Goal: Task Accomplishment & Management: Use online tool/utility

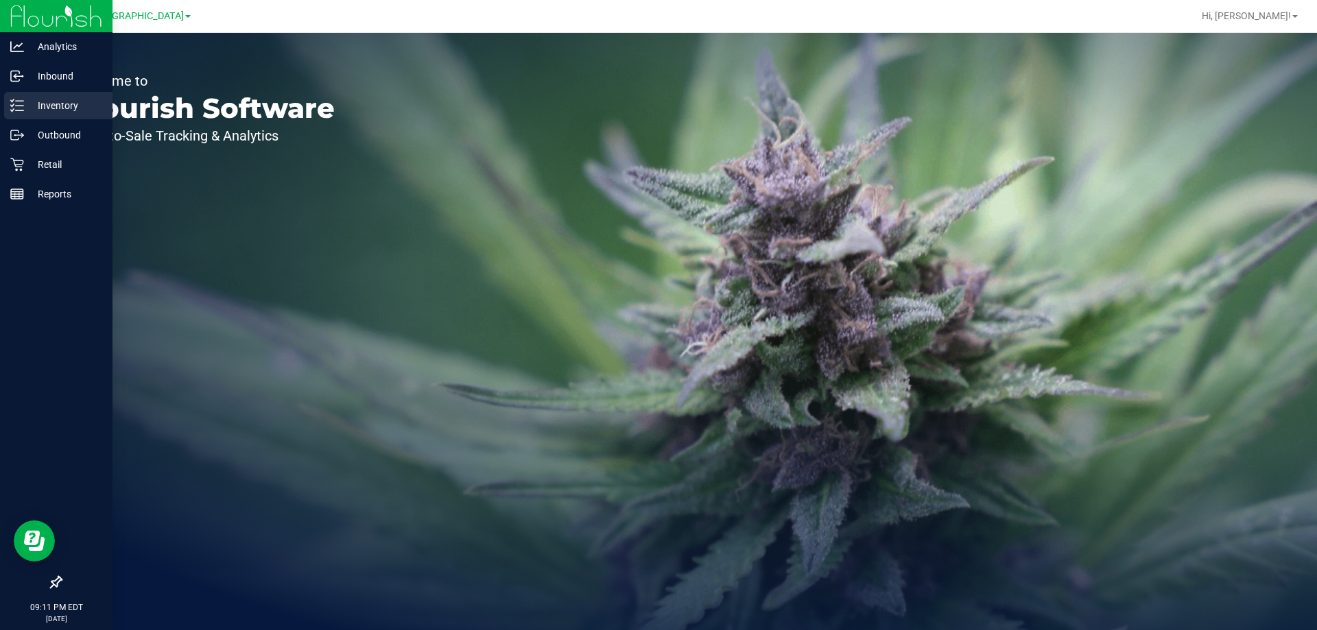
click at [43, 111] on p "Inventory" at bounding box center [65, 105] width 82 height 16
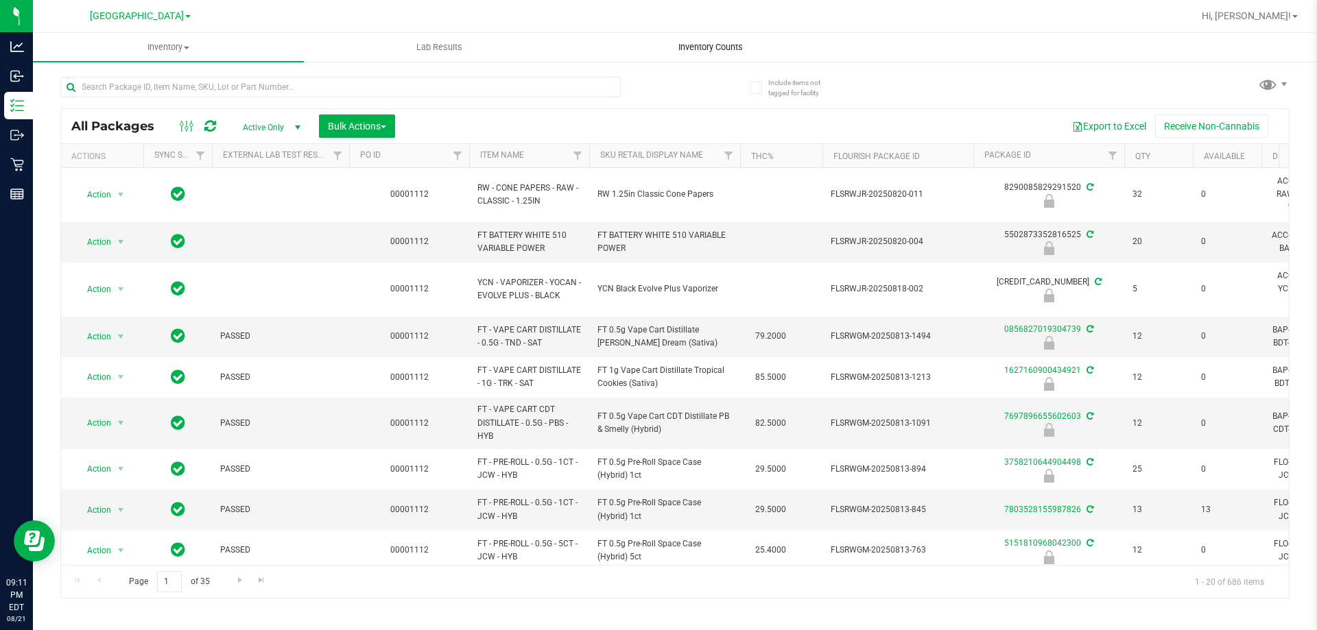
click at [711, 53] on uib-tab-heading "Inventory Counts" at bounding box center [710, 47] width 270 height 27
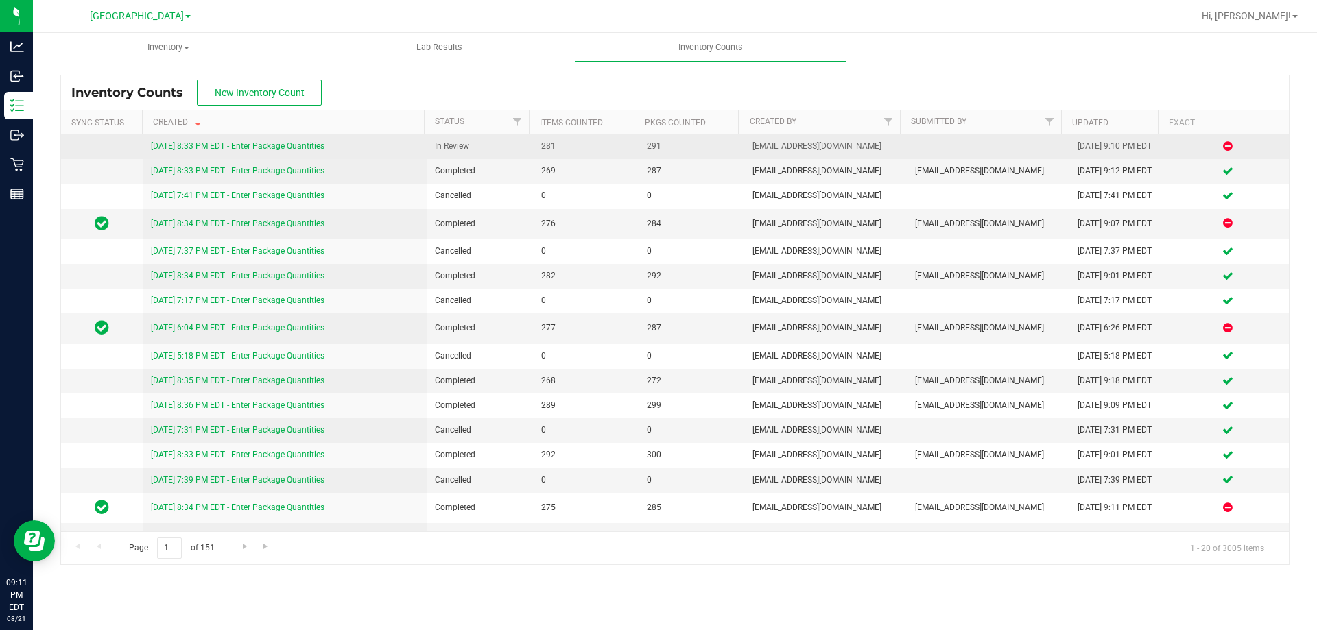
click at [265, 141] on link "[DATE] 8:33 PM EDT - Enter Package Quantities" at bounding box center [238, 146] width 174 height 10
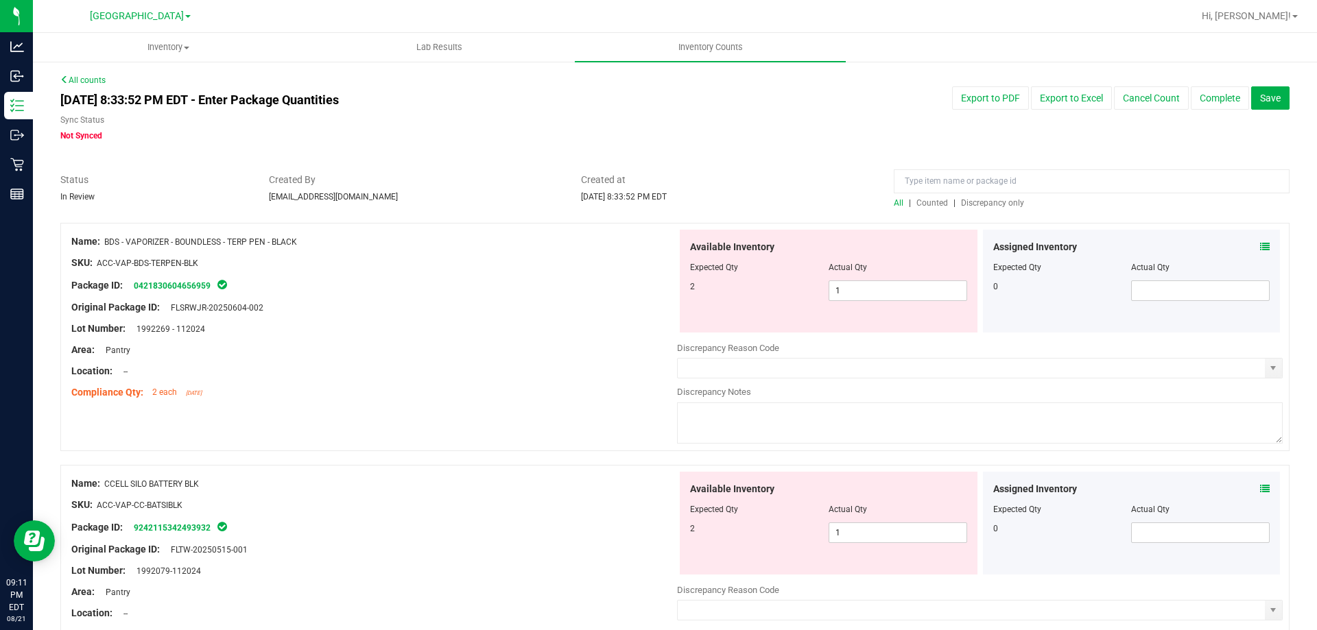
click at [1006, 206] on span "Discrepancy only" at bounding box center [992, 203] width 63 height 10
drag, startPoint x: 857, startPoint y: 285, endPoint x: 560, endPoint y: 292, distance: 297.1
click at [560, 292] on div "Name: BDS - VAPORIZER - BOUNDLESS - TERP PEN - BLACK SKU: ACC-VAP-BDS-TERPEN-BL…" at bounding box center [674, 337] width 1229 height 228
type input "2"
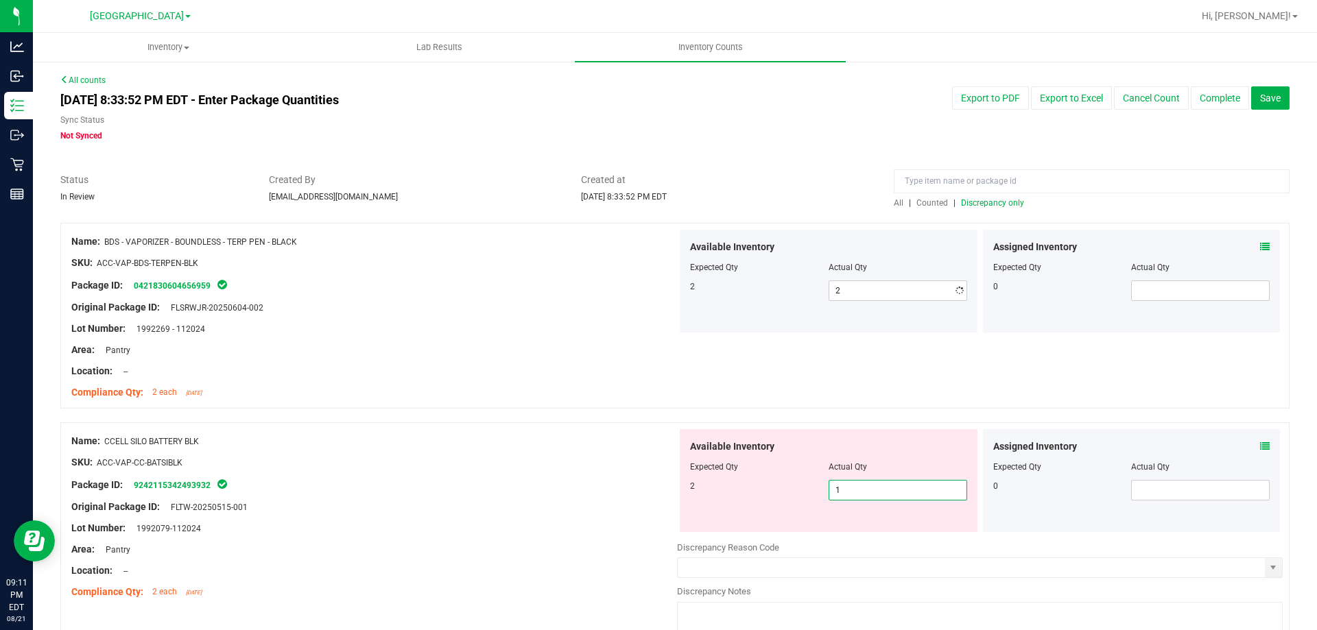
drag, startPoint x: 865, startPoint y: 534, endPoint x: 373, endPoint y: 508, distance: 492.5
click at [383, 510] on div "Name: CCELL SILO BATTERY BLK SKU: ACC-VAP-CC-BATSIBLK Package ID: 9242115342493…" at bounding box center [674, 537] width 1229 height 228
type input "2"
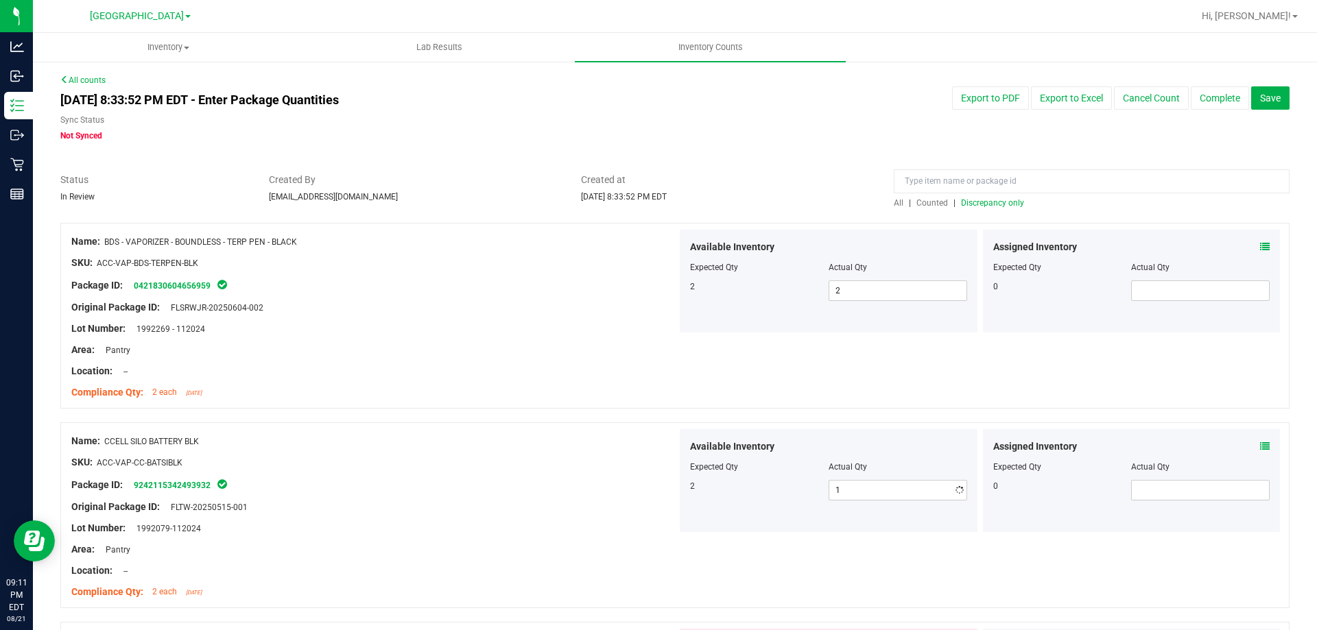
type input "2"
drag, startPoint x: 376, startPoint y: 489, endPoint x: 403, endPoint y: 489, distance: 27.4
click at [381, 489] on div "Package ID: 9242115342493932" at bounding box center [374, 485] width 606 height 16
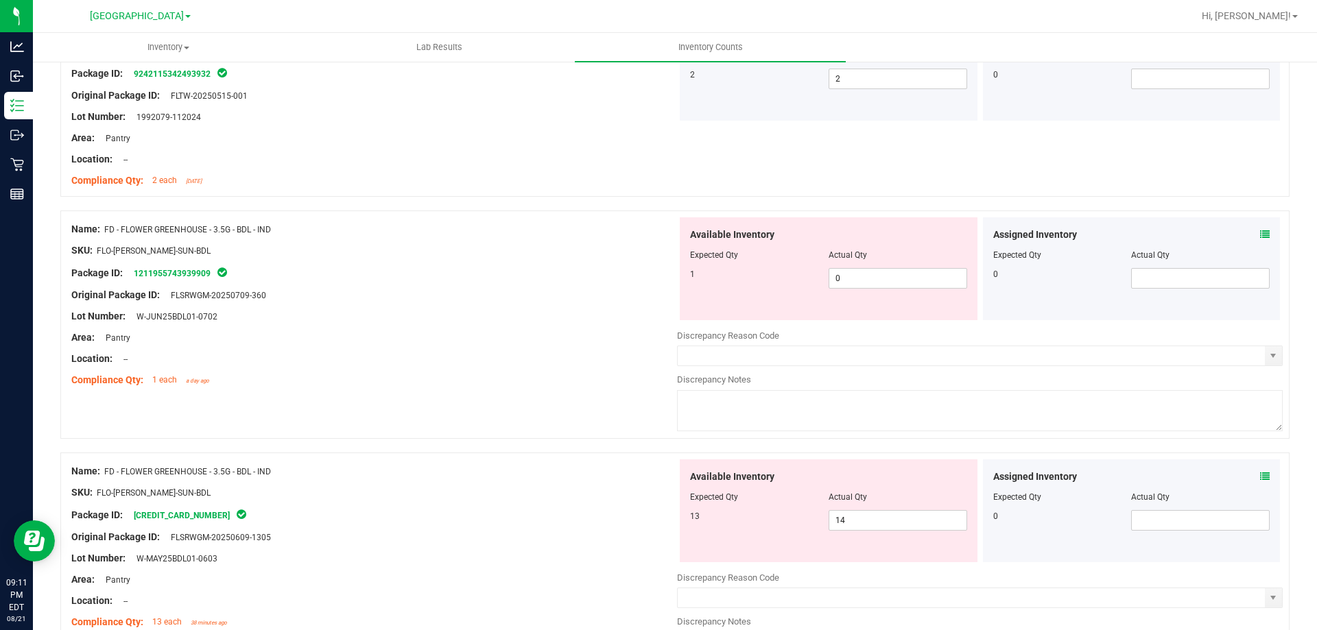
scroll to position [480, 0]
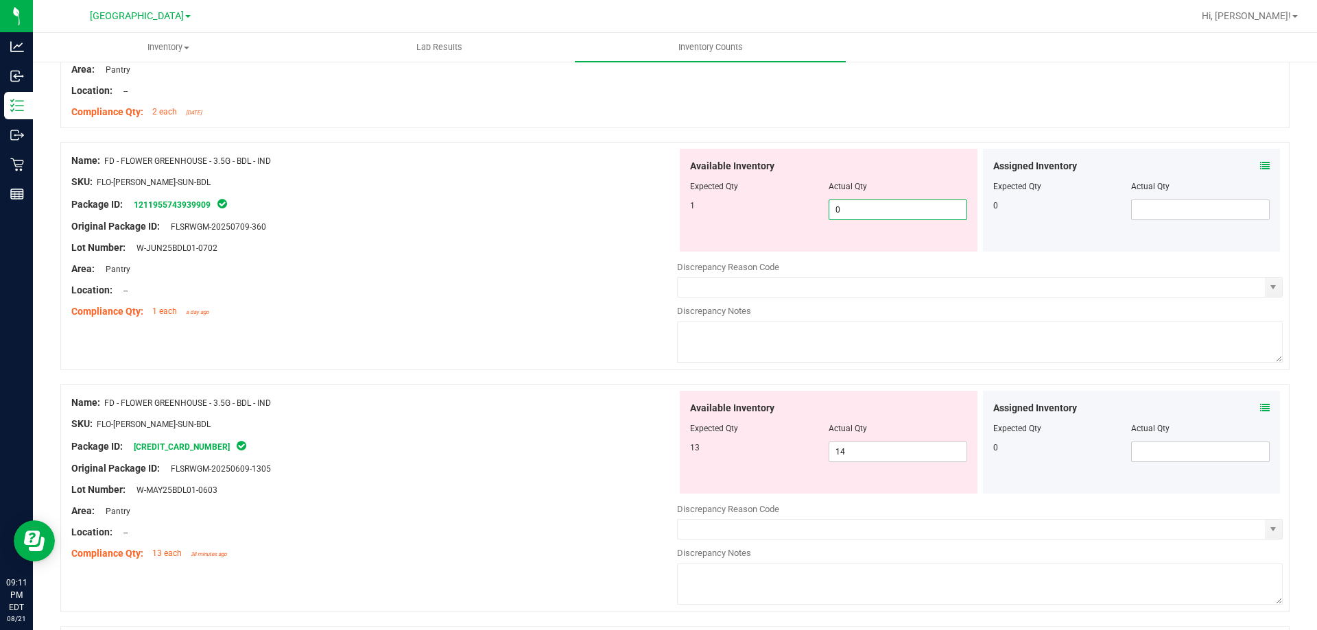
click at [865, 212] on span "0 0" at bounding box center [898, 210] width 139 height 21
type input "01"
type input "1"
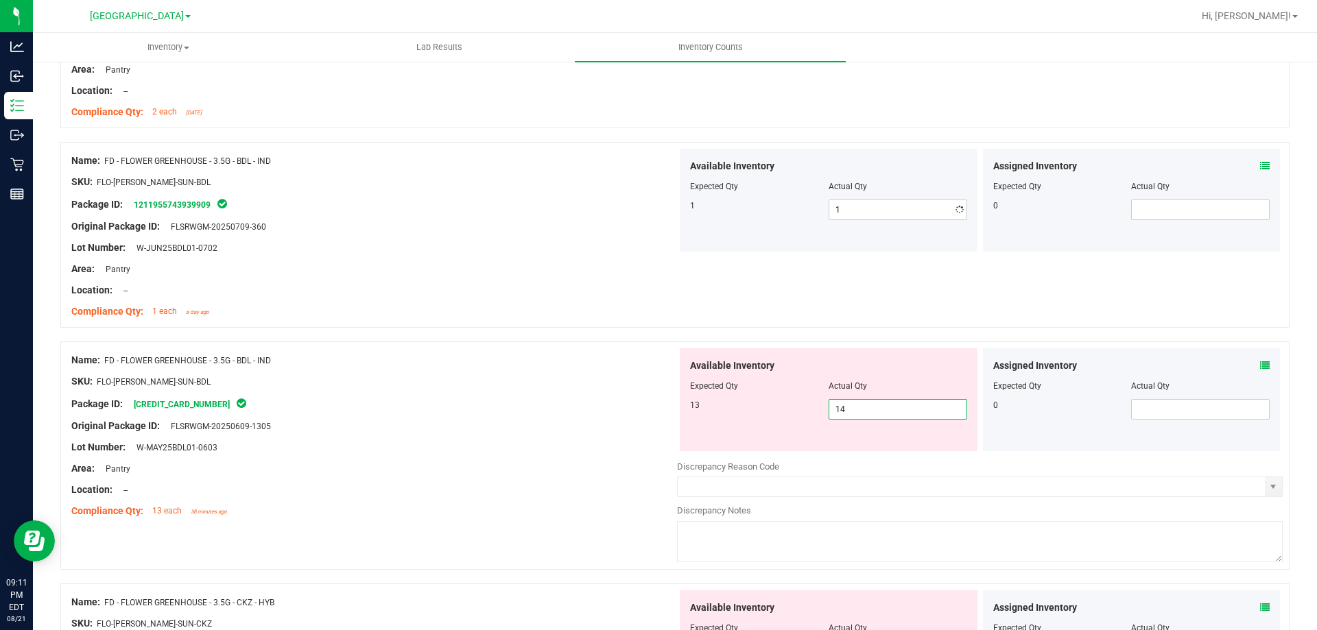
click at [886, 442] on div "Available Inventory Expected Qty Actual Qty 13 14 14" at bounding box center [829, 399] width 298 height 103
type input "13"
click at [567, 384] on div "SKU: FLO-[PERSON_NAME]-SUN-BDL" at bounding box center [374, 381] width 606 height 14
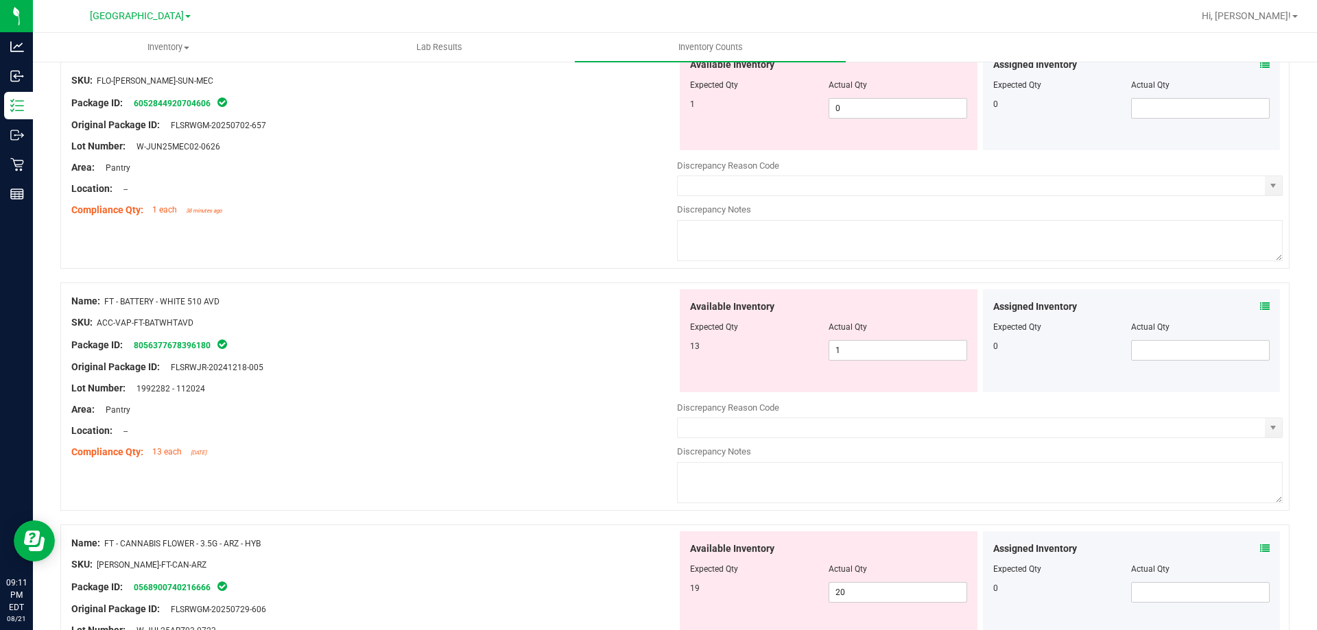
scroll to position [1235, 0]
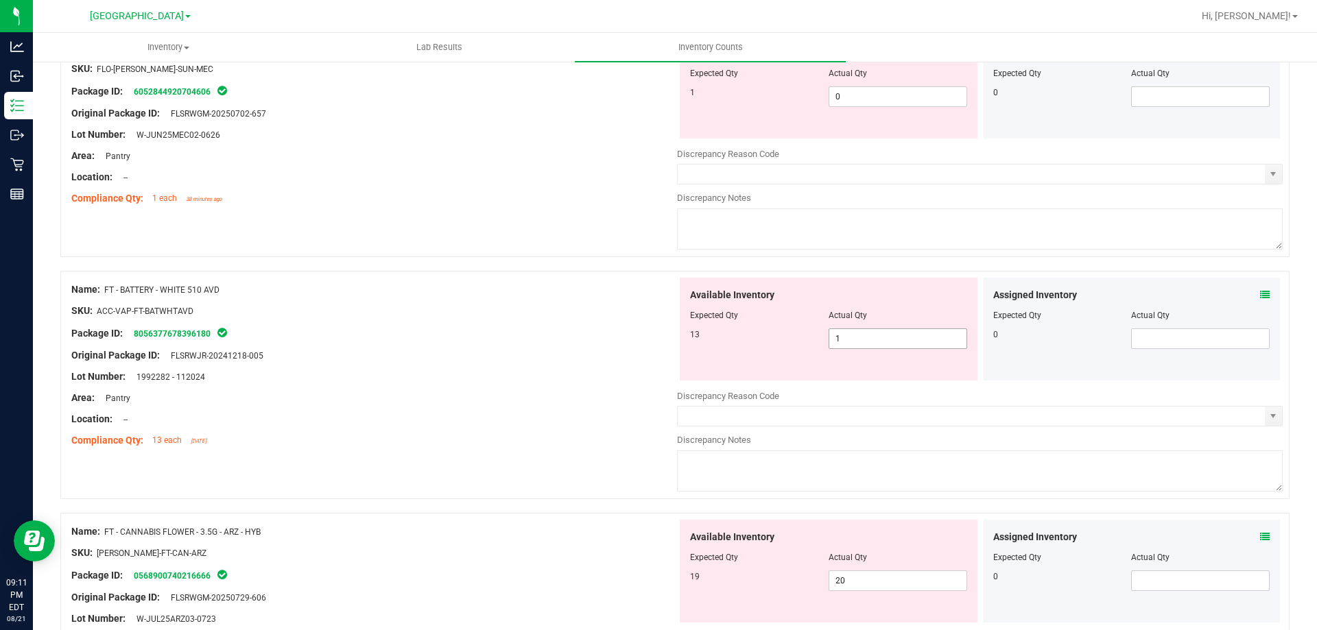
click at [888, 340] on span "1 1" at bounding box center [898, 339] width 139 height 21
type input "13"
click at [558, 414] on div "Location: --" at bounding box center [374, 419] width 606 height 14
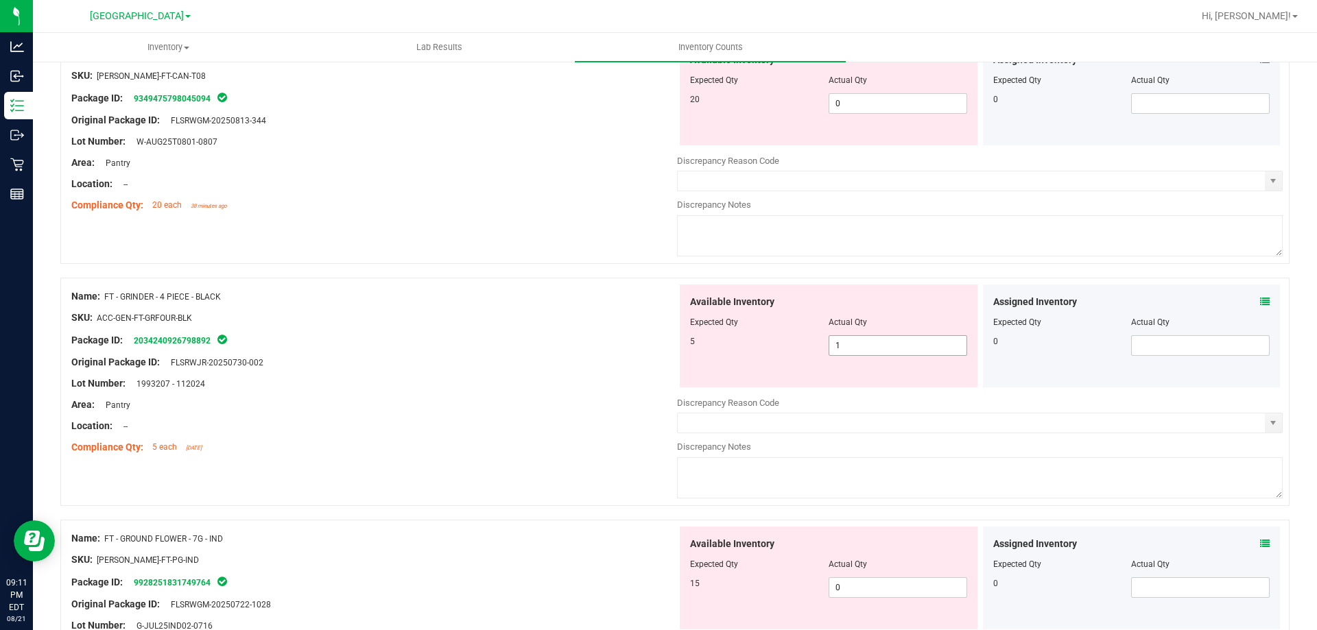
scroll to position [2401, 0]
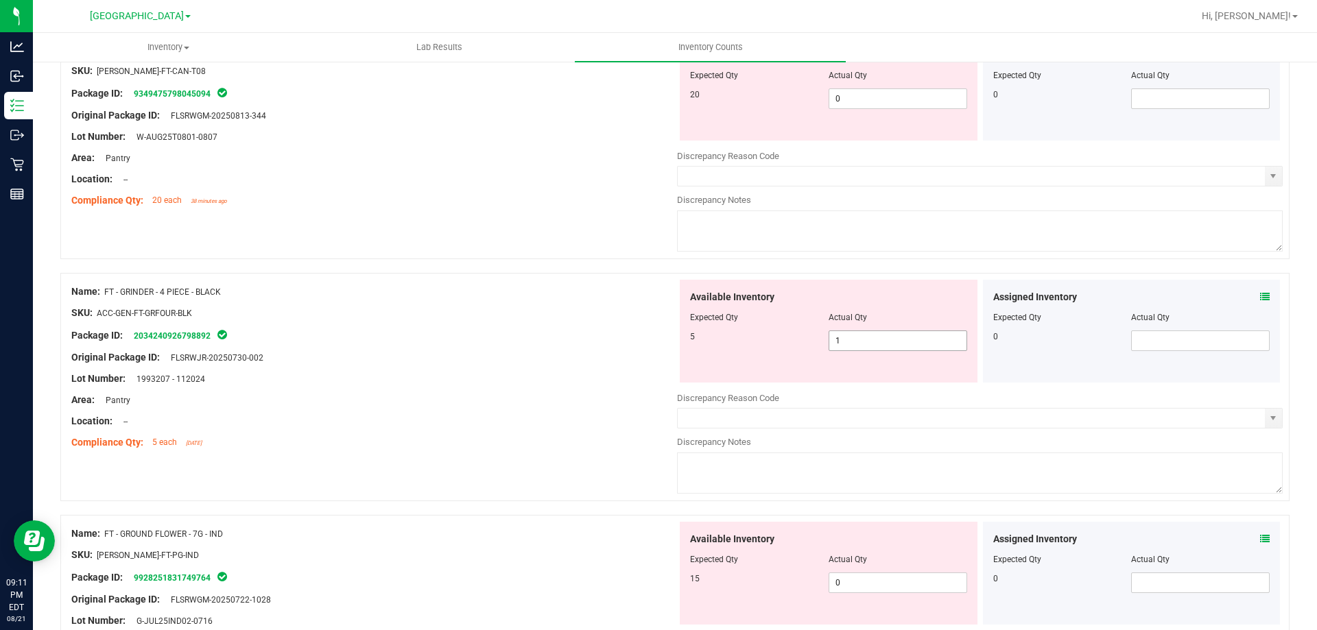
click at [923, 336] on span "1 1" at bounding box center [898, 341] width 139 height 21
drag, startPoint x: 923, startPoint y: 336, endPoint x: 644, endPoint y: 353, distance: 279.0
click at [644, 353] on div "Name: FT - GRINDER - 4 PIECE - BLACK SKU: ACC-GEN-FT-GRFOUR-BLK Package ID: 203…" at bounding box center [674, 387] width 1229 height 228
type input "5"
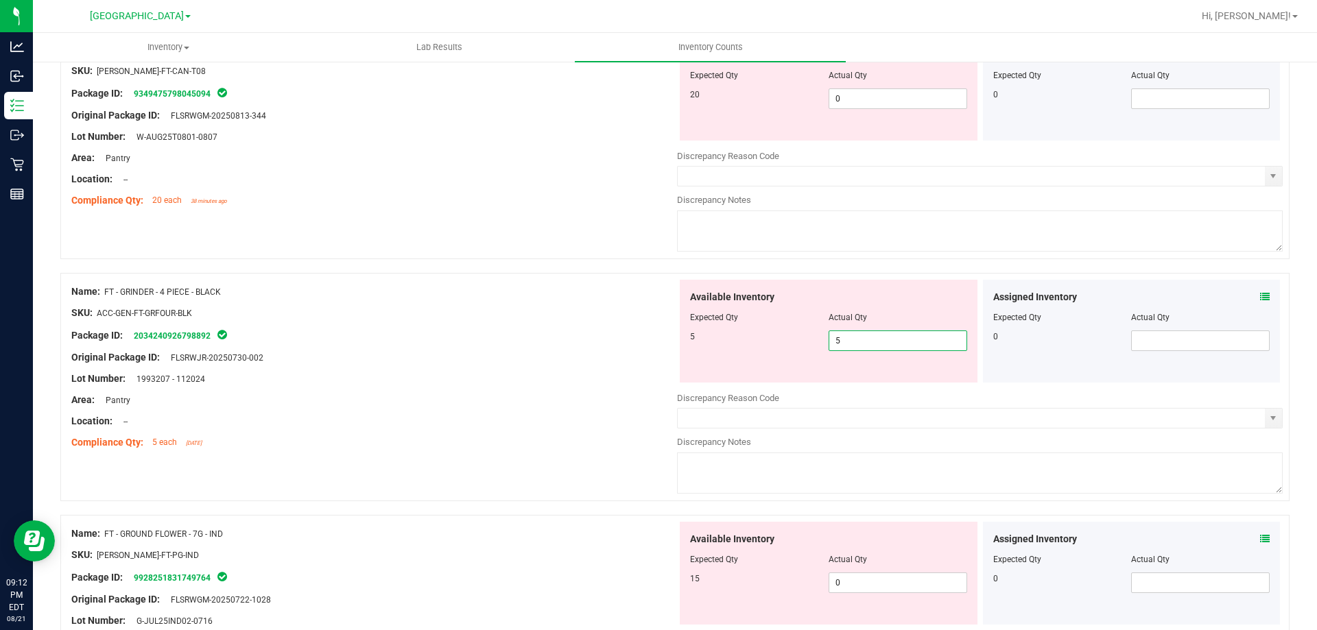
click at [669, 330] on div "Package ID: 2034240926798892" at bounding box center [374, 335] width 606 height 16
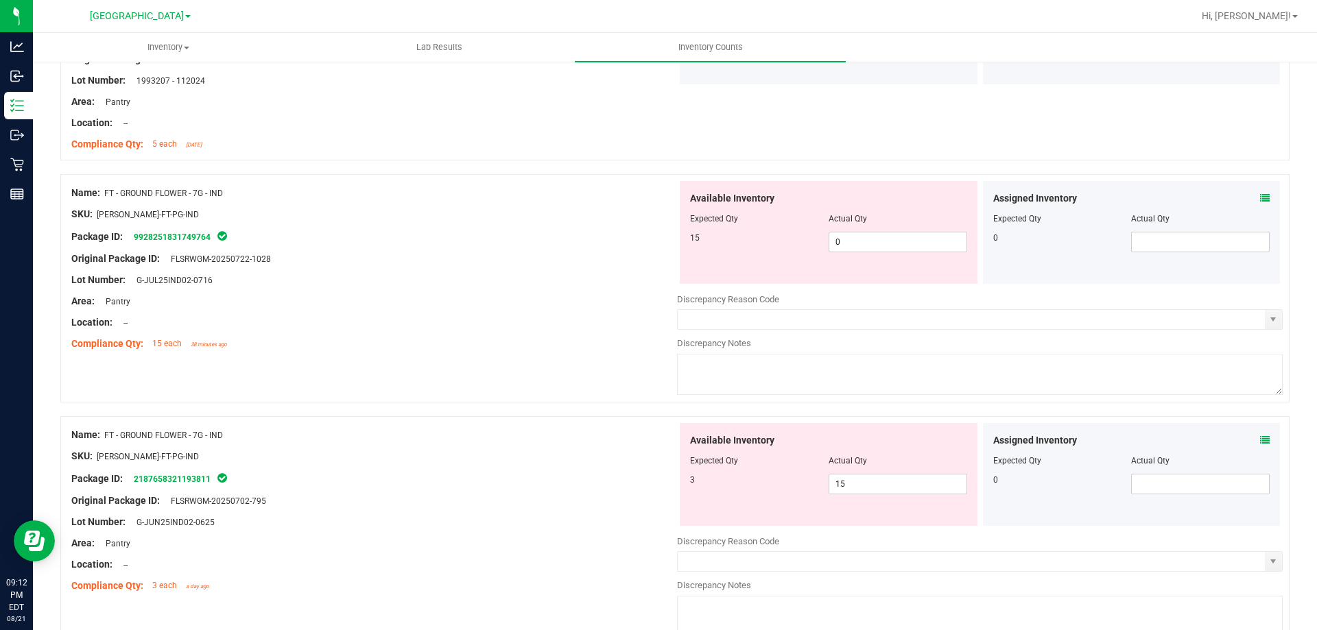
scroll to position [2675, 0]
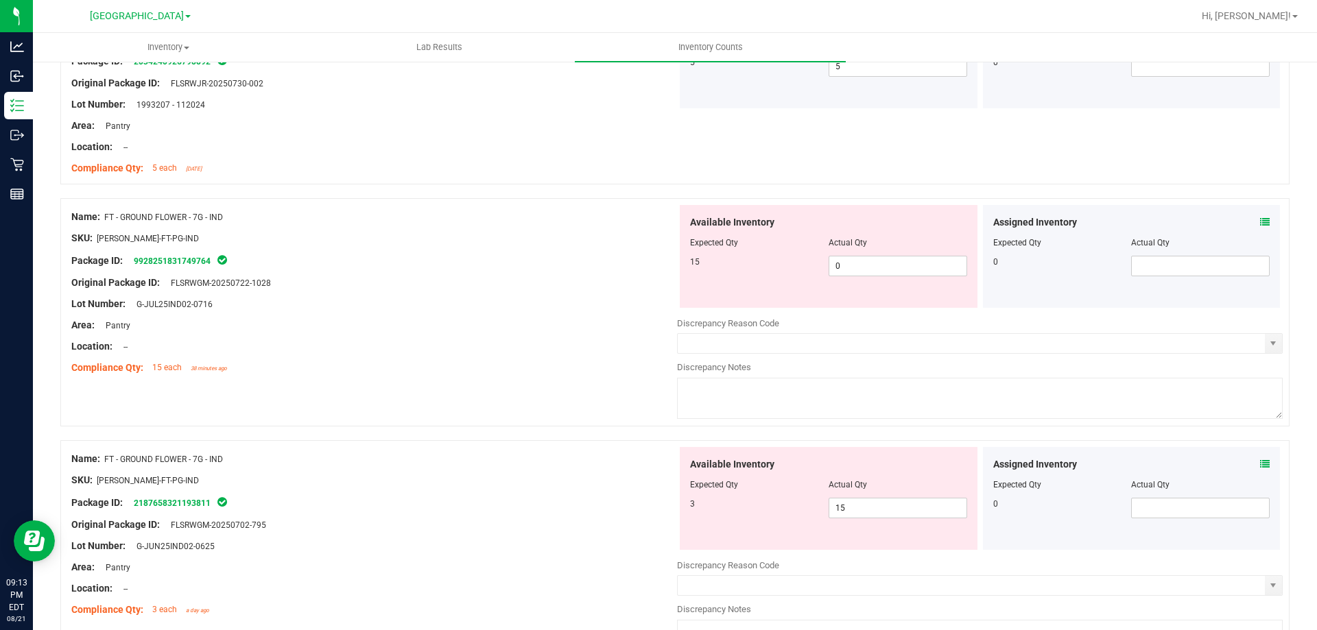
click at [840, 254] on div at bounding box center [828, 252] width 277 height 7
click at [839, 257] on span "0 0" at bounding box center [898, 266] width 139 height 21
type input "015"
type input "15"
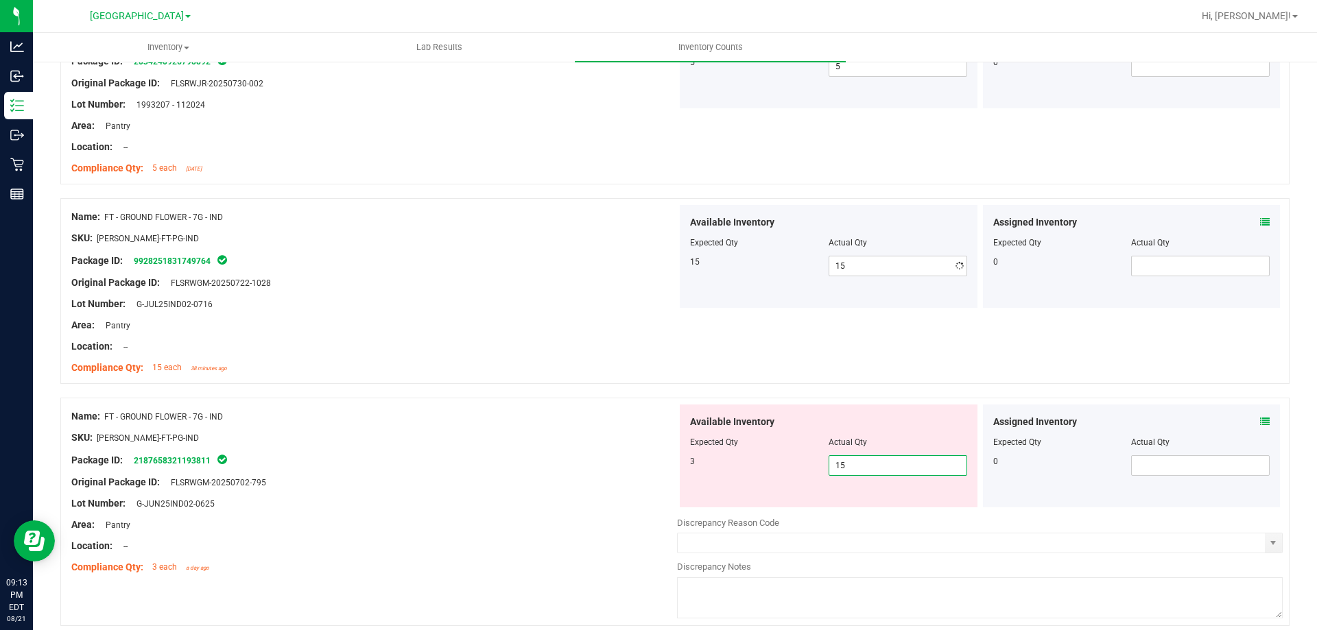
click at [870, 512] on div "Available Inventory Expected Qty Actual Qty 3 15 15" at bounding box center [980, 513] width 606 height 217
type input "1"
type input "0"
click at [578, 438] on div "SKU: [PERSON_NAME]-FT-PG-IND" at bounding box center [374, 438] width 606 height 14
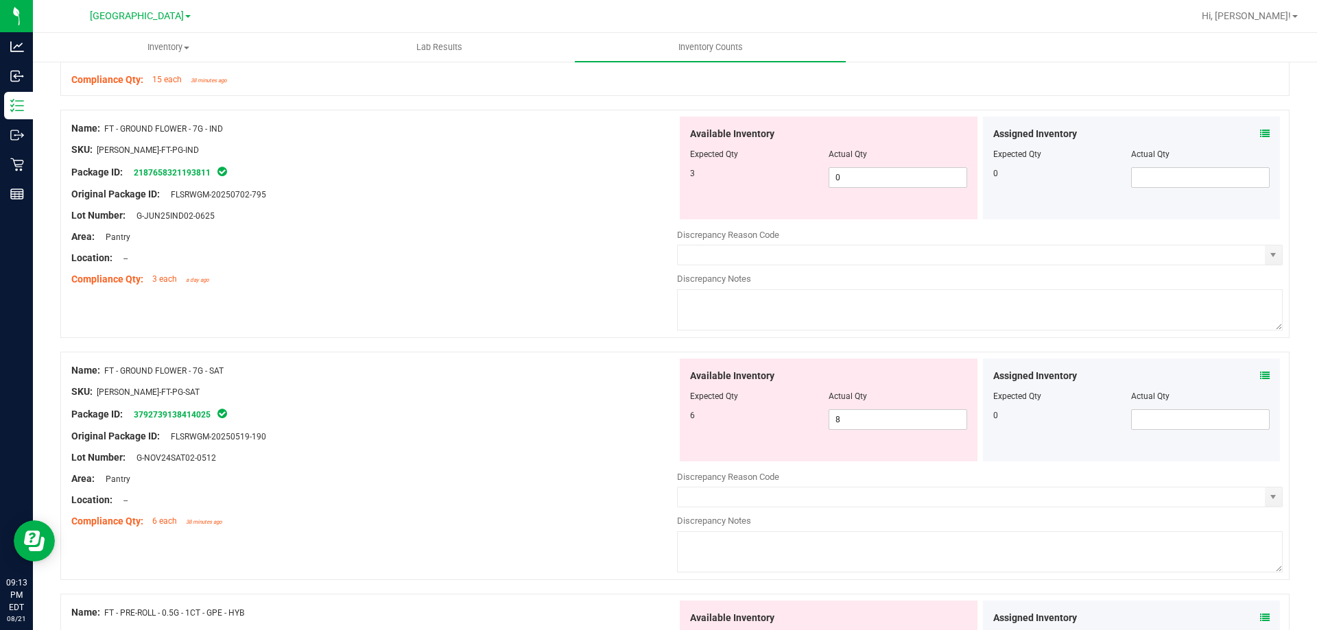
scroll to position [2949, 0]
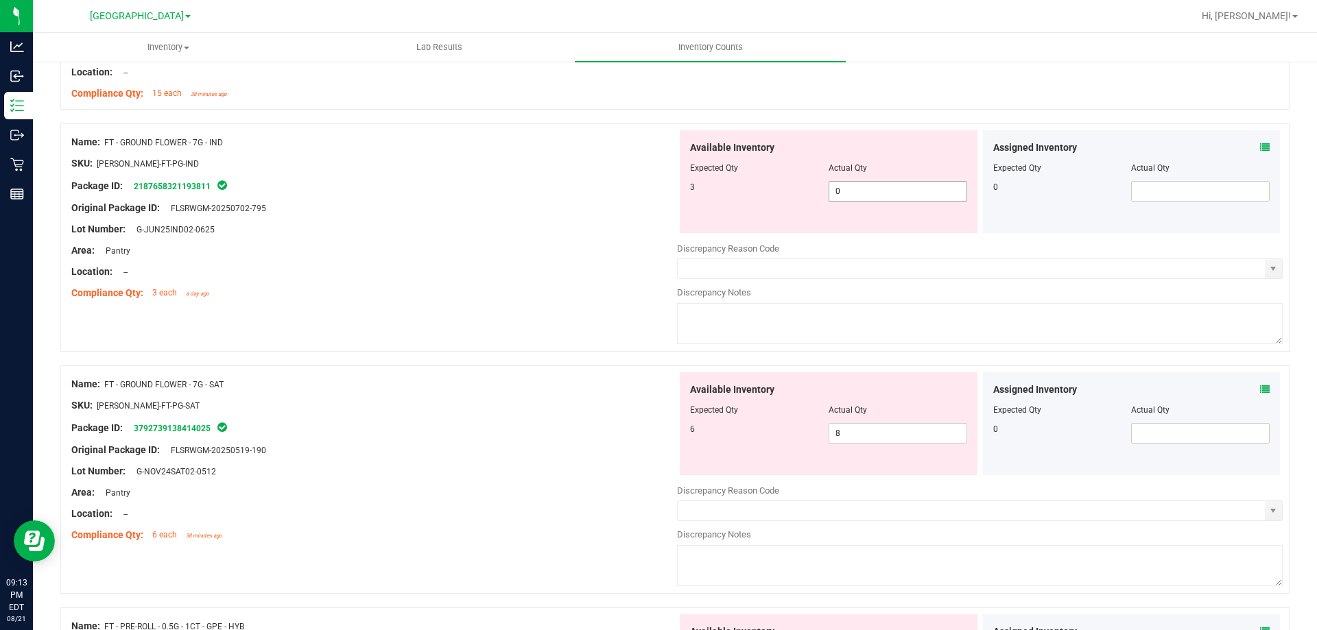
click at [883, 195] on input "0" at bounding box center [897, 191] width 137 height 19
type input "03"
click at [542, 237] on div at bounding box center [374, 240] width 606 height 7
type input "3"
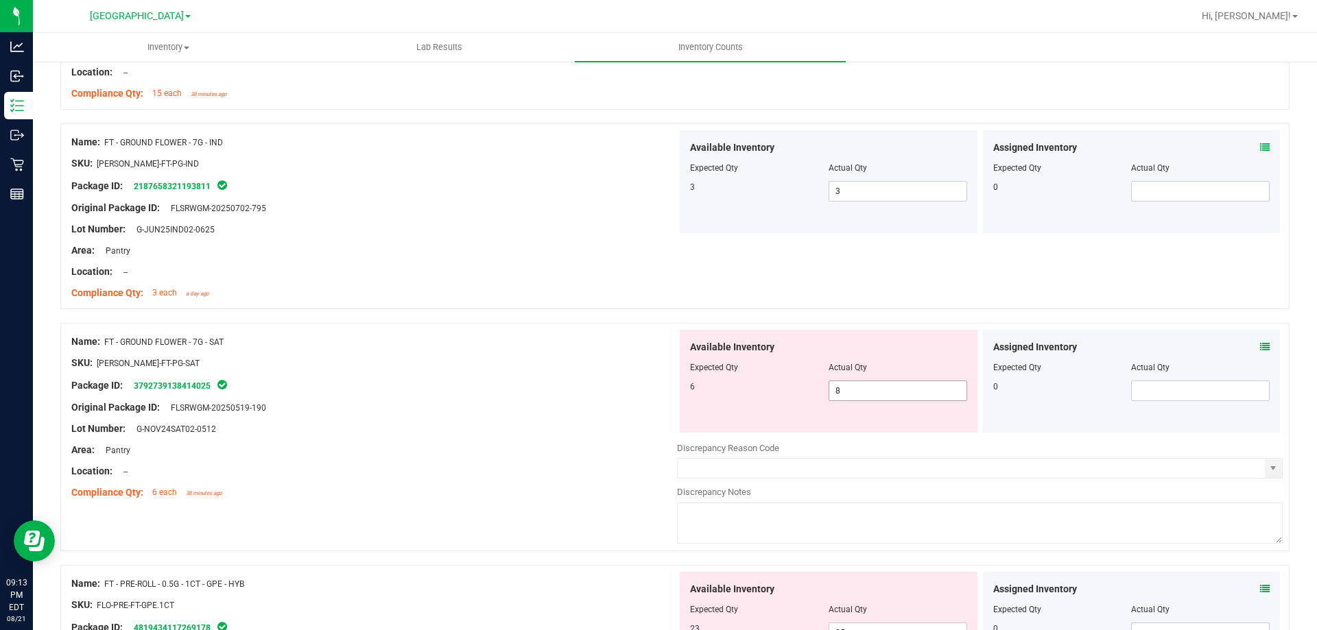
click at [860, 388] on input "8" at bounding box center [897, 390] width 137 height 19
type input "6"
click at [532, 396] on div at bounding box center [374, 397] width 606 height 7
type input "6"
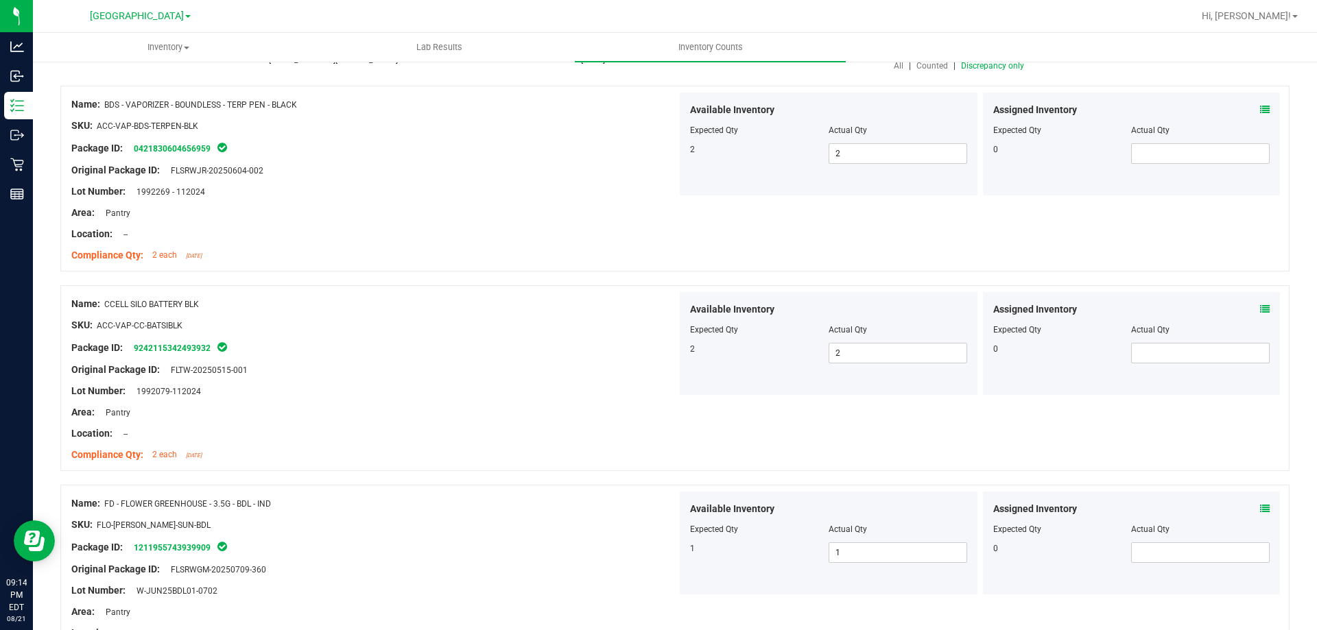
scroll to position [0, 0]
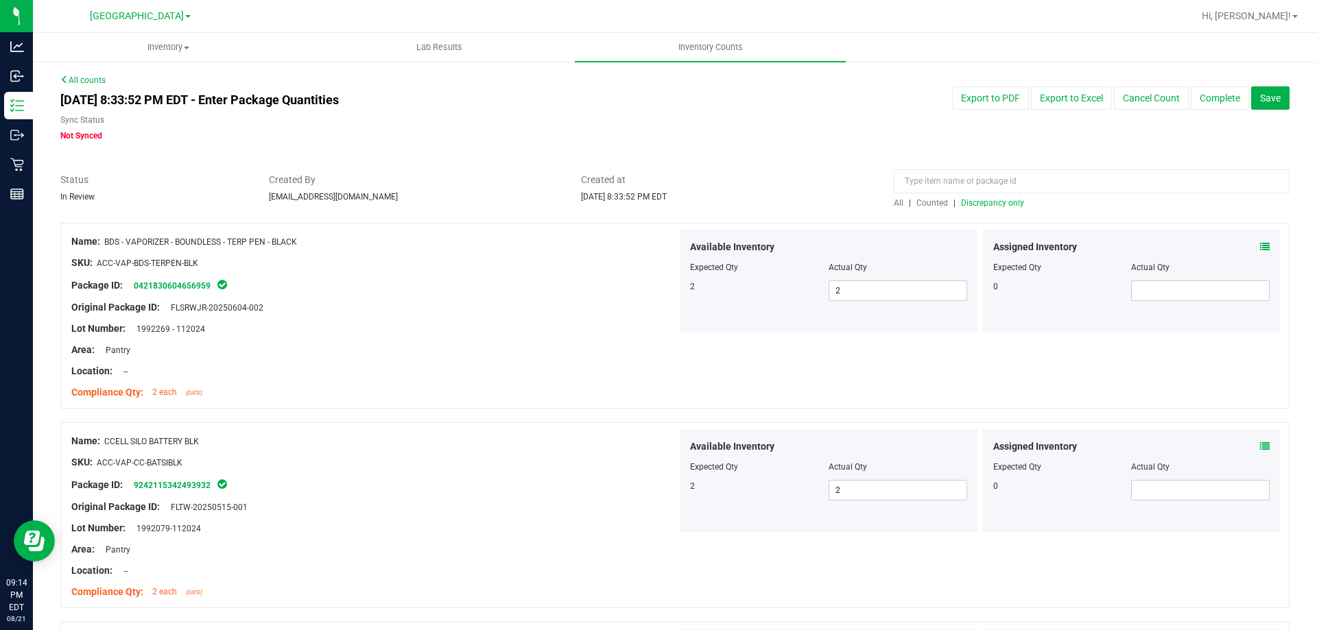
click at [991, 204] on span "Discrepancy only" at bounding box center [992, 203] width 63 height 10
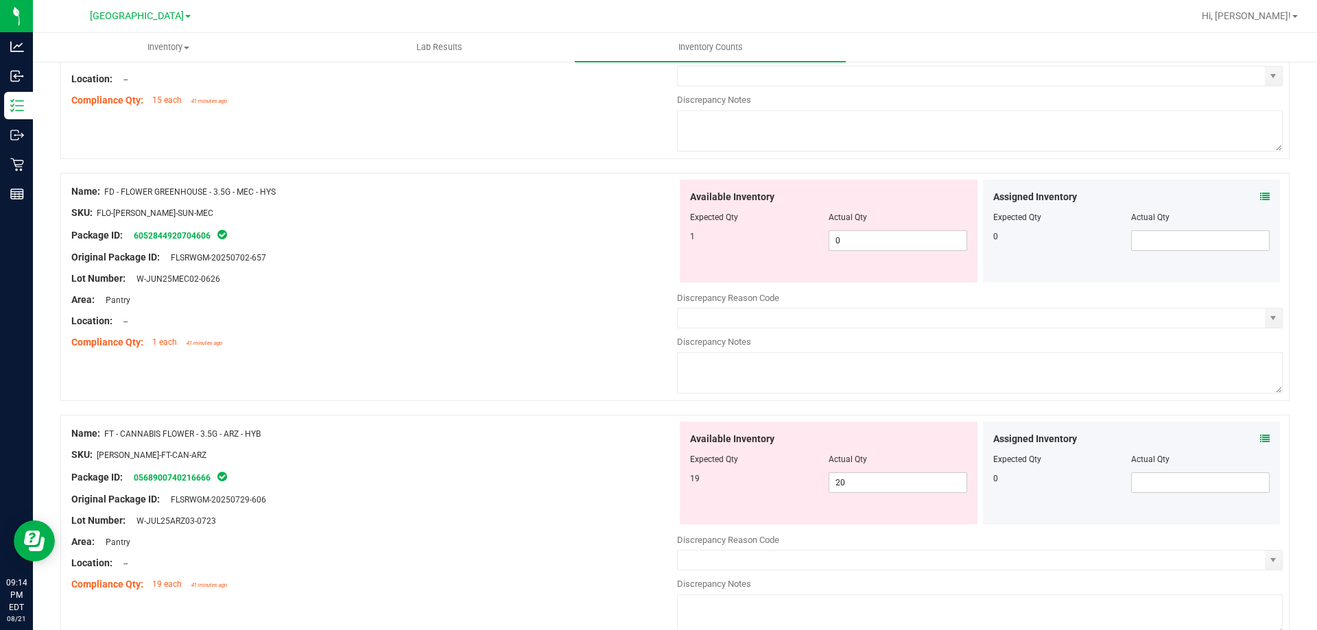
scroll to position [319, 0]
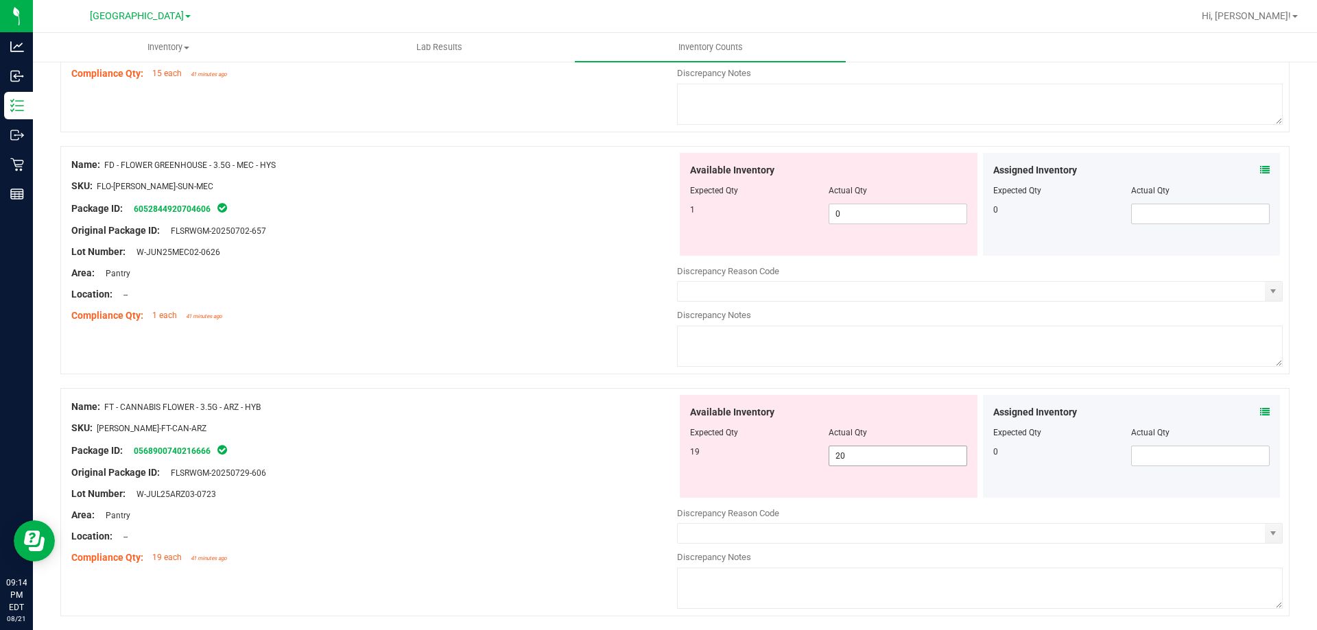
click at [876, 457] on input "20" at bounding box center [897, 456] width 137 height 19
type input "2"
type input "4"
type input "19"
click at [608, 400] on div "Name: FT - CANNABIS FLOWER - 3.5G - ARZ - HYB" at bounding box center [374, 407] width 606 height 14
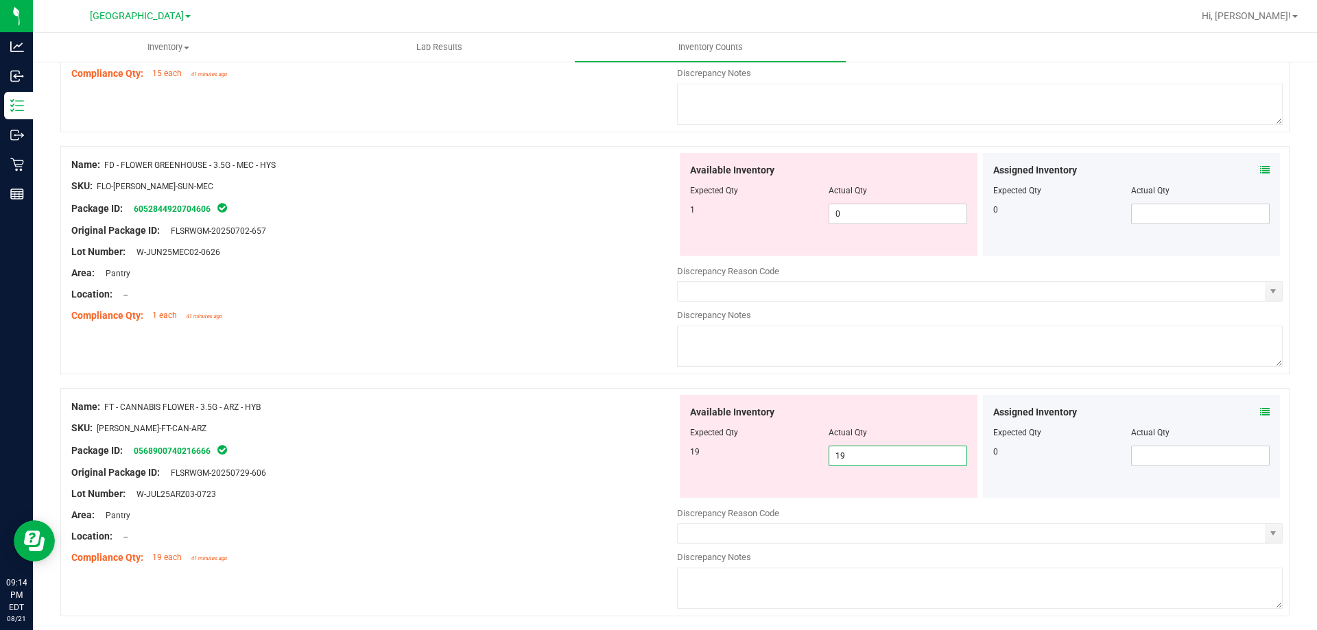
type input "19"
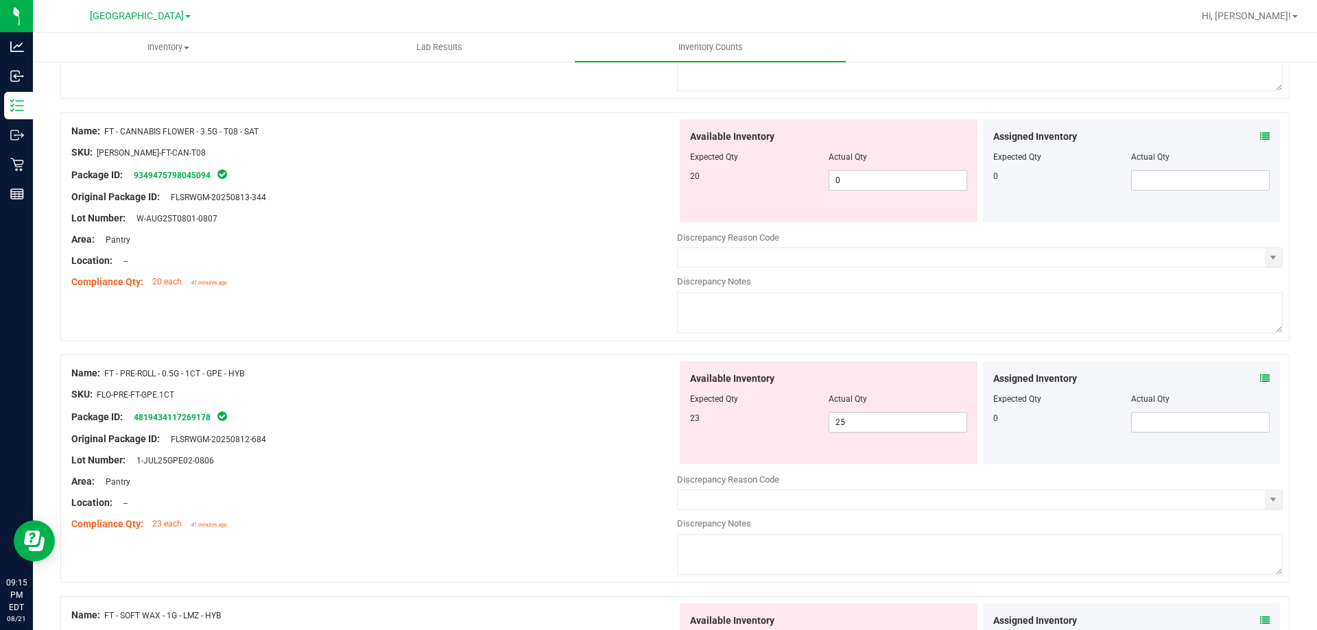
scroll to position [1286, 0]
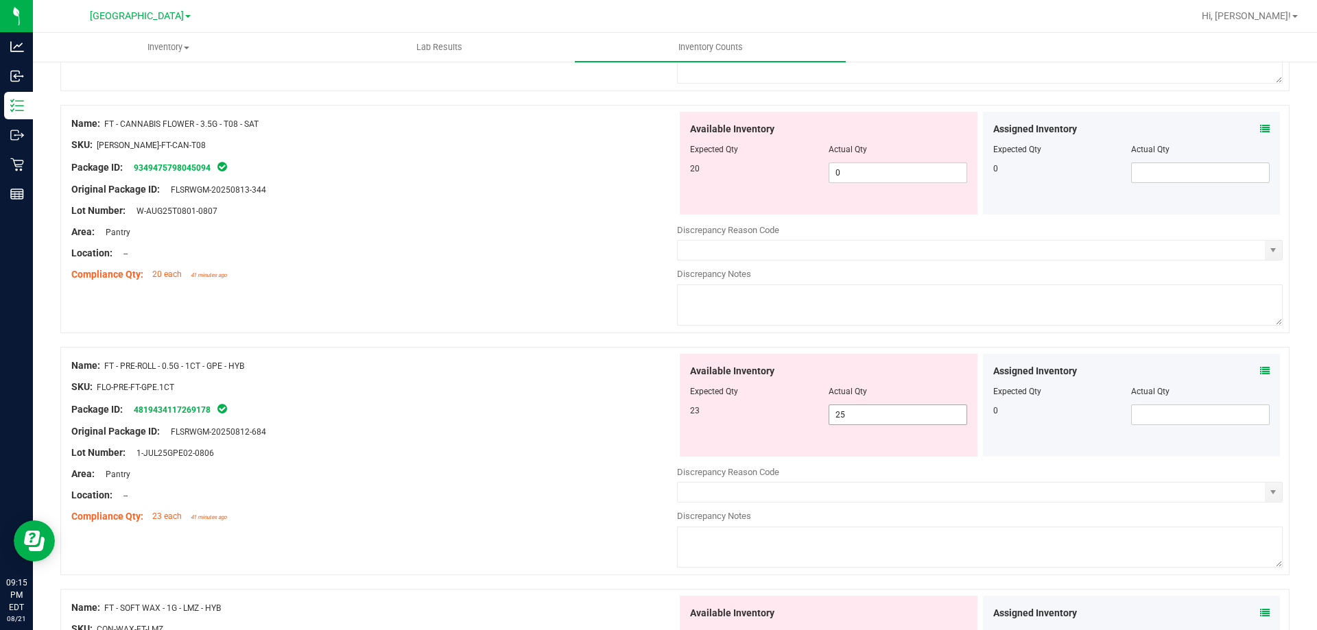
click at [877, 414] on input "25" at bounding box center [897, 414] width 137 height 19
type input "23"
click at [544, 432] on div "Original Package ID: FLSRWGM-20250812-684" at bounding box center [374, 432] width 606 height 14
type input "23"
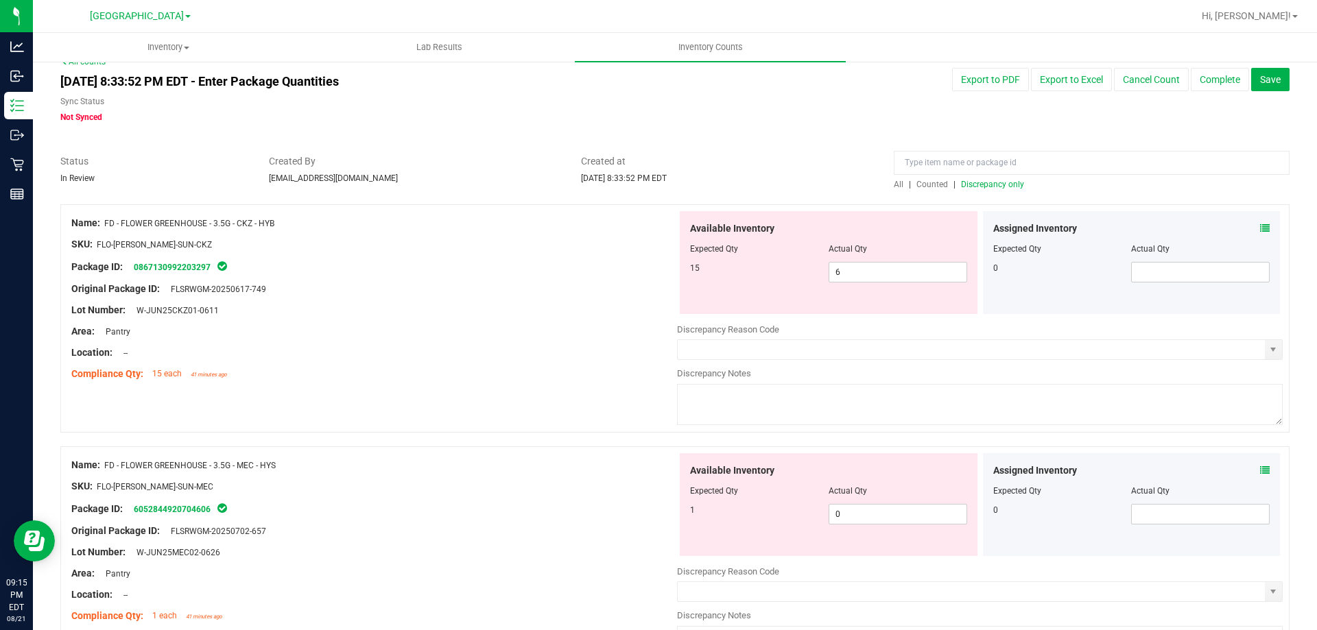
scroll to position [0, 0]
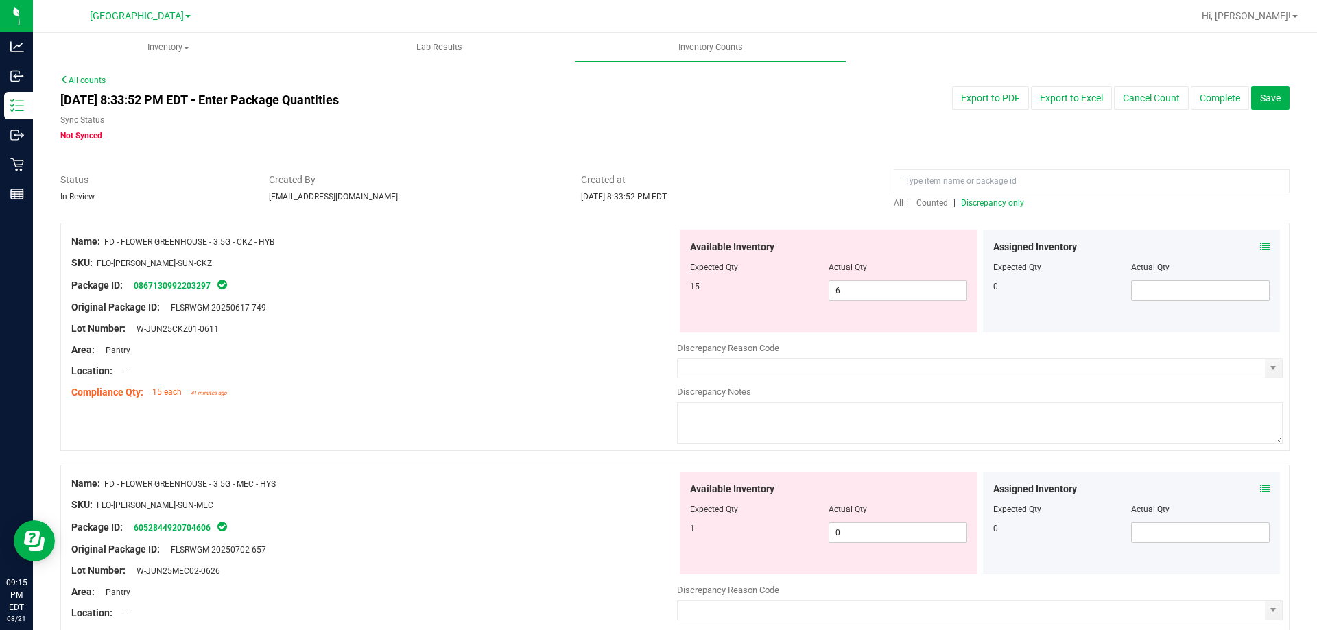
click at [989, 207] on span "Discrepancy only" at bounding box center [992, 203] width 63 height 10
click at [883, 292] on input "6" at bounding box center [897, 290] width 137 height 19
type input "15"
click at [623, 390] on div "Compliance Qty: 15 each 41 minutes ago" at bounding box center [374, 392] width 606 height 14
type input "15"
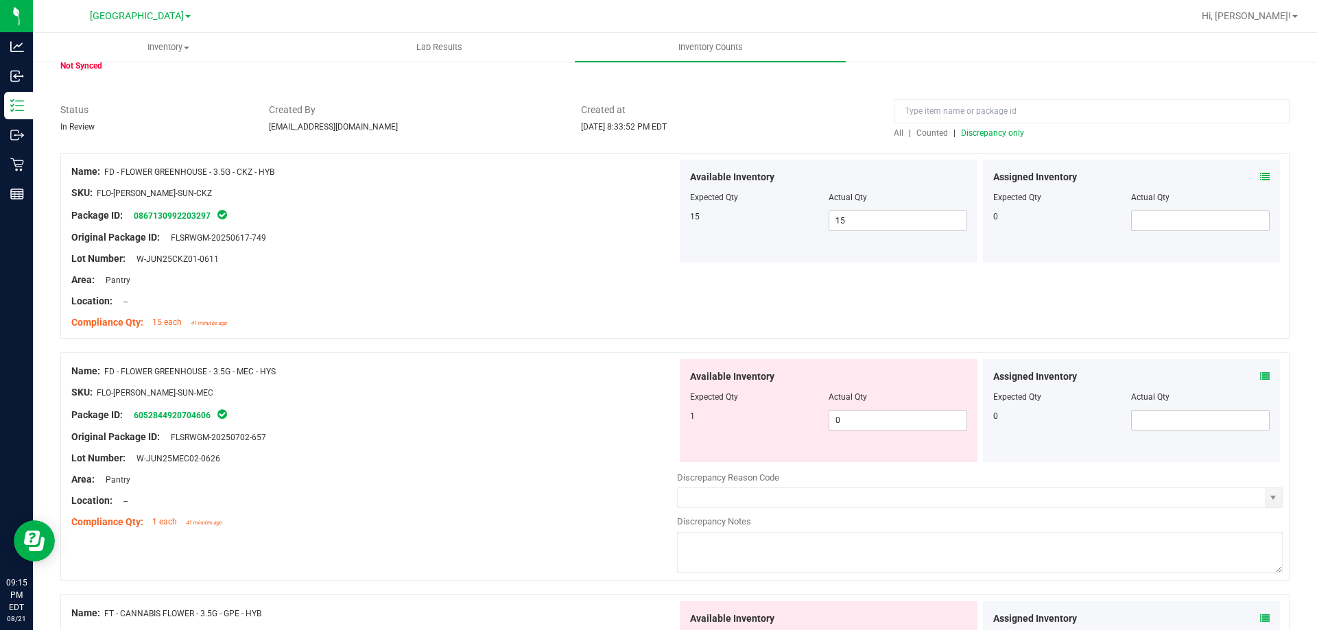
scroll to position [1, 0]
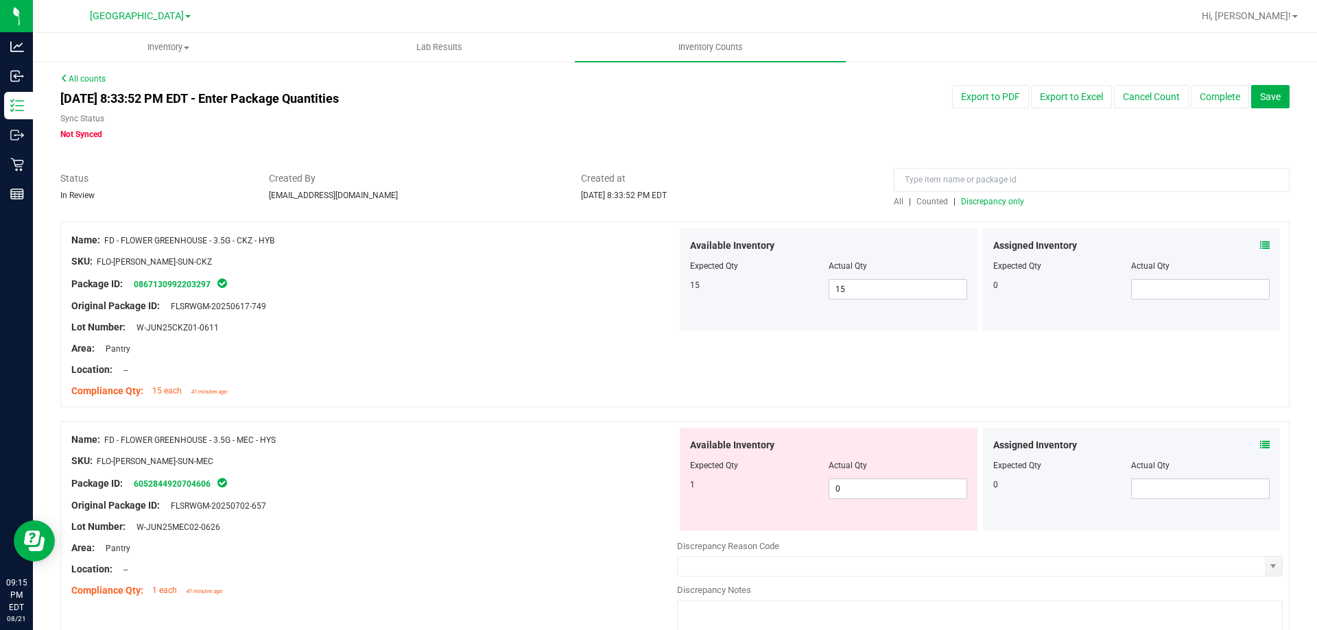
click at [994, 202] on span "Discrepancy only" at bounding box center [992, 202] width 63 height 10
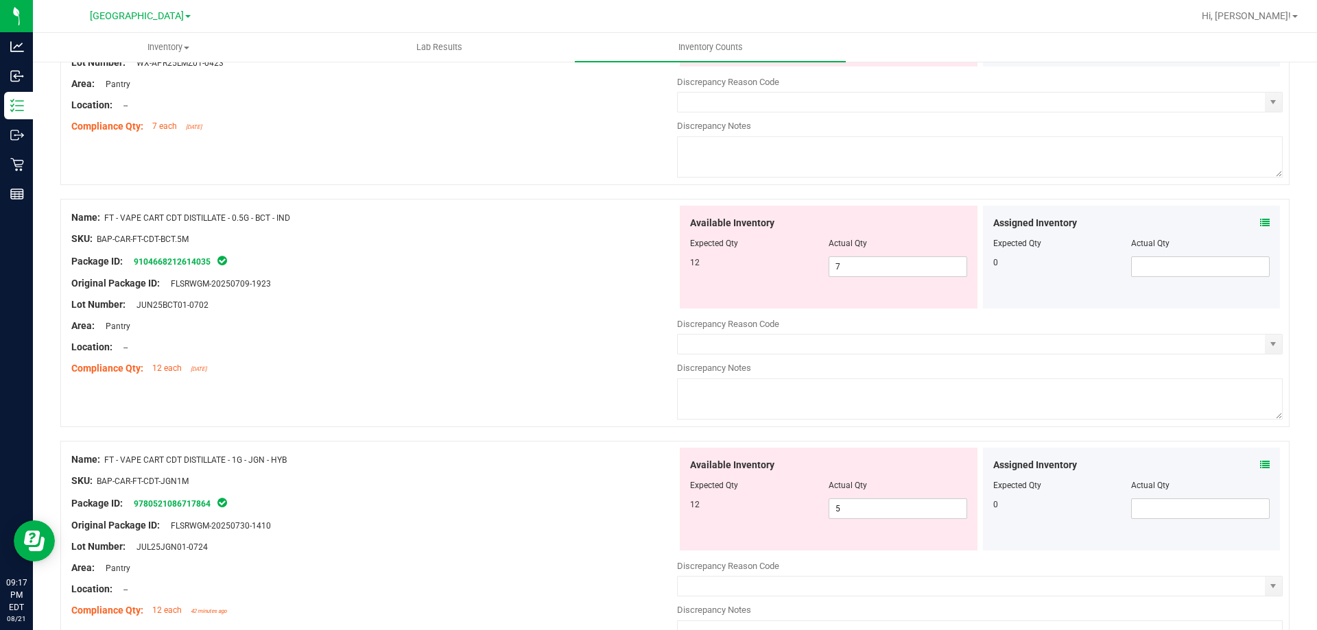
scroll to position [1303, 0]
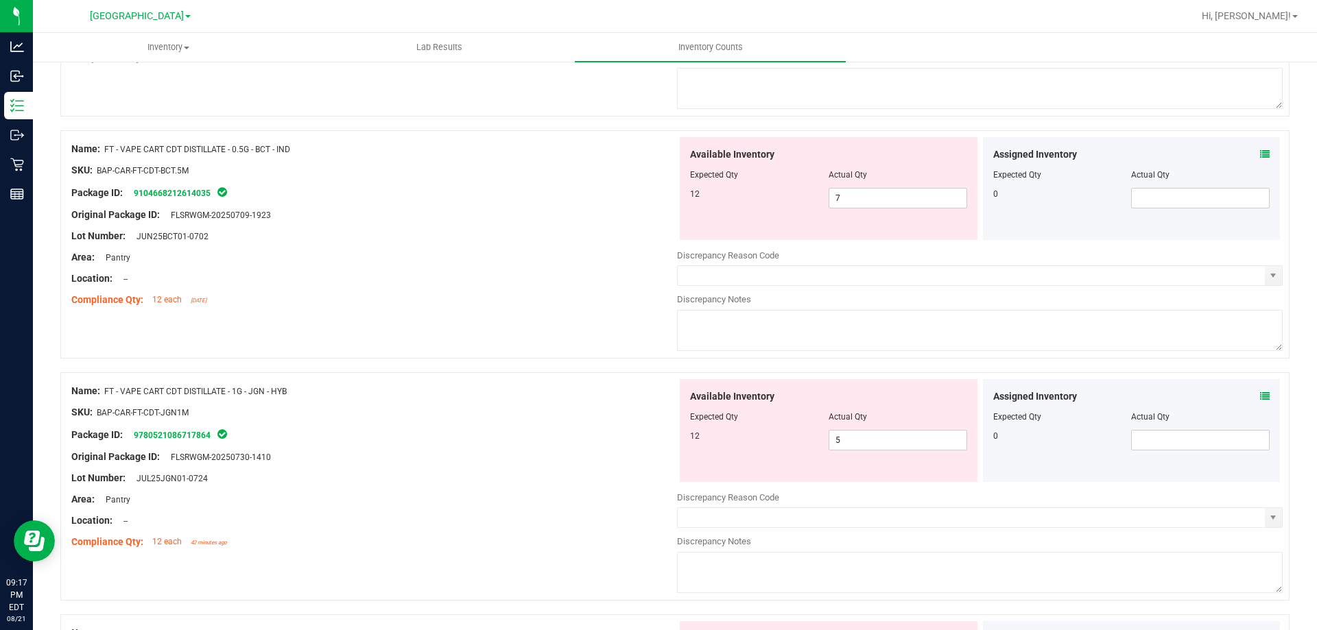
drag, startPoint x: 917, startPoint y: 185, endPoint x: 705, endPoint y: 198, distance: 212.4
click at [704, 196] on div "Available Inventory Expected Qty Actual Qty 12 7 7" at bounding box center [829, 188] width 298 height 103
drag, startPoint x: 881, startPoint y: 198, endPoint x: 687, endPoint y: 197, distance: 194.1
click at [690, 197] on div "12 7 7" at bounding box center [828, 198] width 277 height 21
type input "12"
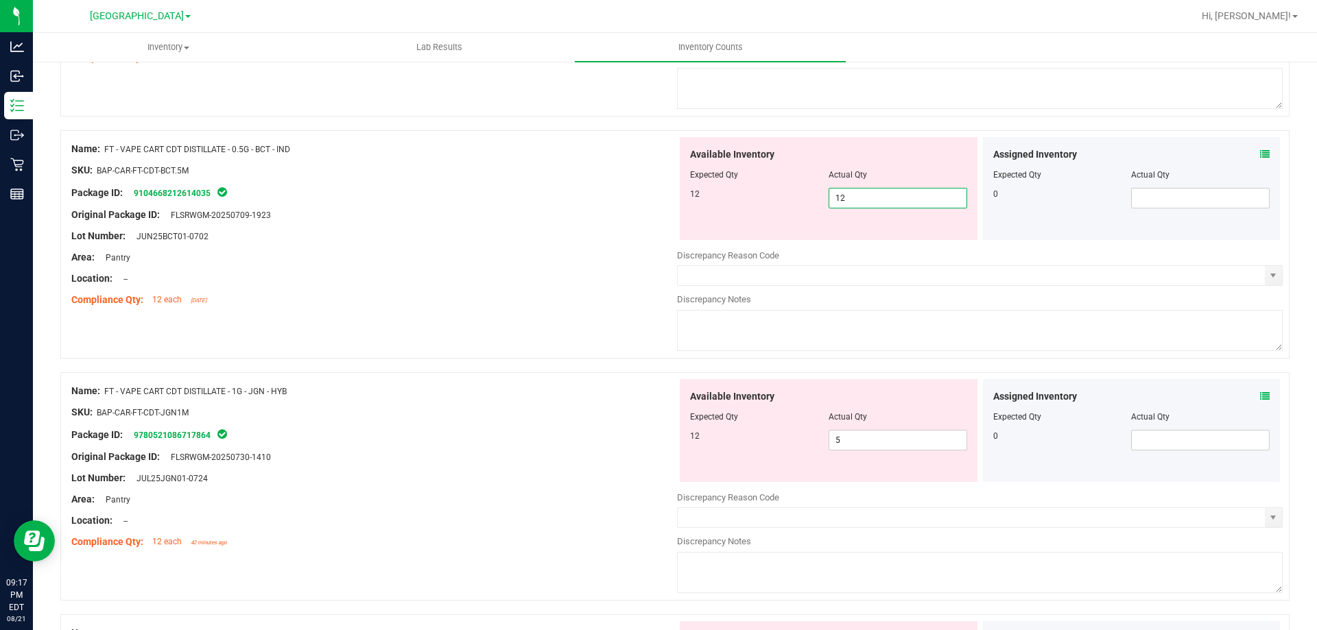
type input "12"
click at [525, 257] on div "Area: Pantry" at bounding box center [374, 257] width 606 height 14
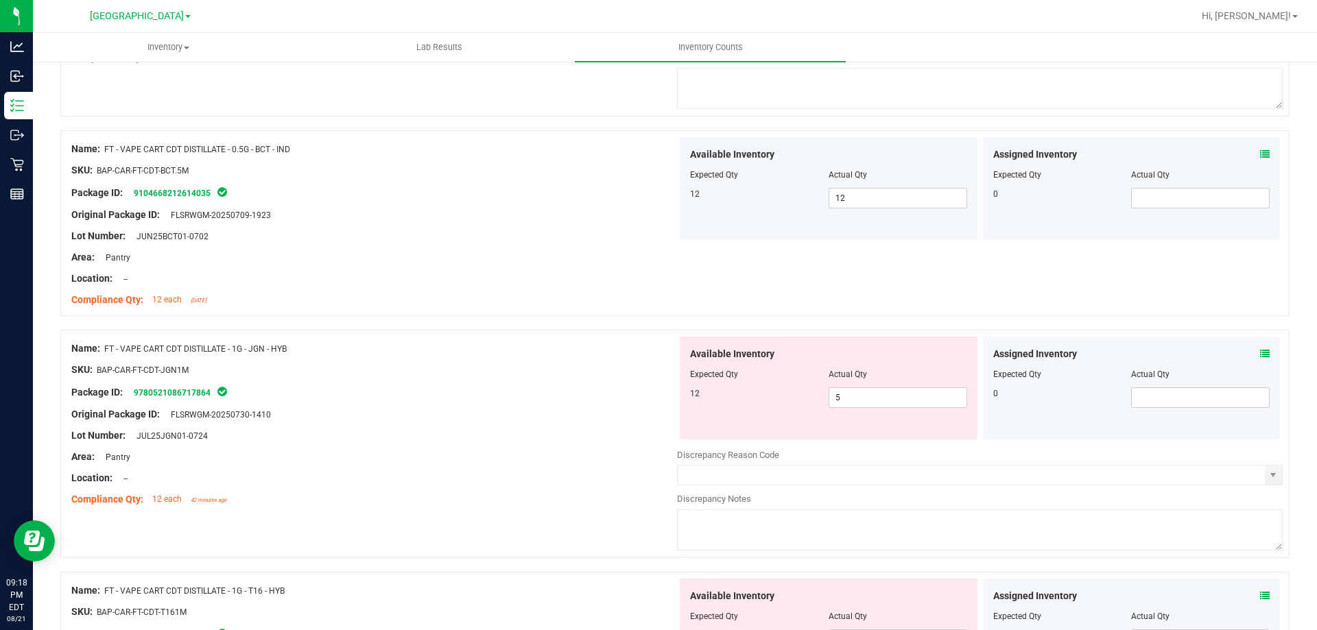
scroll to position [1372, 0]
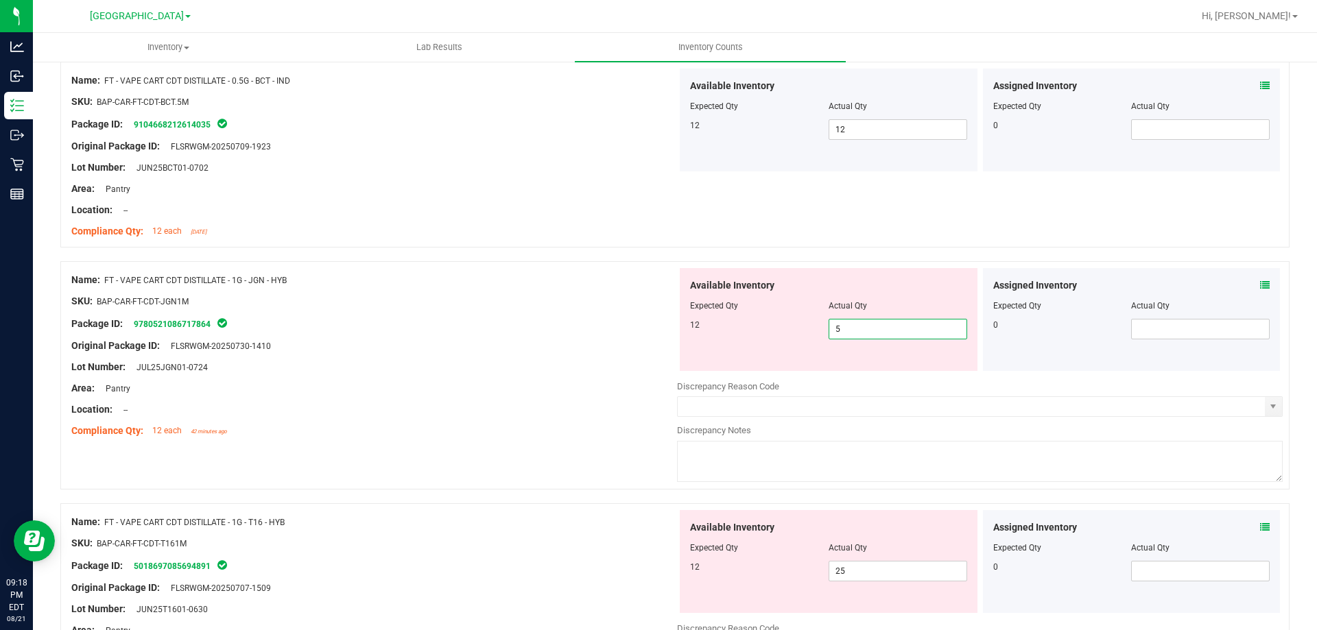
drag, startPoint x: 836, startPoint y: 337, endPoint x: 768, endPoint y: 331, distance: 68.2
click at [768, 331] on div "12 5 5" at bounding box center [828, 329] width 277 height 21
type input "12"
click at [589, 248] on div at bounding box center [674, 255] width 1229 height 14
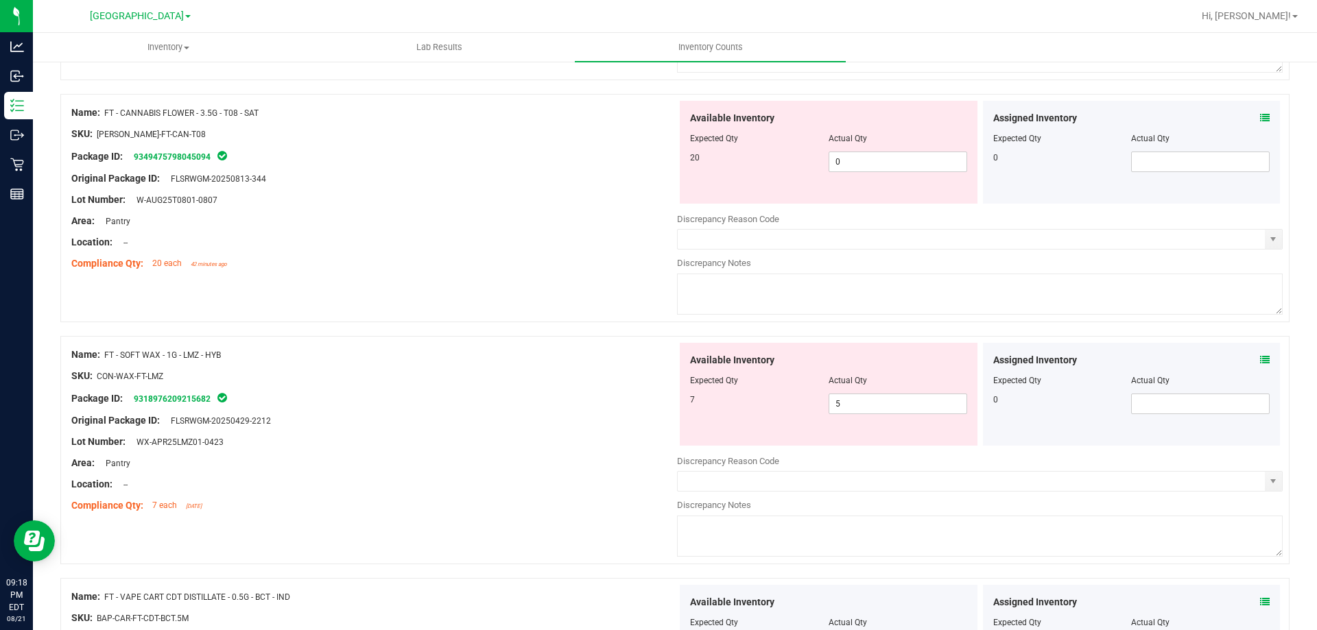
scroll to position [686, 0]
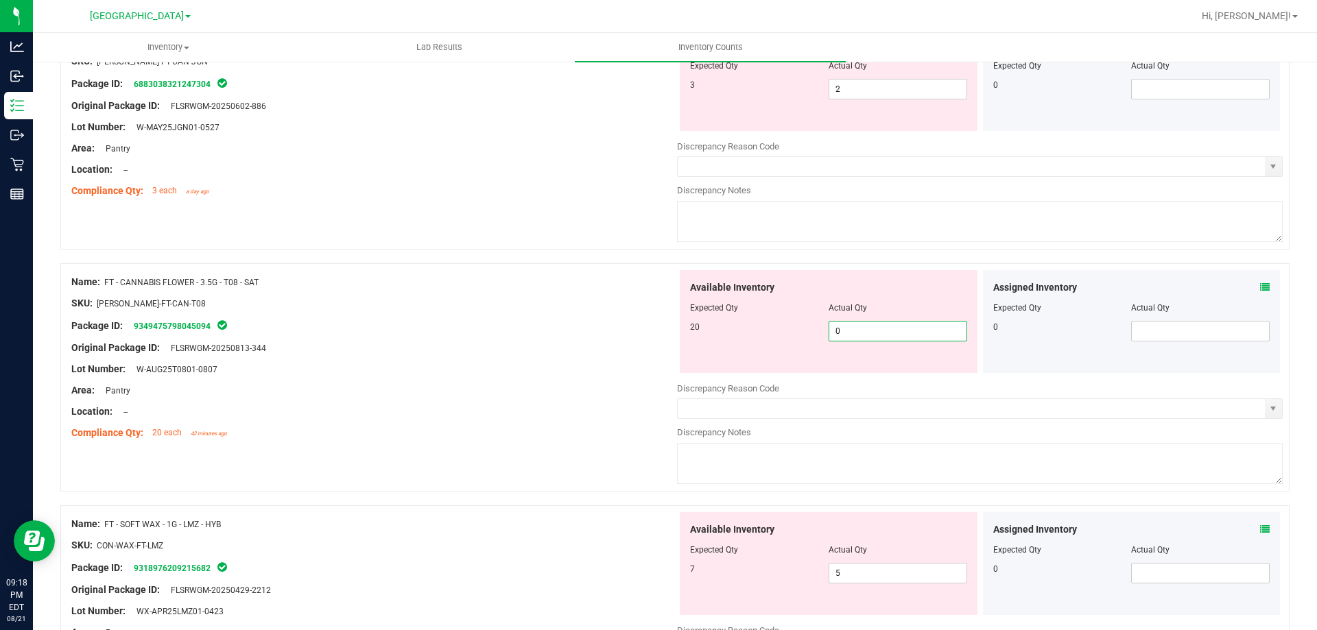
click at [868, 331] on span "0 0" at bounding box center [898, 331] width 139 height 21
type input "020"
type input "20"
click at [533, 348] on div "Original Package ID: FLSRWGM-20250813-344" at bounding box center [374, 348] width 606 height 14
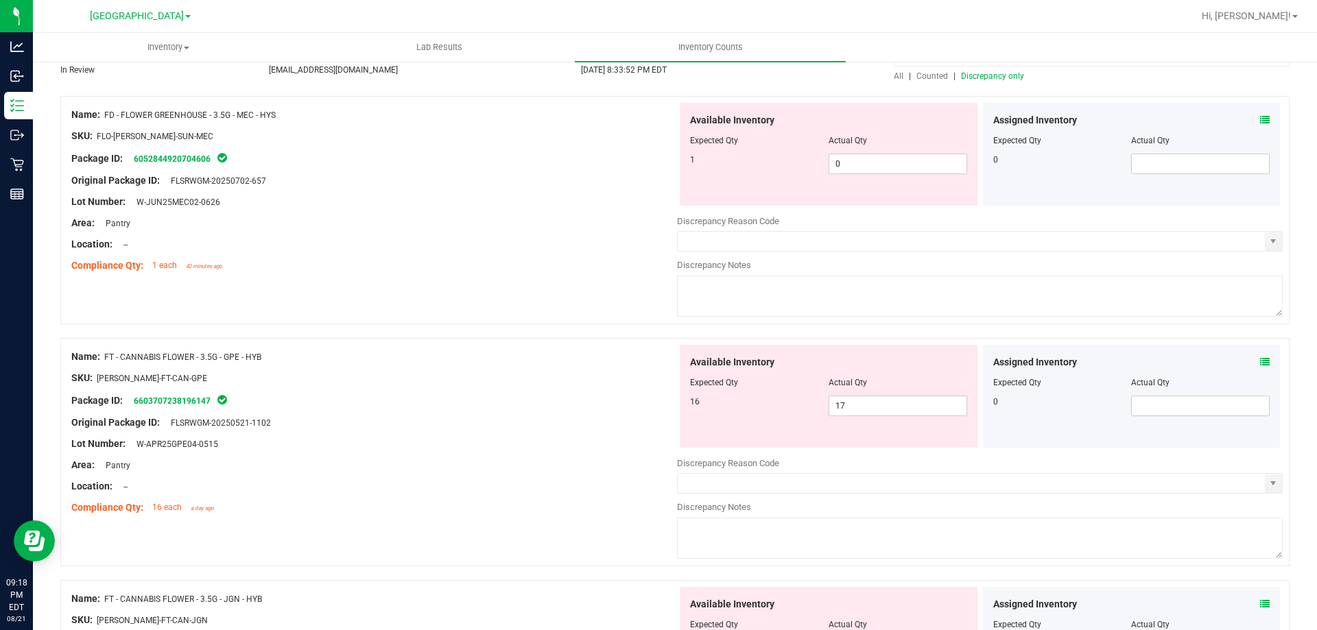
scroll to position [0, 0]
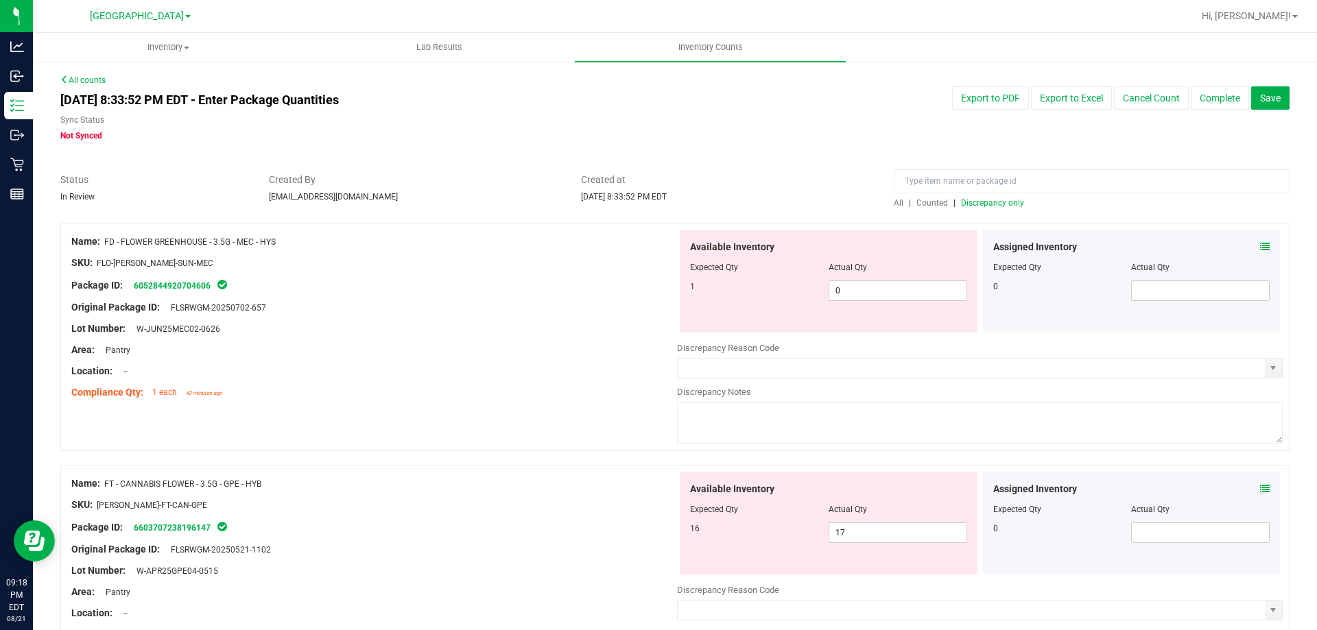
click at [1005, 206] on span "Discrepancy only" at bounding box center [992, 203] width 63 height 10
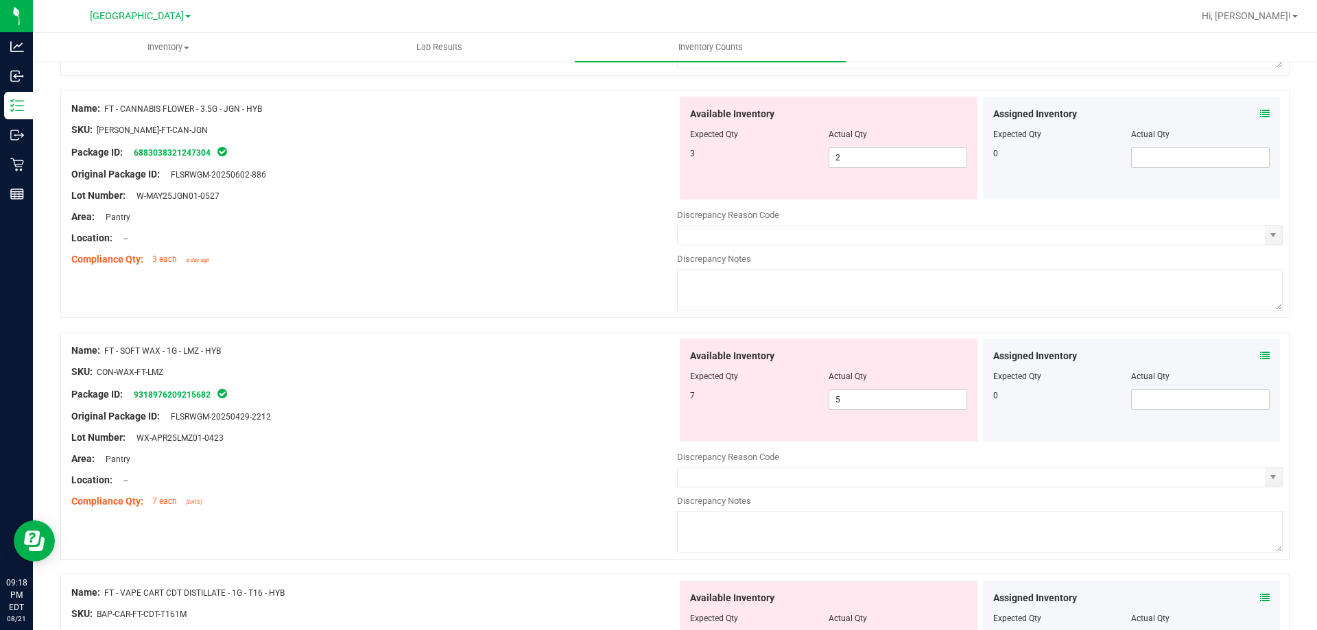
scroll to position [412, 0]
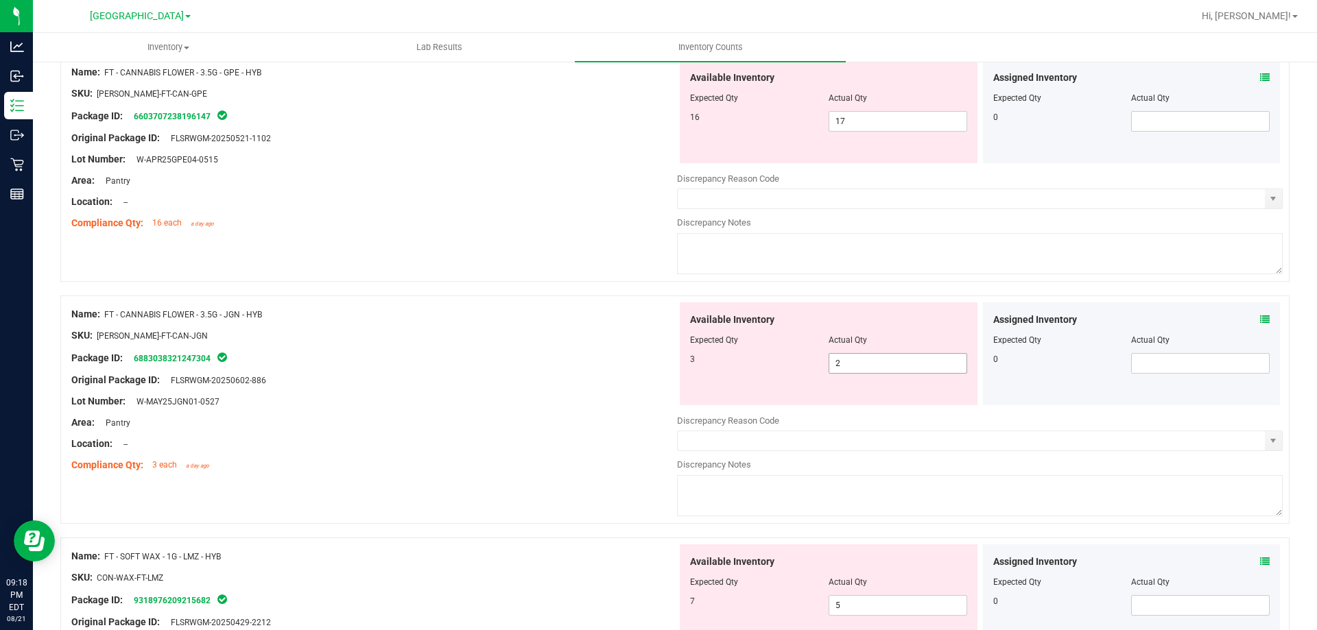
drag, startPoint x: 880, startPoint y: 366, endPoint x: 761, endPoint y: 358, distance: 119.6
click at [789, 358] on div "3 2 2" at bounding box center [828, 363] width 277 height 21
type input "3"
click at [525, 353] on div "Package ID: 6883038321247304" at bounding box center [374, 358] width 606 height 16
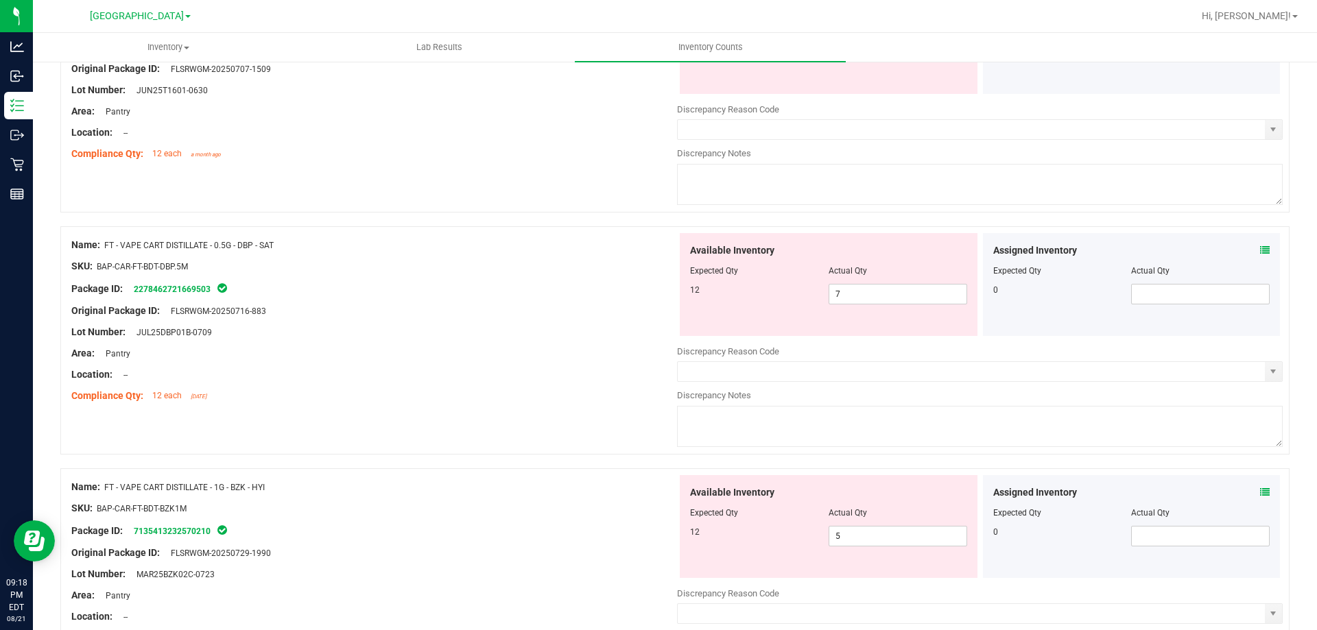
scroll to position [1166, 0]
drag, startPoint x: 849, startPoint y: 285, endPoint x: 631, endPoint y: 283, distance: 218.1
click at [598, 272] on div "Name: FT - VAPE CART DISTILLATE - 0.5G - DBP - SAT SKU: BAP-CAR-FT-BDT-DBP.5M P…" at bounding box center [674, 339] width 1229 height 228
type input "5"
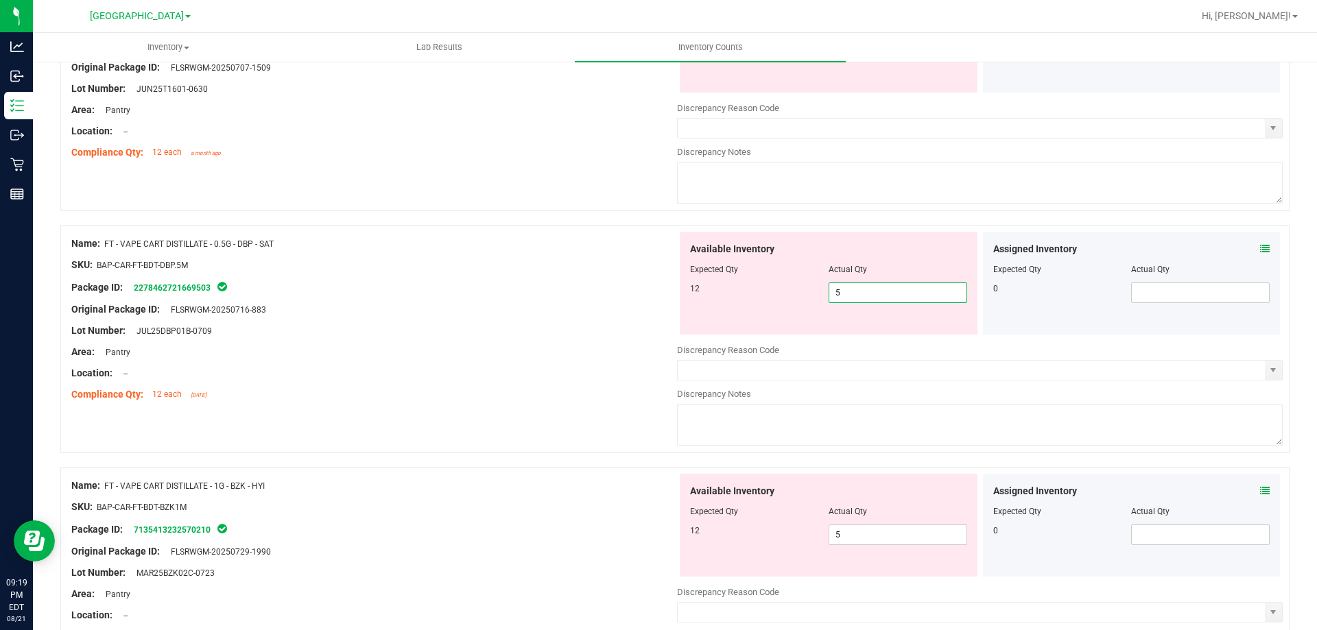
click at [566, 322] on div at bounding box center [374, 320] width 606 height 7
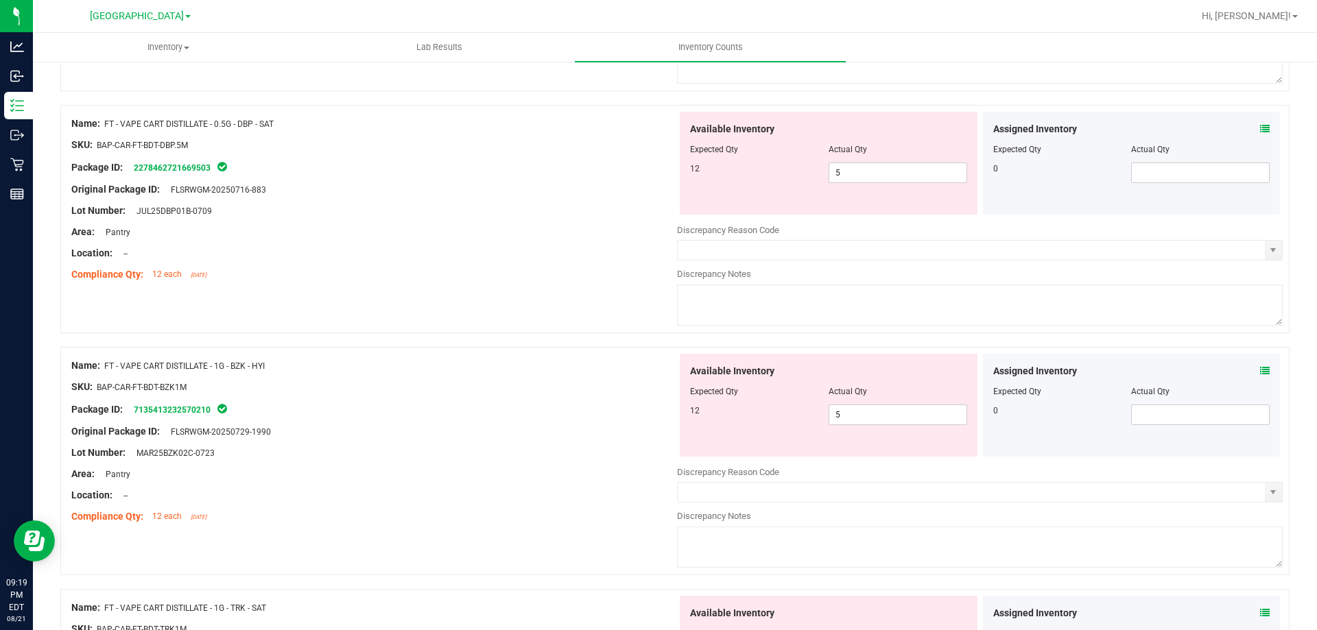
scroll to position [1303, 0]
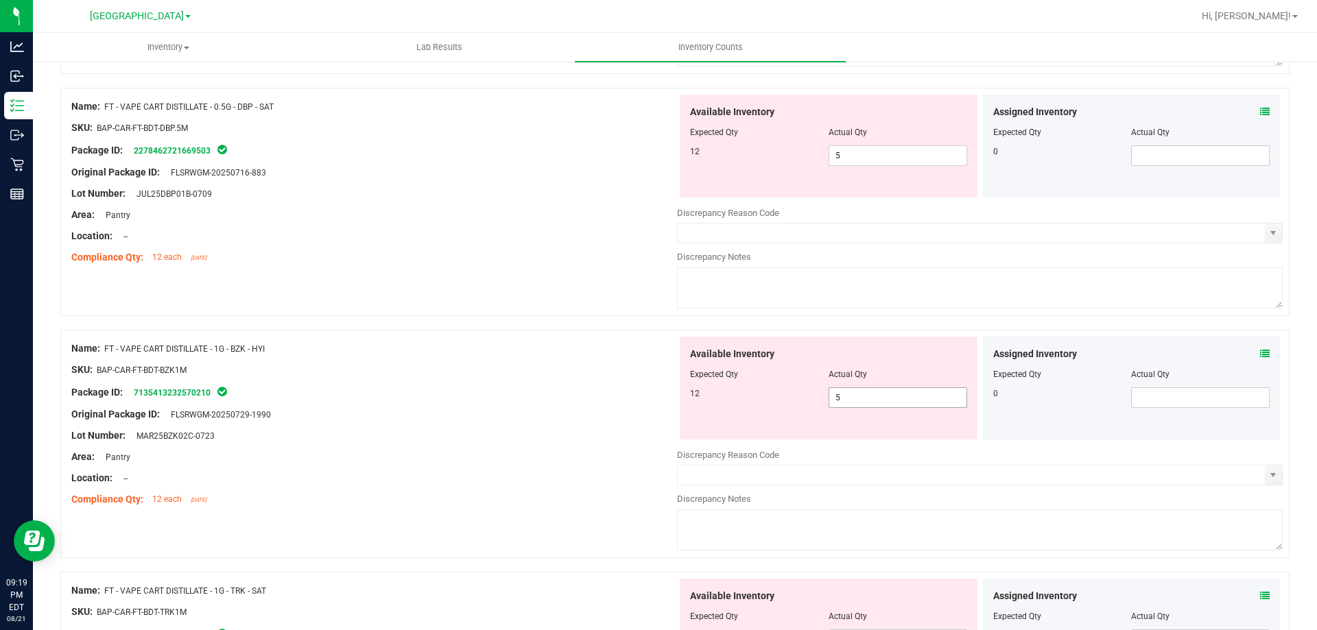
click at [885, 393] on span "5 5" at bounding box center [898, 398] width 139 height 21
type input "12"
click at [505, 403] on div at bounding box center [374, 404] width 606 height 7
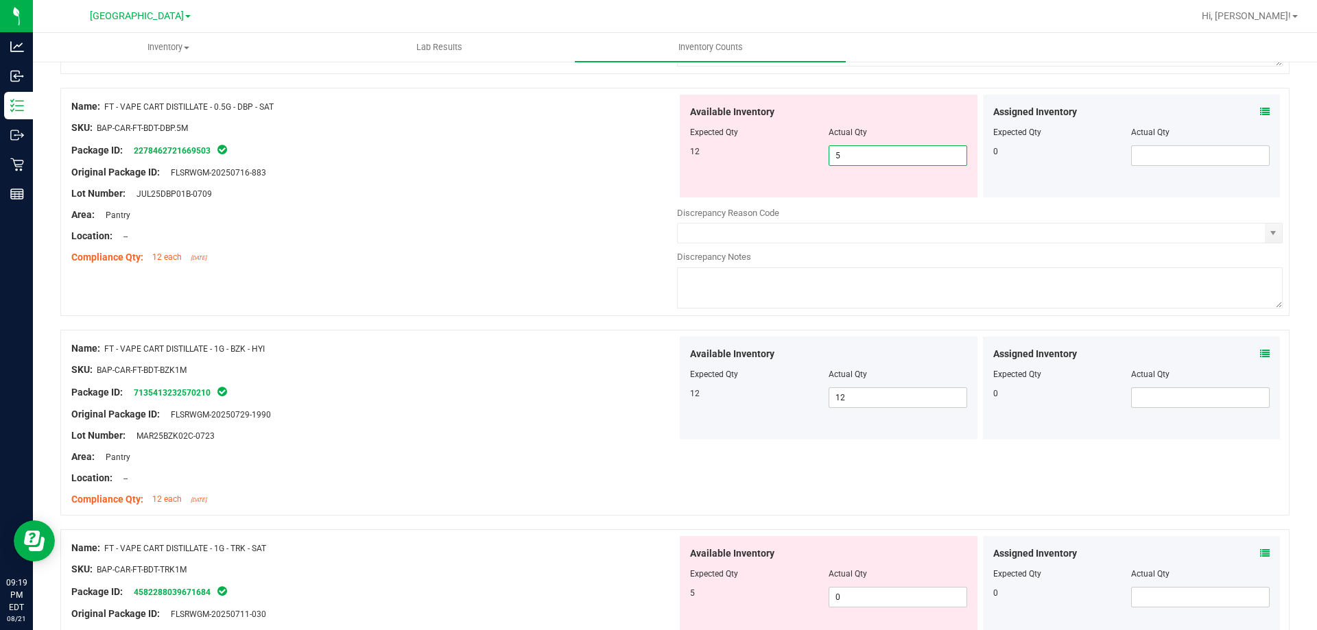
drag, startPoint x: 851, startPoint y: 160, endPoint x: 796, endPoint y: 155, distance: 55.1
click at [797, 155] on div "12 5 5" at bounding box center [828, 155] width 277 height 21
type input "12"
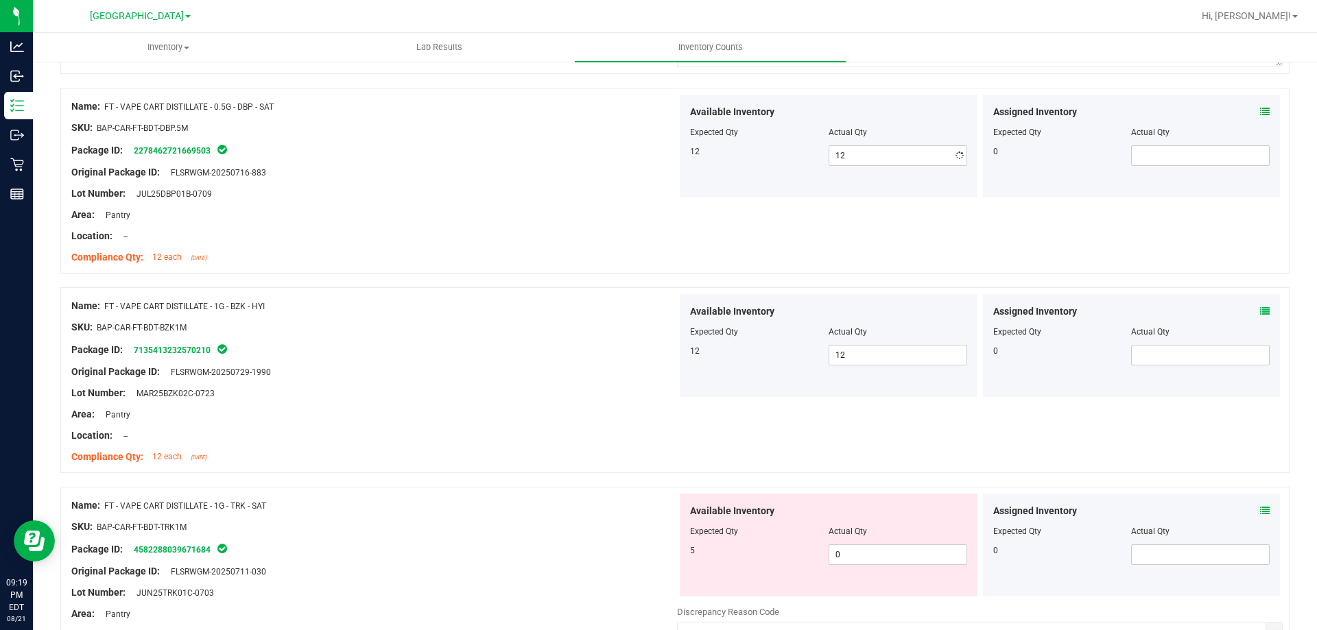
click at [454, 150] on div "Package ID: 2278462721669503" at bounding box center [374, 150] width 606 height 16
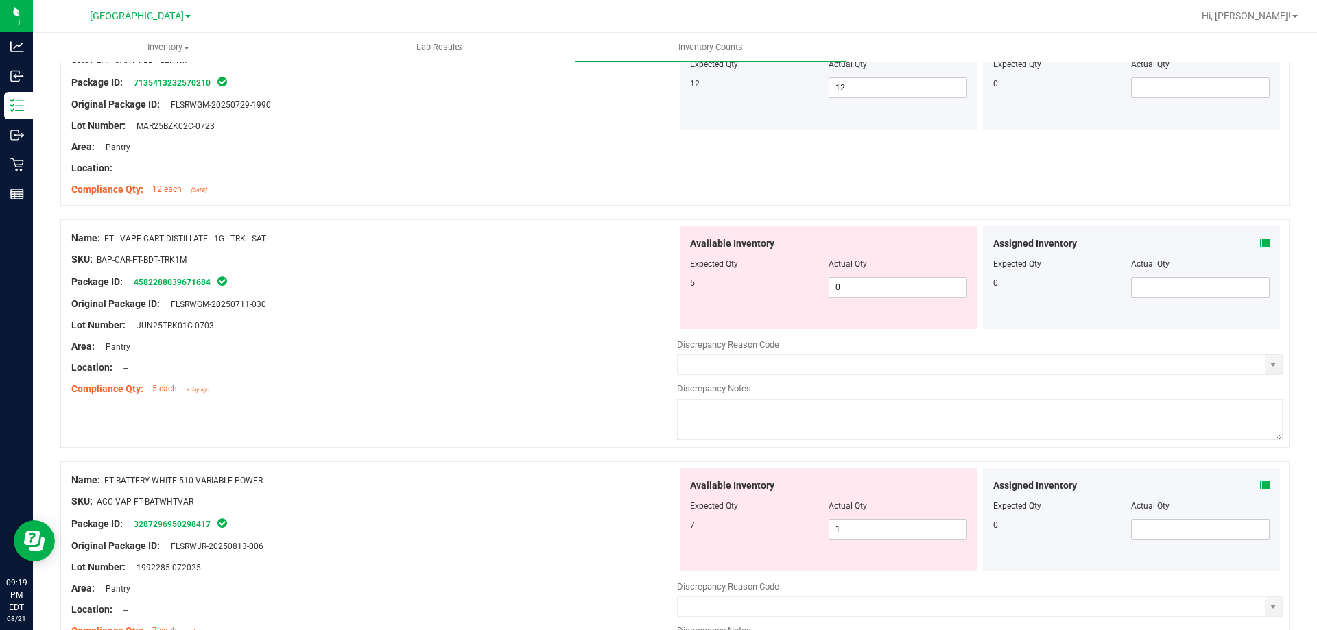
scroll to position [1578, 0]
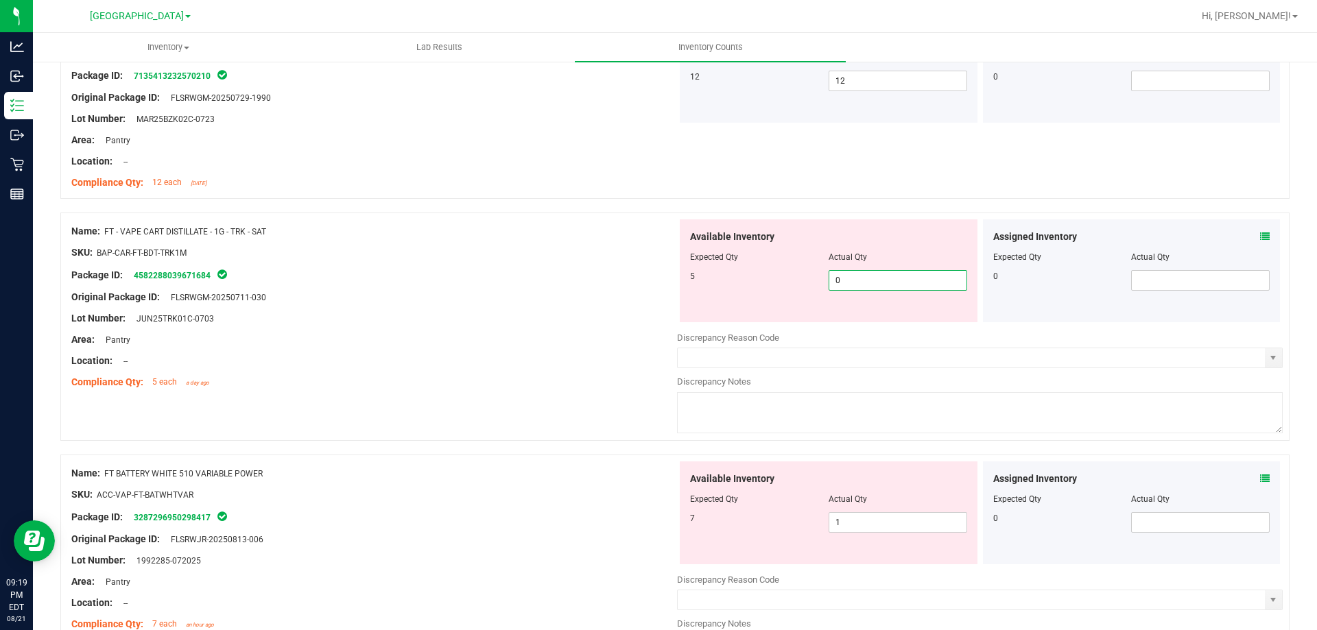
click at [875, 281] on span "0 0" at bounding box center [898, 280] width 139 height 21
type input "05"
type input "5"
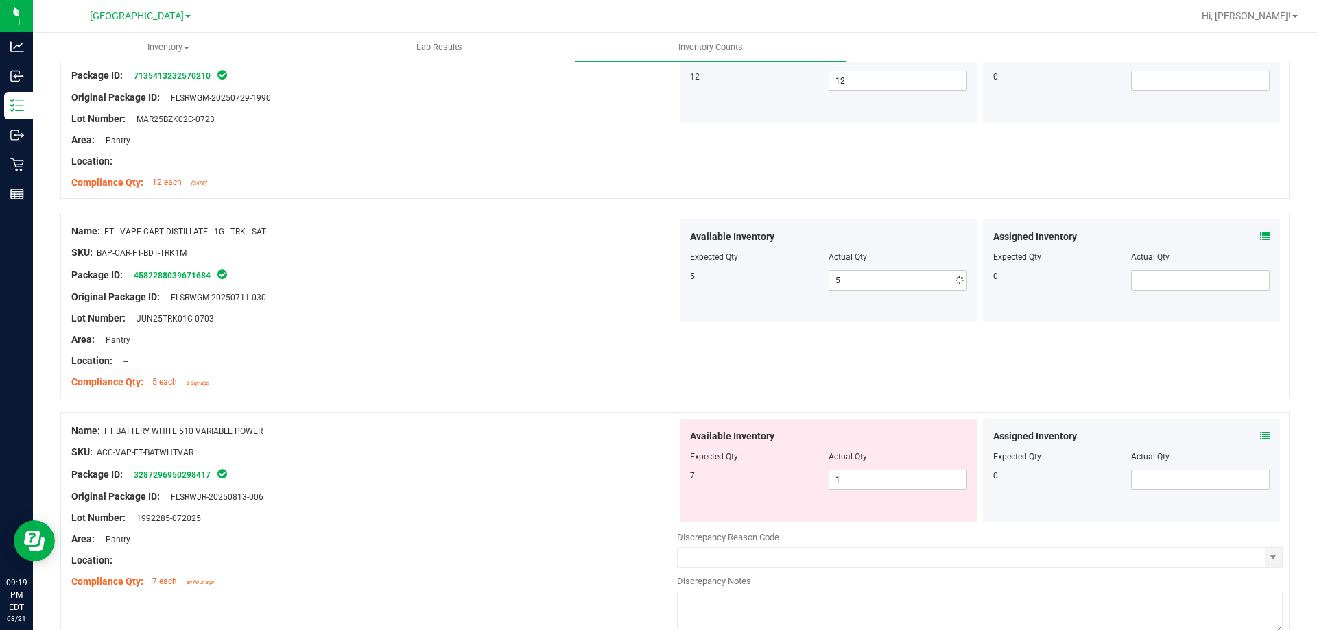
click at [597, 300] on div "Original Package ID: FLSRWGM-20250711-030" at bounding box center [374, 297] width 606 height 14
drag, startPoint x: 912, startPoint y: 479, endPoint x: 325, endPoint y: 475, distance: 586.5
click at [390, 479] on div "Name: FT BATTERY WHITE 510 VARIABLE POWER SKU: ACC-VAP-FT-BATWHTVAR Package ID:…" at bounding box center [674, 526] width 1229 height 228
type input "7"
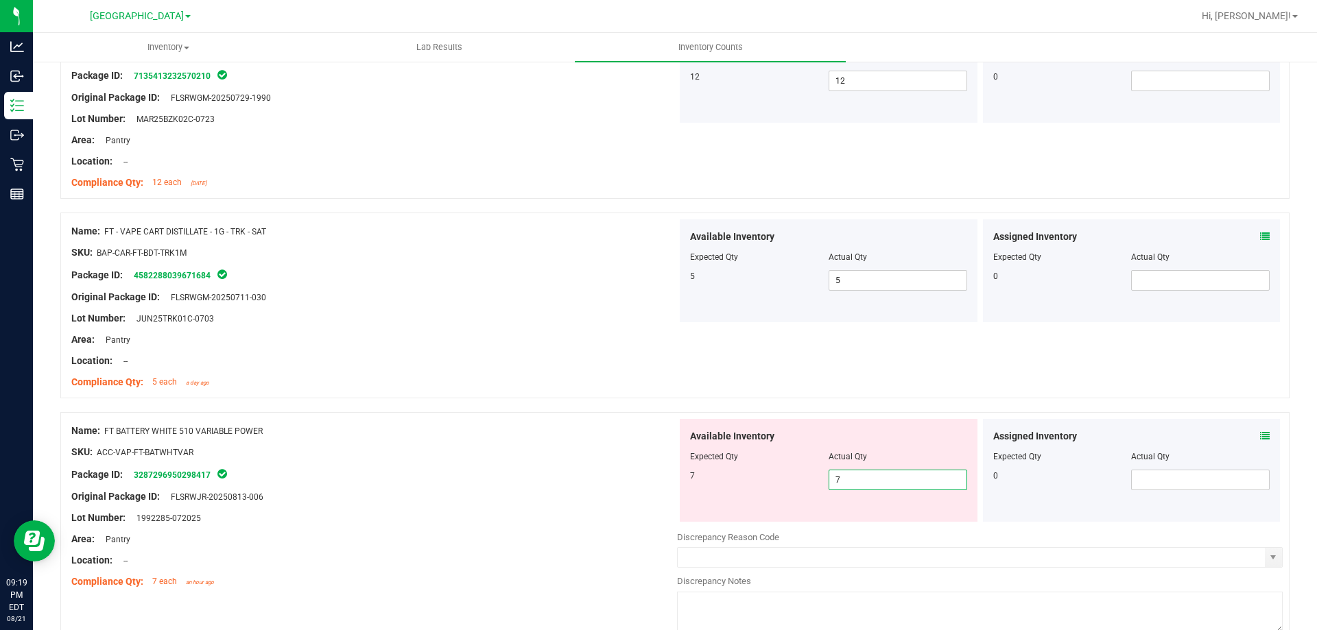
drag, startPoint x: 214, startPoint y: 460, endPoint x: 244, endPoint y: 461, distance: 30.2
click at [217, 460] on div at bounding box center [374, 463] width 606 height 7
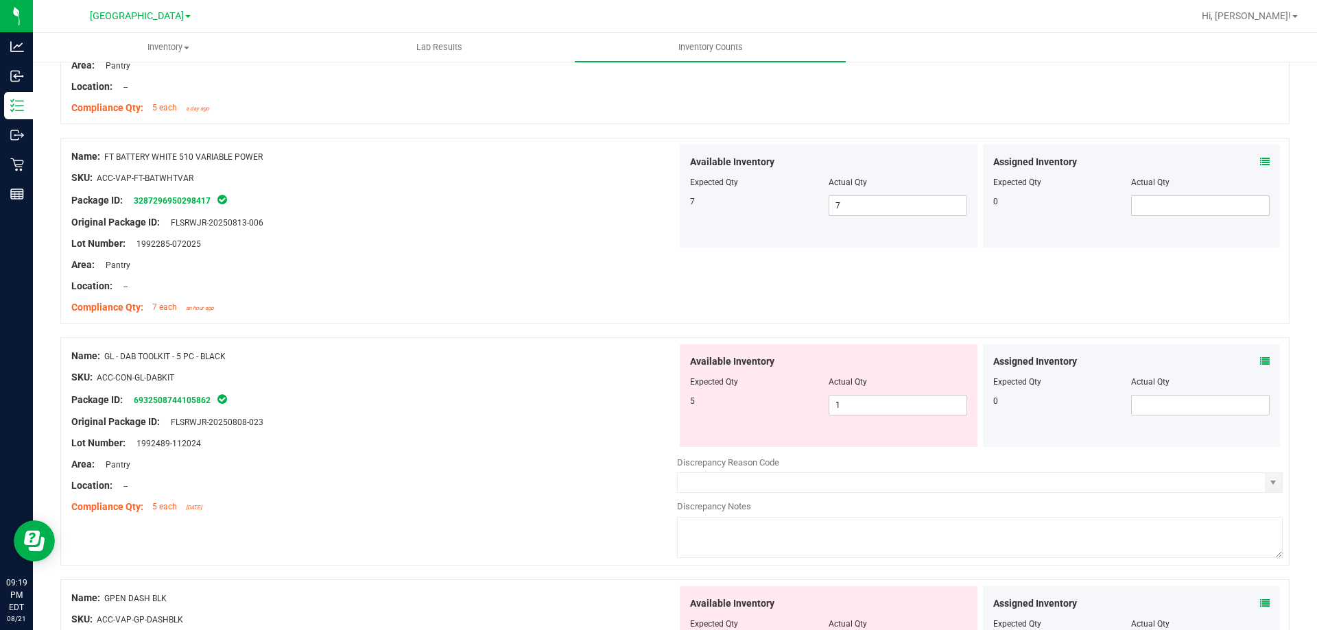
scroll to position [1921, 0]
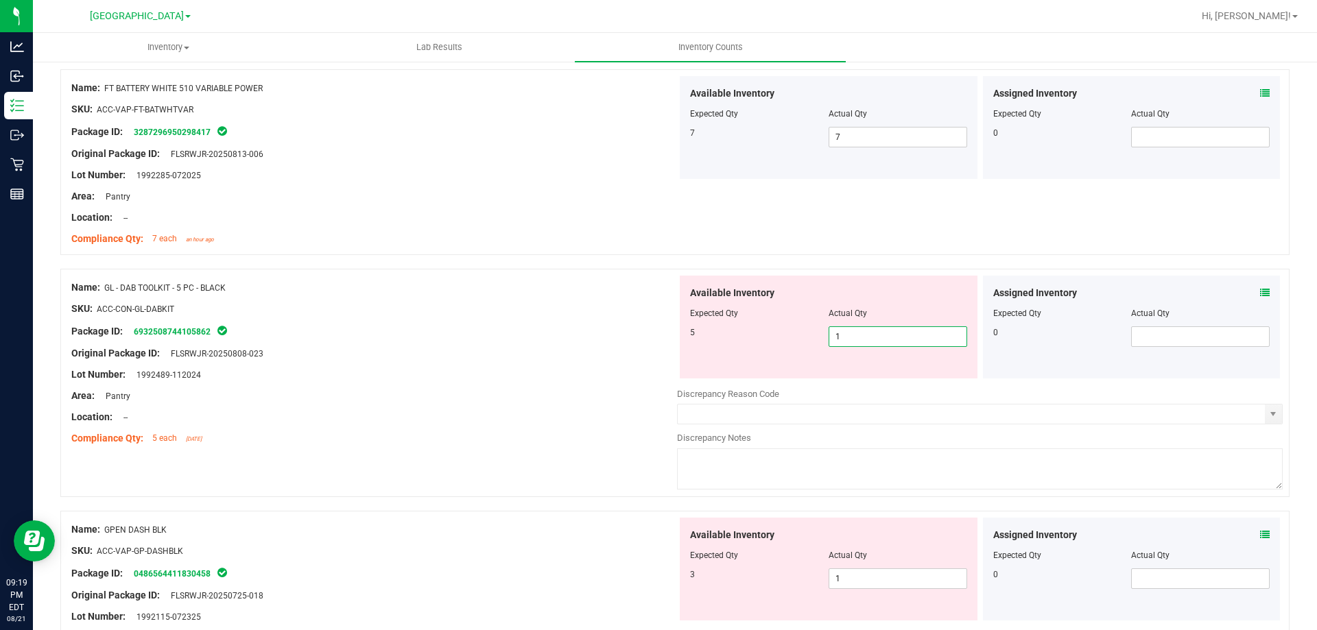
drag, startPoint x: 857, startPoint y: 333, endPoint x: 707, endPoint y: 331, distance: 150.2
click at [738, 331] on div "5 1 1" at bounding box center [828, 336] width 277 height 21
type input "5"
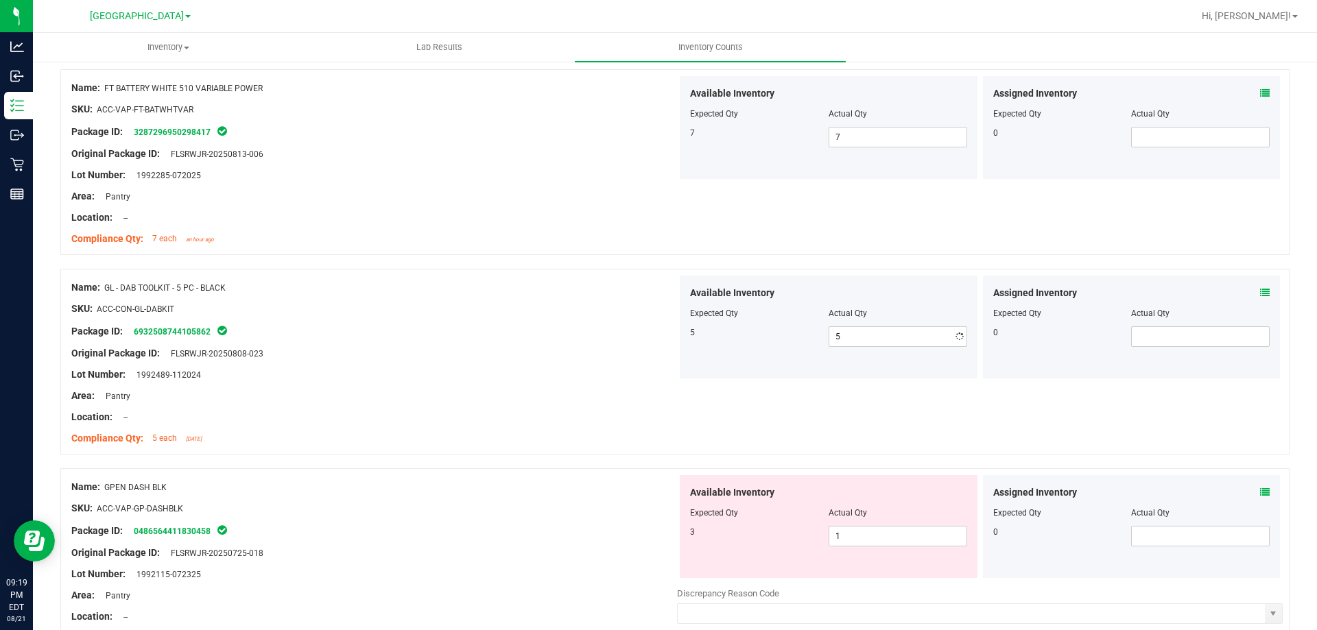
click at [469, 377] on div "Lot Number: 1992489-112024" at bounding box center [374, 375] width 606 height 14
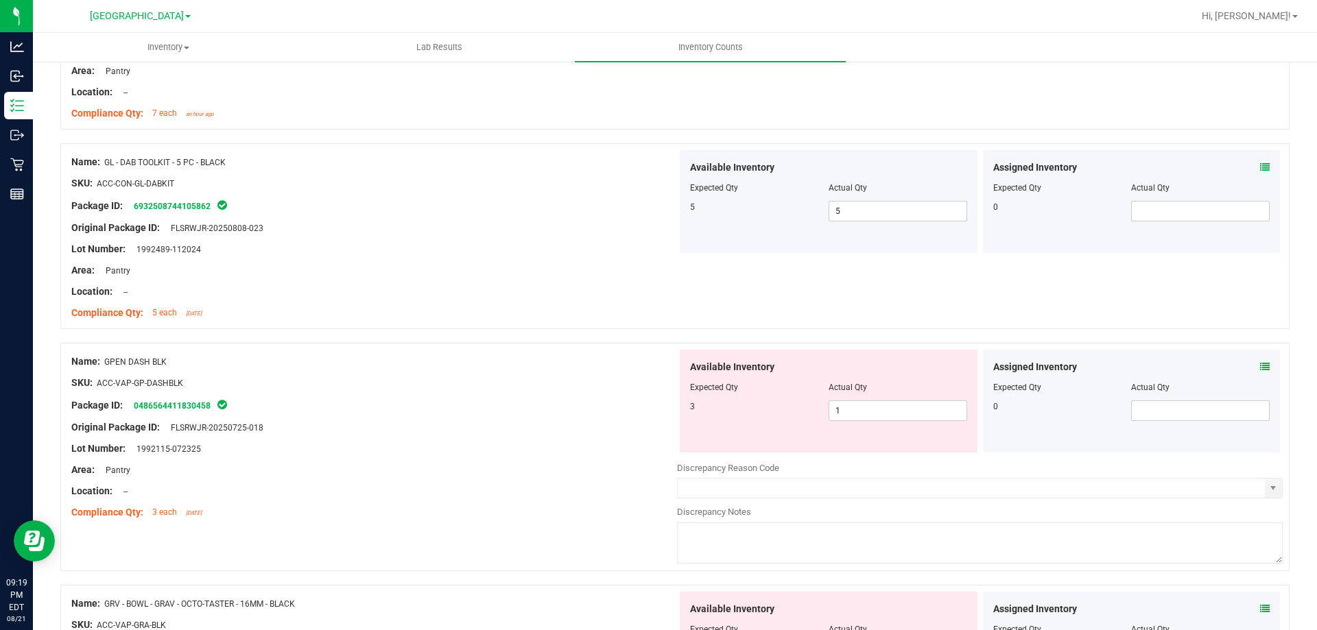
scroll to position [2058, 0]
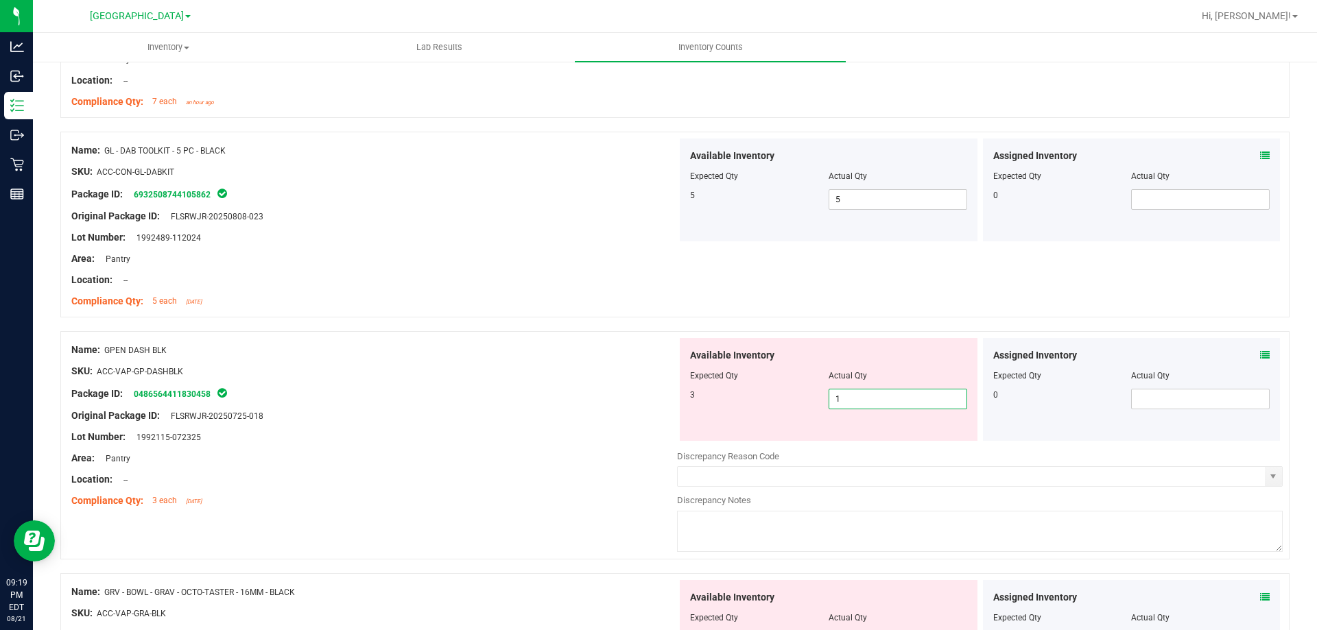
drag, startPoint x: 866, startPoint y: 391, endPoint x: 582, endPoint y: 392, distance: 284.6
click at [582, 392] on div "Name: GPEN DASH BLK SKU: ACC-VAP-GP-DASHBLK Package ID: 0486564411830458 Origin…" at bounding box center [674, 445] width 1229 height 228
type input "3"
click at [584, 392] on div "Package ID: 0486564411830458" at bounding box center [374, 393] width 606 height 16
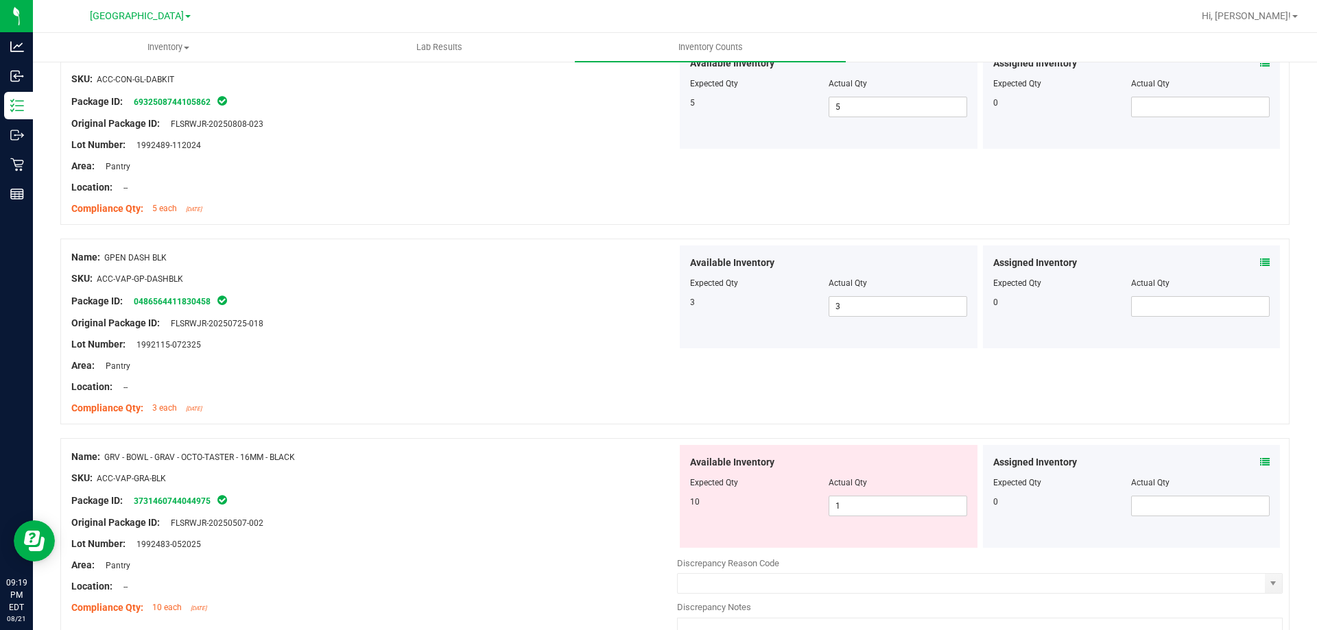
scroll to position [2332, 0]
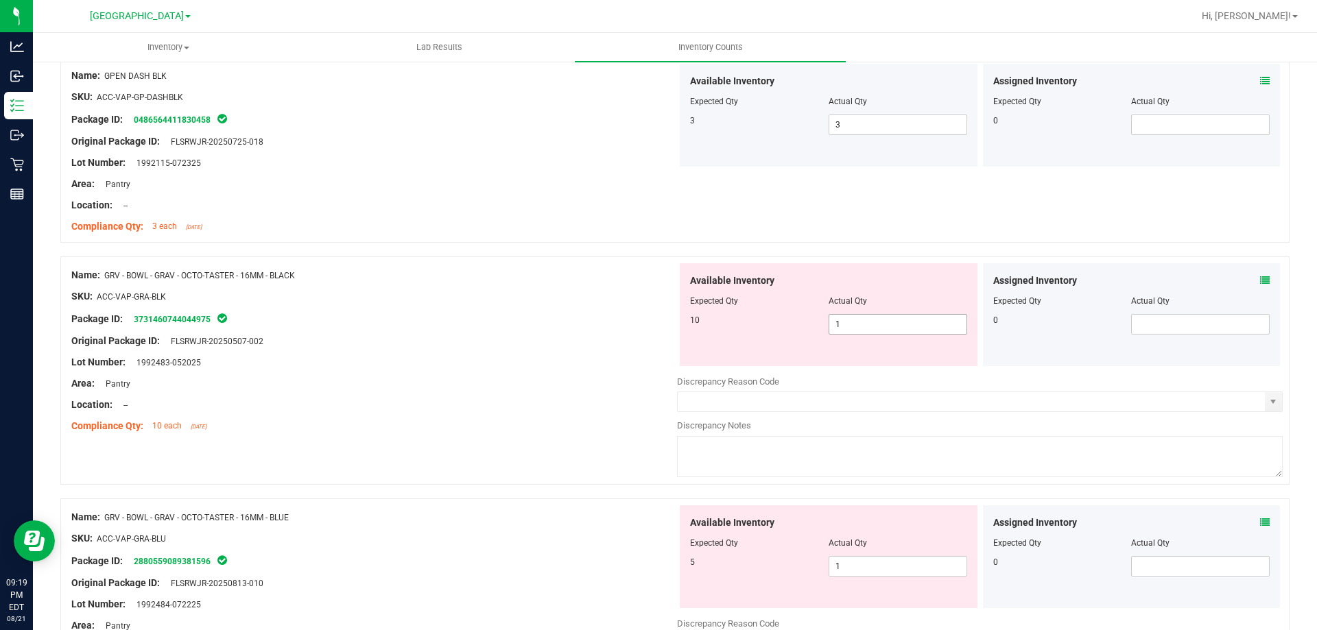
click at [875, 328] on span "1 1" at bounding box center [898, 324] width 139 height 21
type input "10"
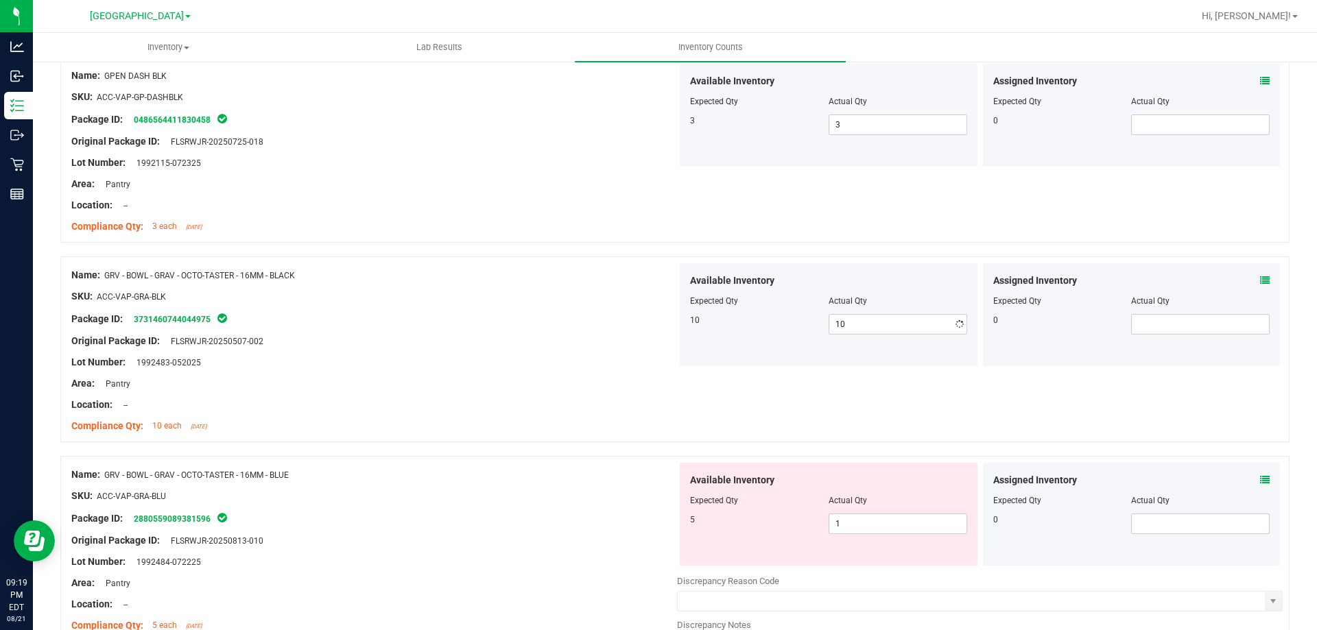
drag, startPoint x: 468, startPoint y: 401, endPoint x: 632, endPoint y: 451, distance: 171.9
click at [471, 401] on div "Location: --" at bounding box center [374, 405] width 606 height 14
drag, startPoint x: 856, startPoint y: 525, endPoint x: 566, endPoint y: 523, distance: 290.1
click at [654, 525] on div "Name: GRV - BOWL - GRAV - OCTO-TASTER - 16MM - BLUE SKU: ACC-VAP-GRA-BLU Packag…" at bounding box center [674, 570] width 1229 height 228
type input "5"
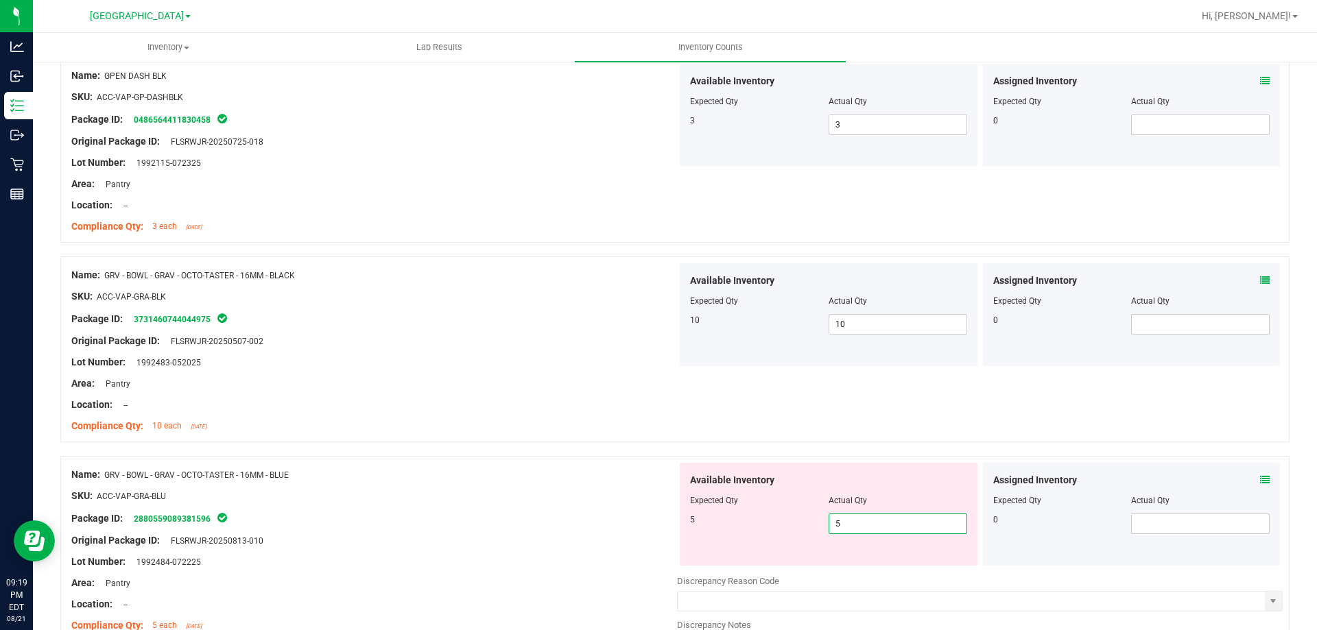
type input "5"
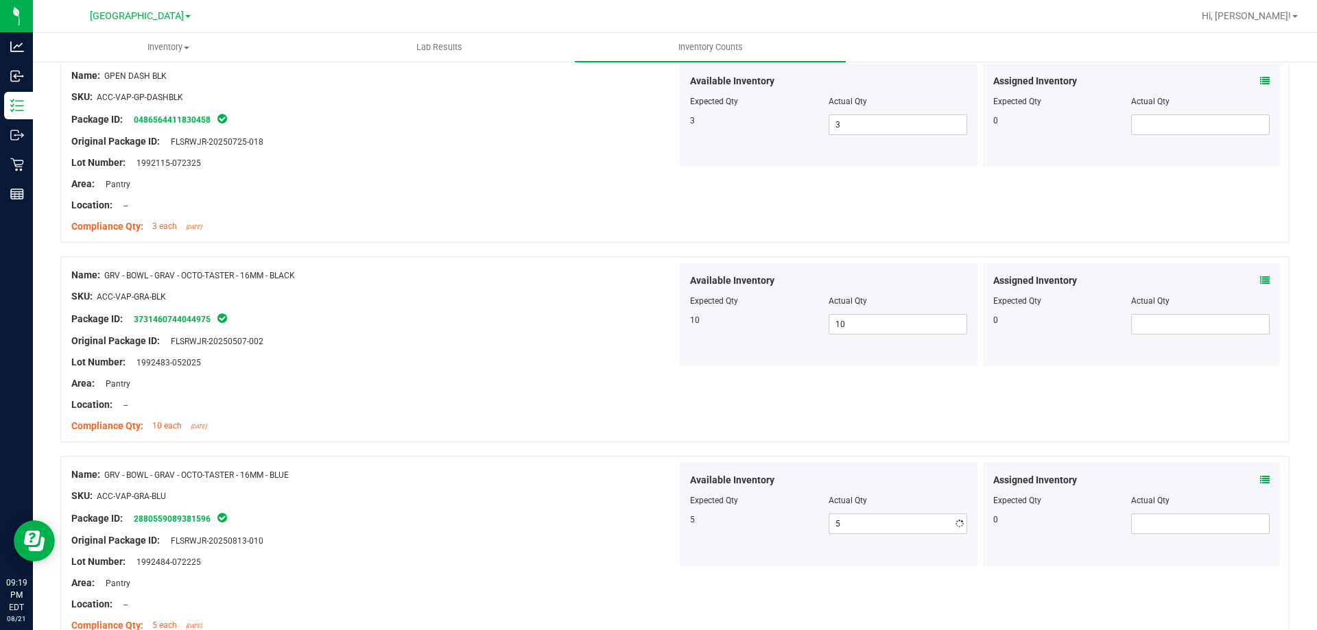
click at [563, 509] on div at bounding box center [374, 506] width 606 height 7
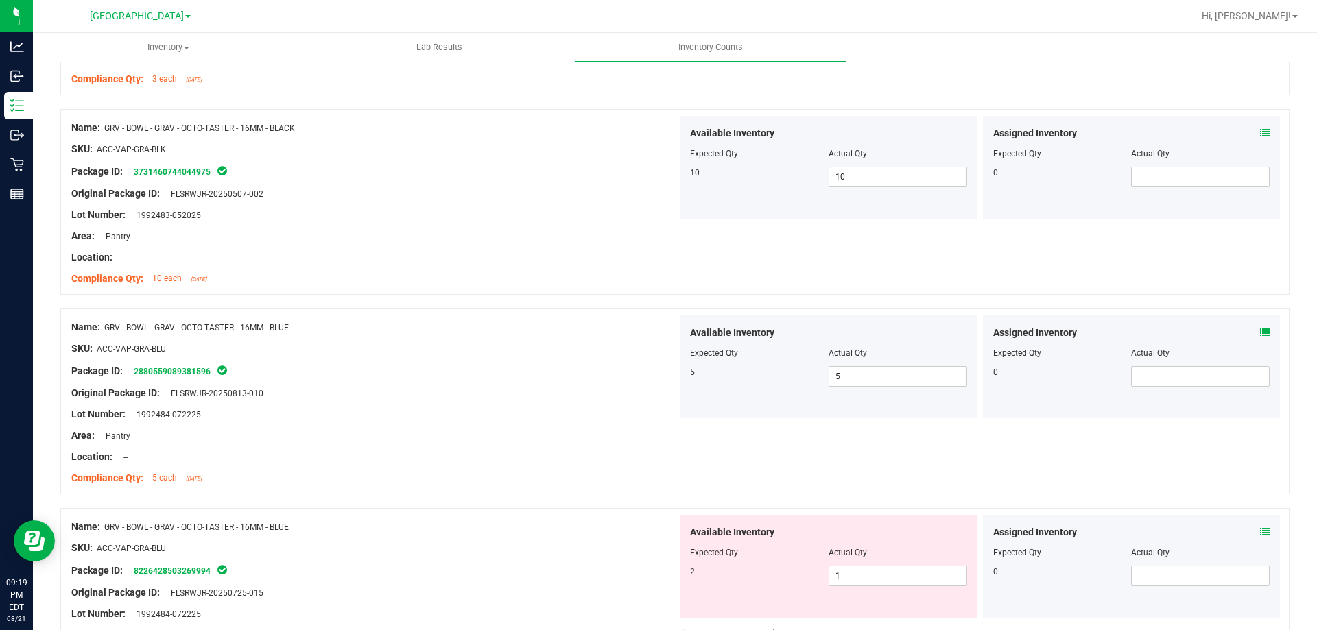
scroll to position [2606, 0]
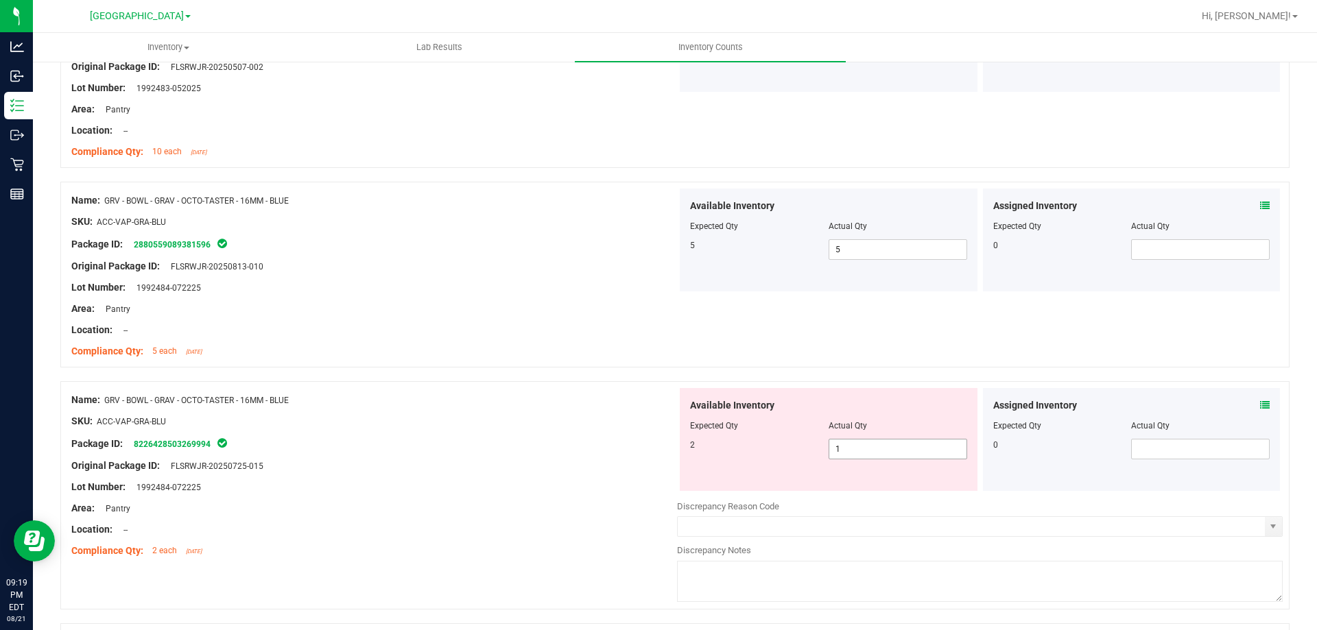
drag, startPoint x: 857, startPoint y: 449, endPoint x: 449, endPoint y: 439, distance: 408.2
click at [521, 449] on div "Name: GRV - BOWL - GRAV - OCTO-TASTER - 16MM - BLUE SKU: ACC-VAP-GRA-BLU Packag…" at bounding box center [674, 495] width 1229 height 228
type input "2"
drag, startPoint x: 193, startPoint y: 429, endPoint x: 233, endPoint y: 429, distance: 39.1
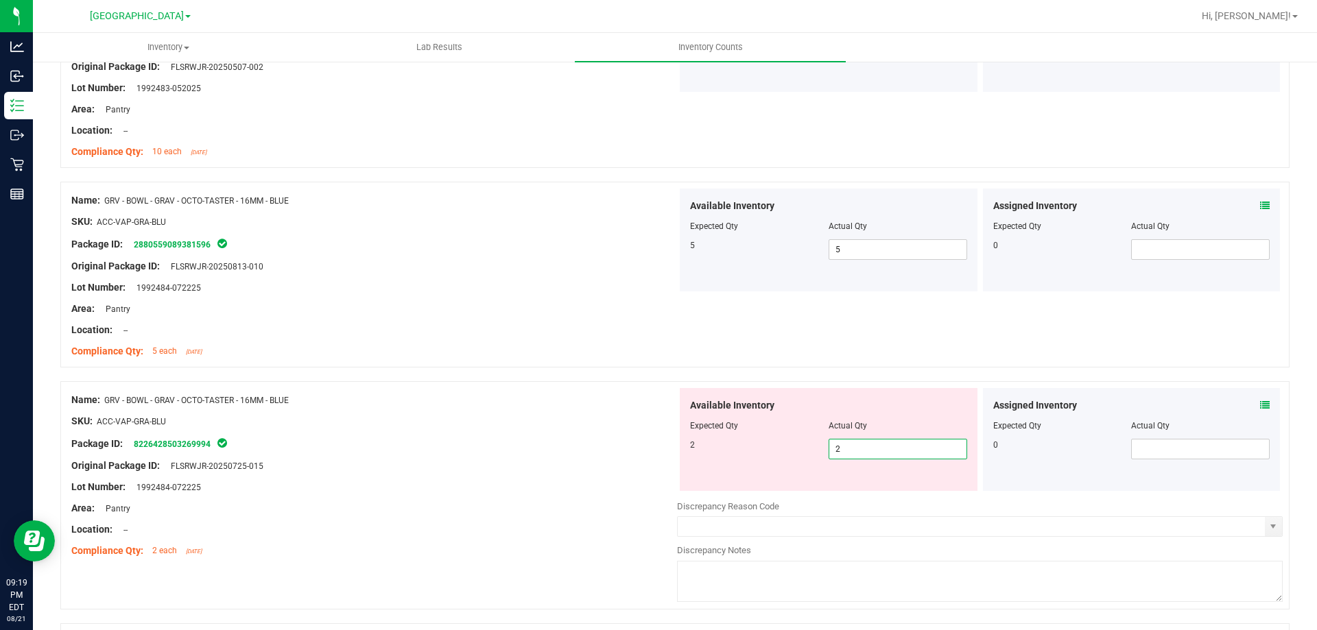
click at [199, 429] on div at bounding box center [374, 432] width 606 height 7
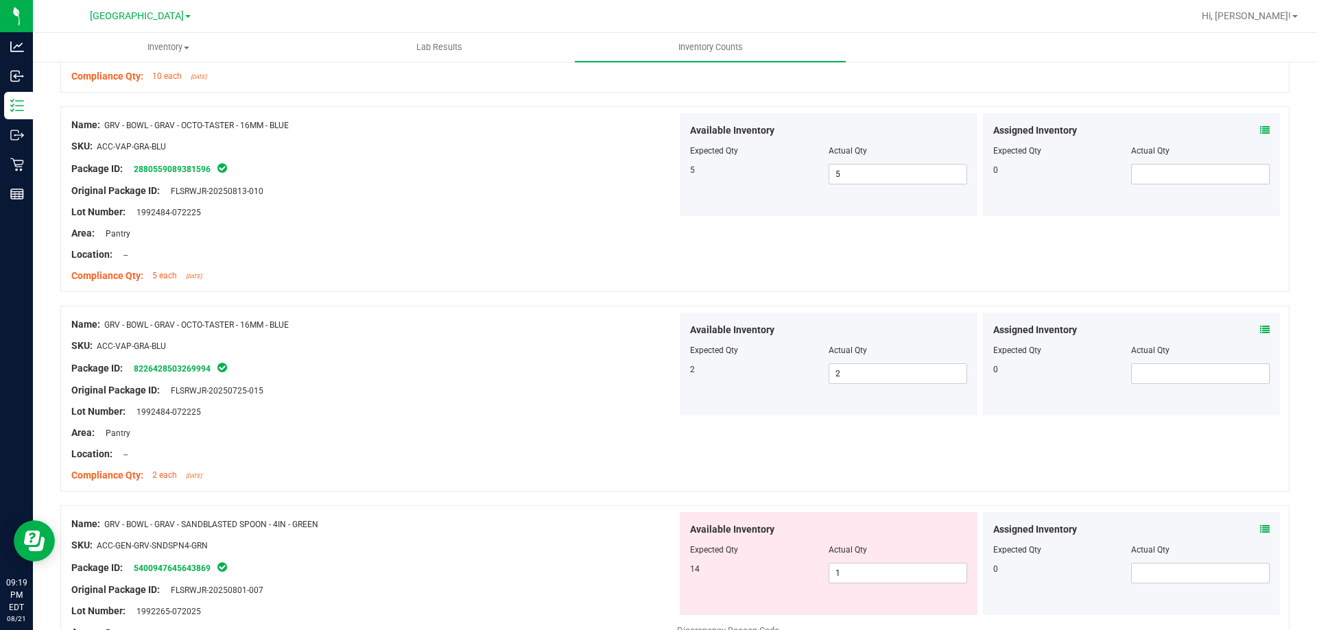
scroll to position [2812, 0]
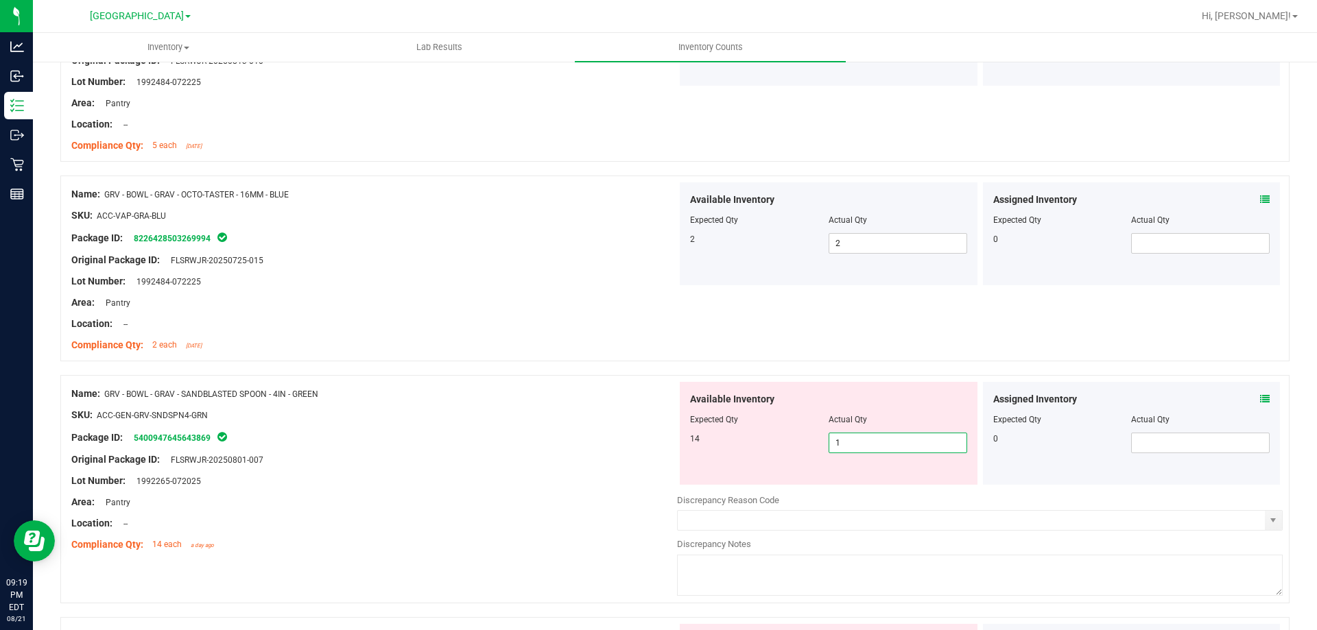
click at [853, 444] on span "1 1" at bounding box center [898, 443] width 139 height 21
type input "14"
click at [455, 453] on div "Original Package ID: FLSRWJR-20250801-007" at bounding box center [374, 460] width 606 height 14
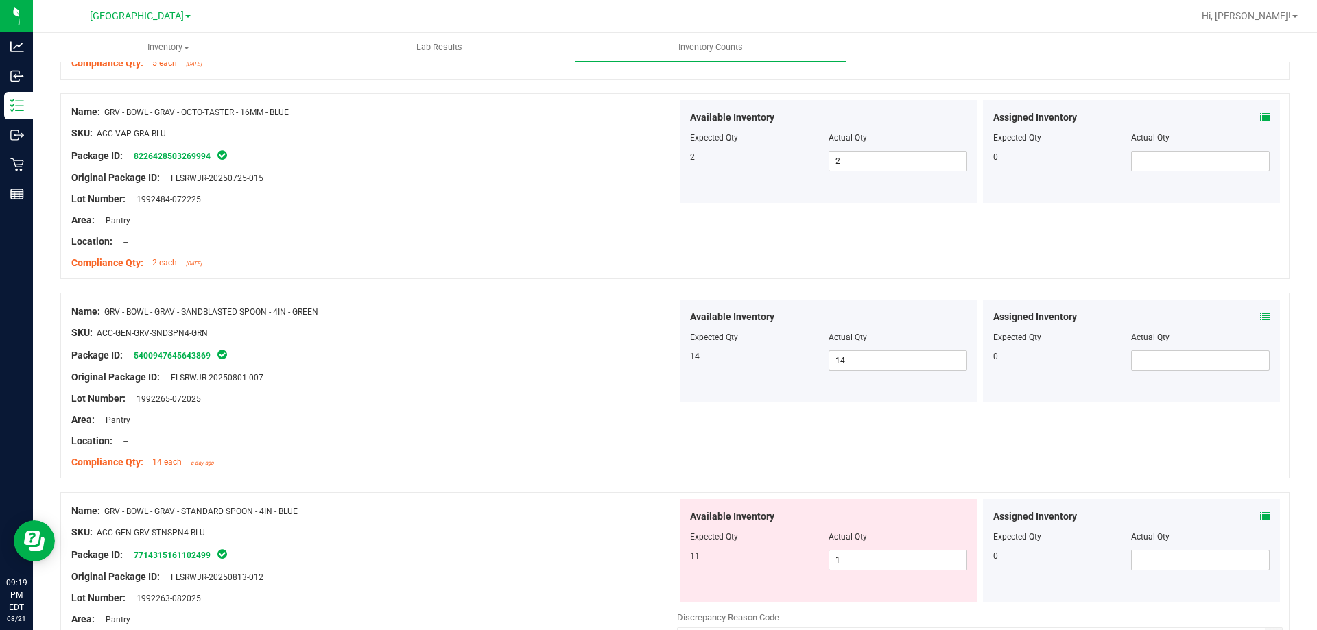
scroll to position [3018, 0]
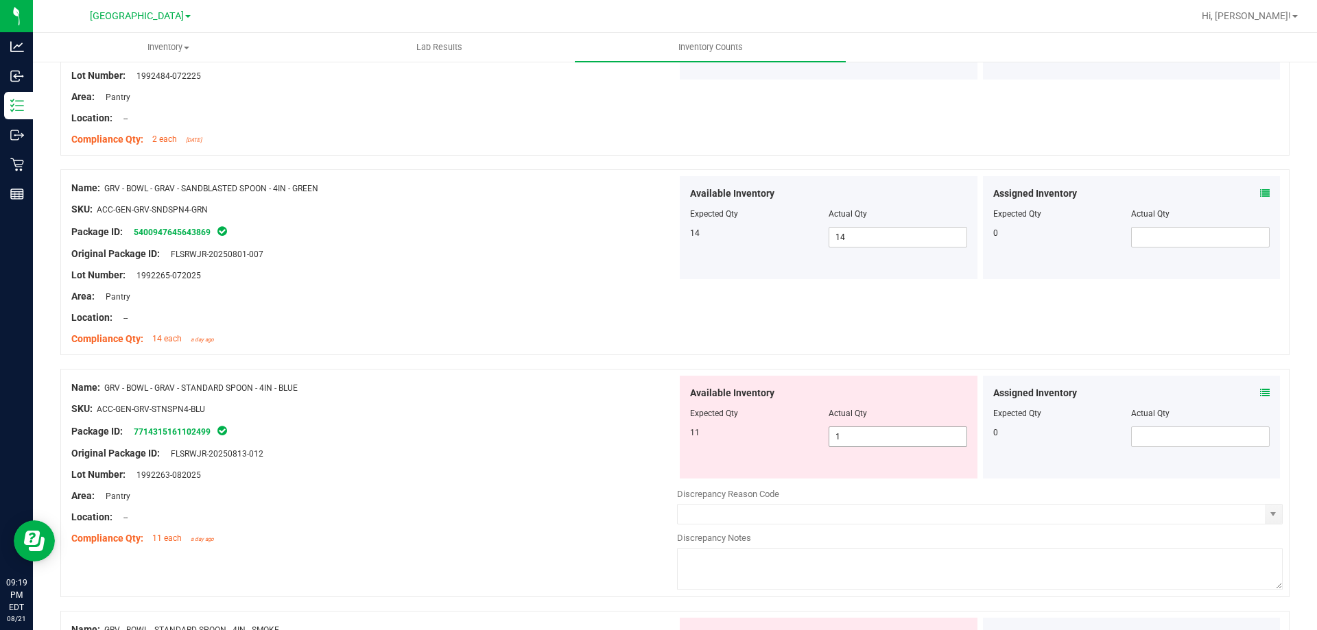
click at [855, 433] on span "1 1" at bounding box center [898, 437] width 139 height 21
type input "11"
click at [515, 473] on div "Lot Number: 1992263-082025" at bounding box center [374, 475] width 606 height 14
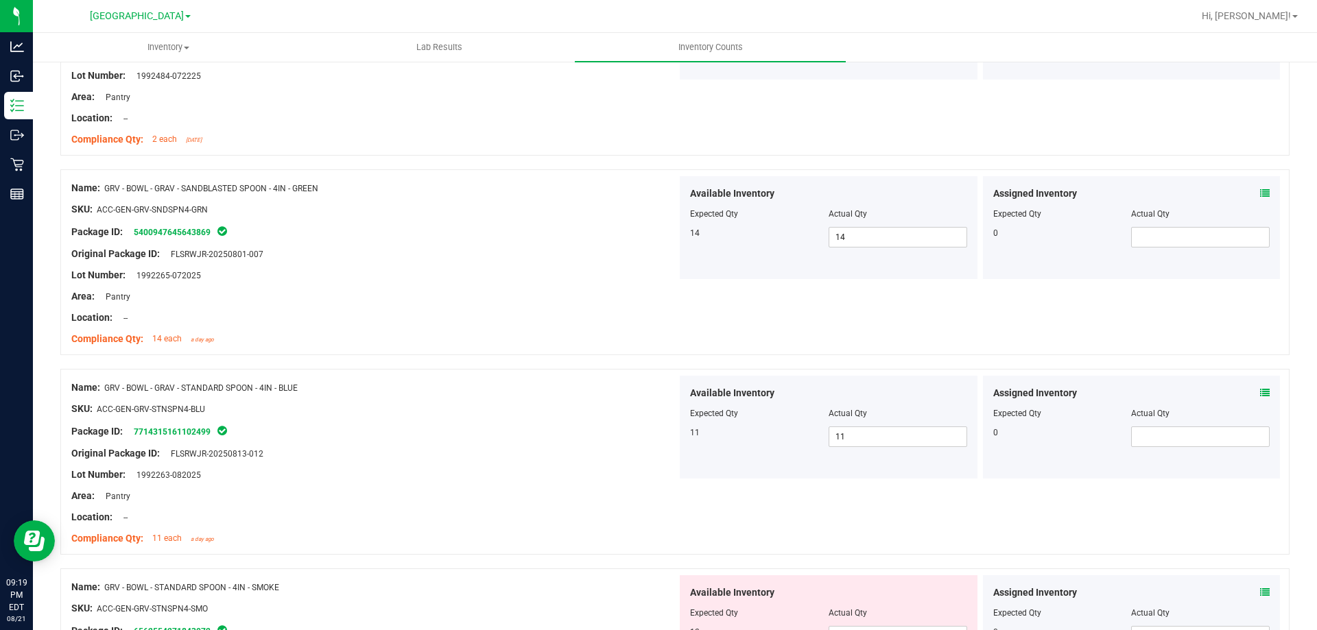
scroll to position [3155, 0]
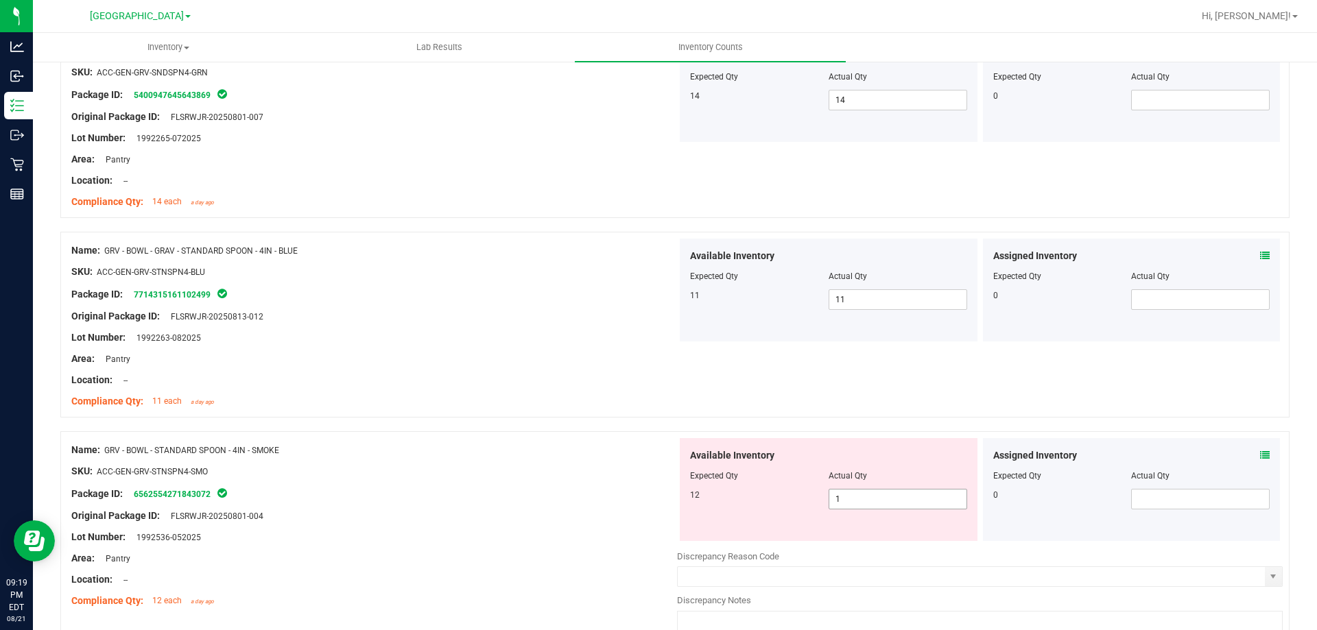
click at [846, 496] on span "1 1" at bounding box center [898, 499] width 139 height 21
type input "12"
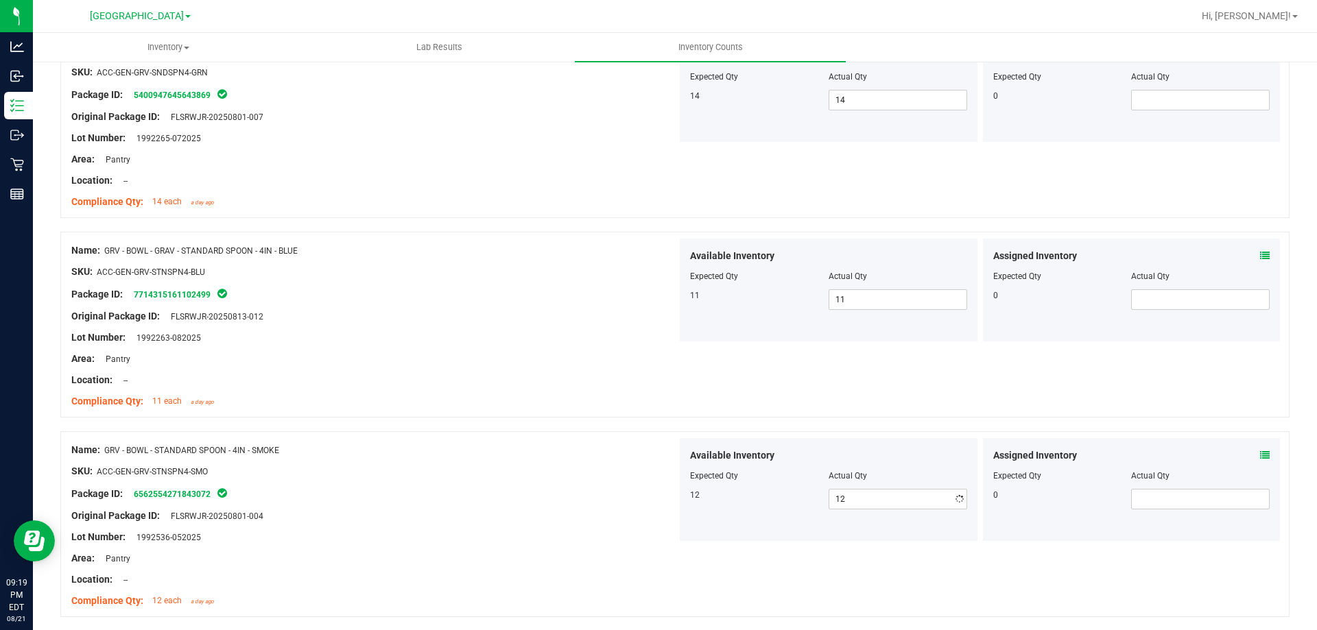
click at [517, 477] on div "SKU: ACC-GEN-GRV-STNSPN4-SMO" at bounding box center [374, 471] width 606 height 14
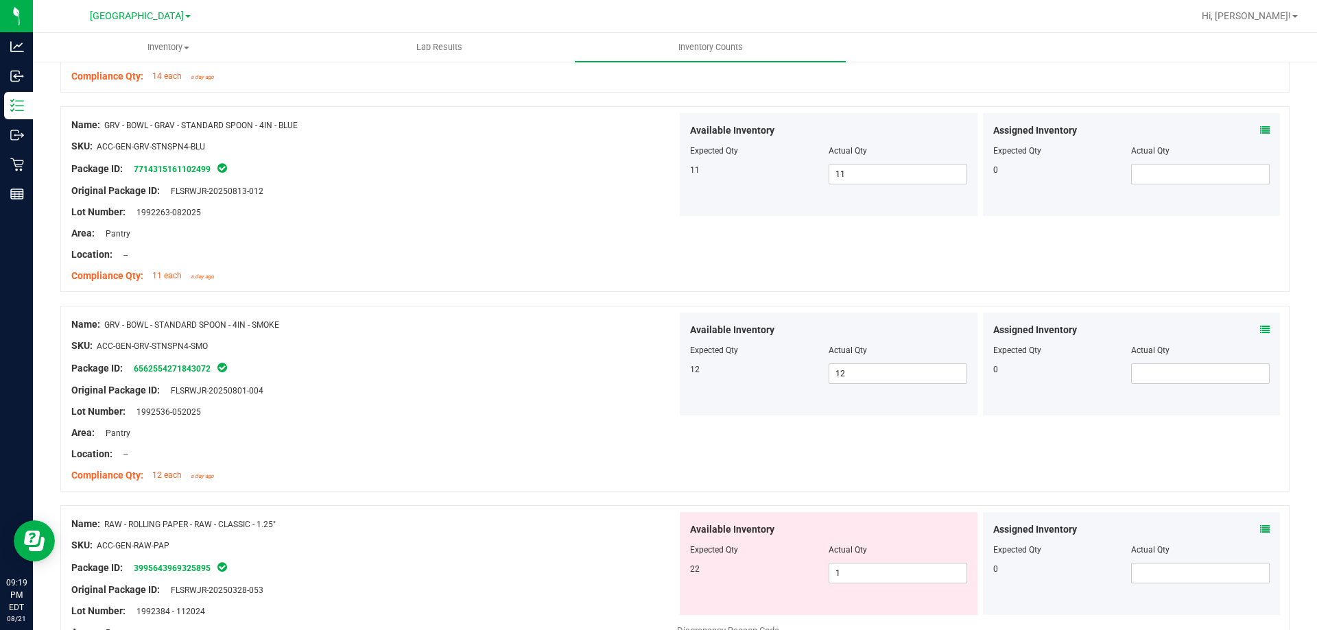
scroll to position [3361, 0]
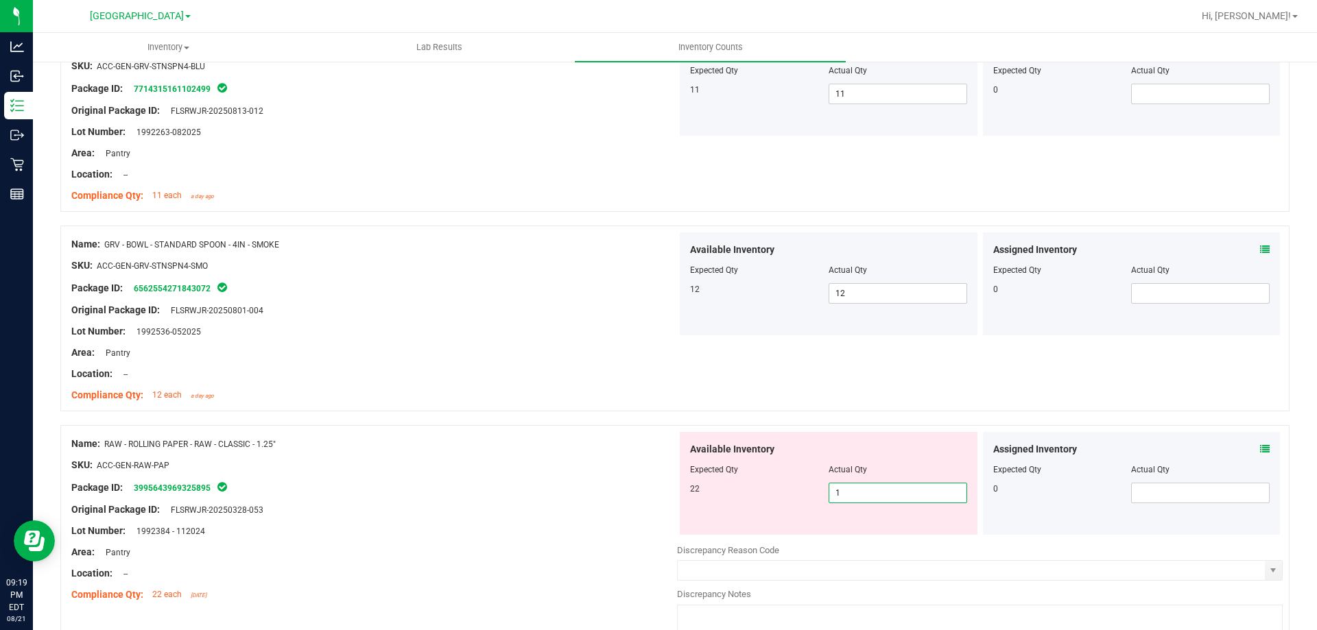
drag, startPoint x: 872, startPoint y: 492, endPoint x: 550, endPoint y: 493, distance: 321.7
click at [547, 493] on div "Name: RAW - ROLLING PAPER - RAW - CLASSIC - 1.25" SKU: ACC-GEN-RAW-PAP Package …" at bounding box center [674, 539] width 1229 height 228
type input "22"
click at [467, 481] on div "Package ID: 3995643969325895" at bounding box center [374, 487] width 606 height 16
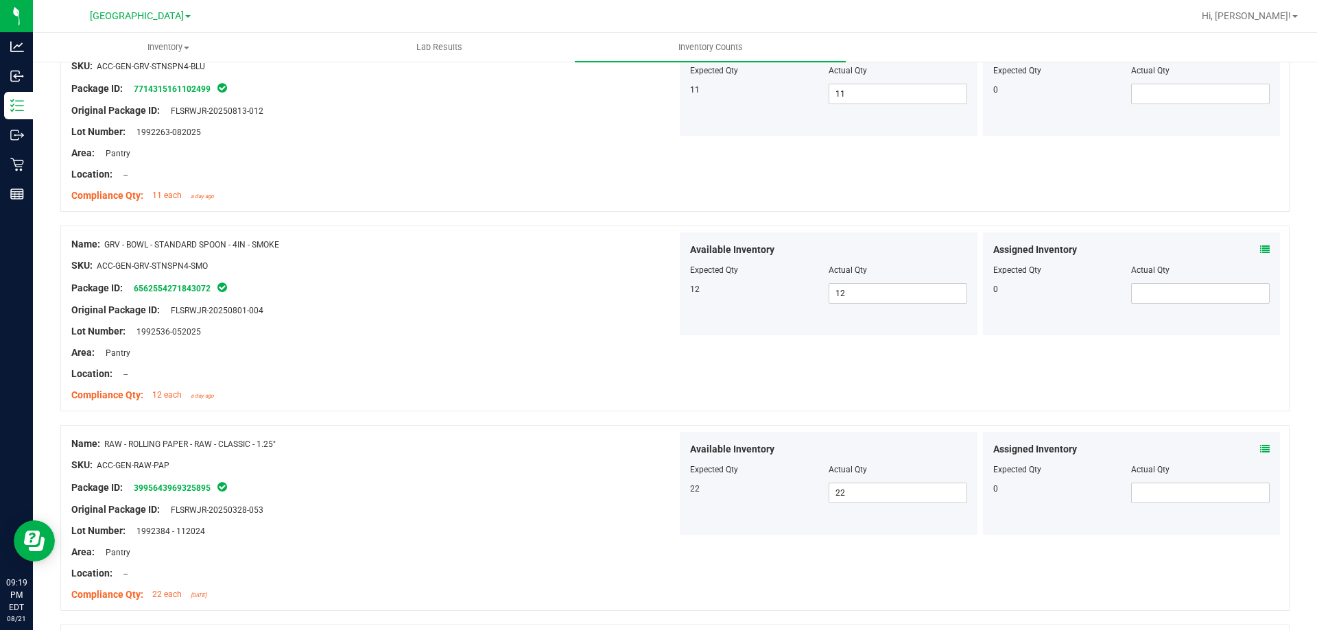
scroll to position [3635, 0]
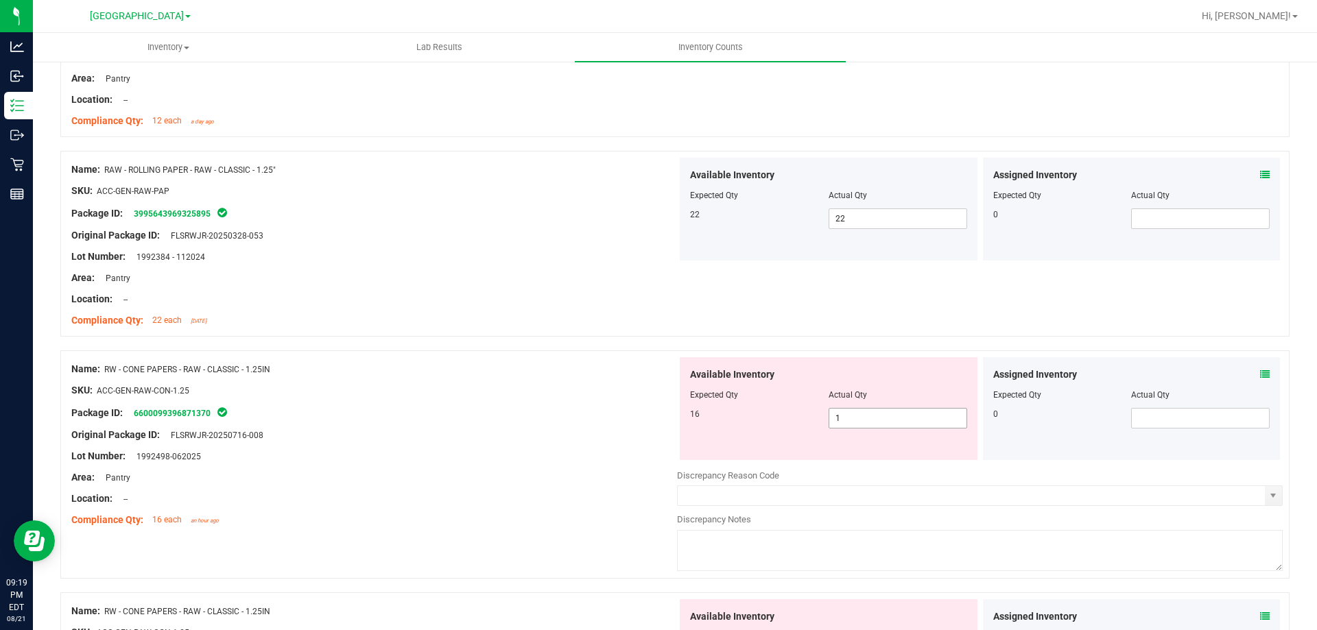
click at [844, 423] on span "1 1" at bounding box center [898, 418] width 139 height 21
type input "16"
click at [548, 436] on div "Original Package ID: FLSRWJR-20250716-008" at bounding box center [374, 435] width 606 height 14
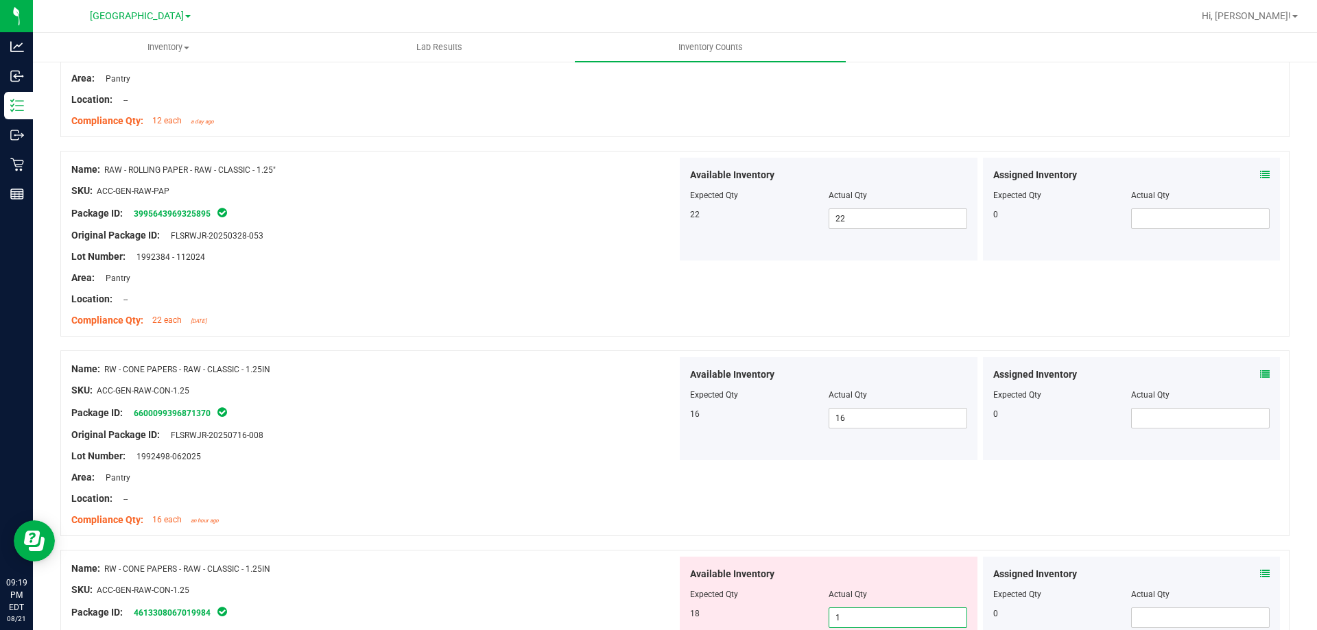
click at [869, 619] on span "1 1" at bounding box center [898, 618] width 139 height 21
type input "18"
click at [462, 492] on div "Location: --" at bounding box center [374, 499] width 606 height 14
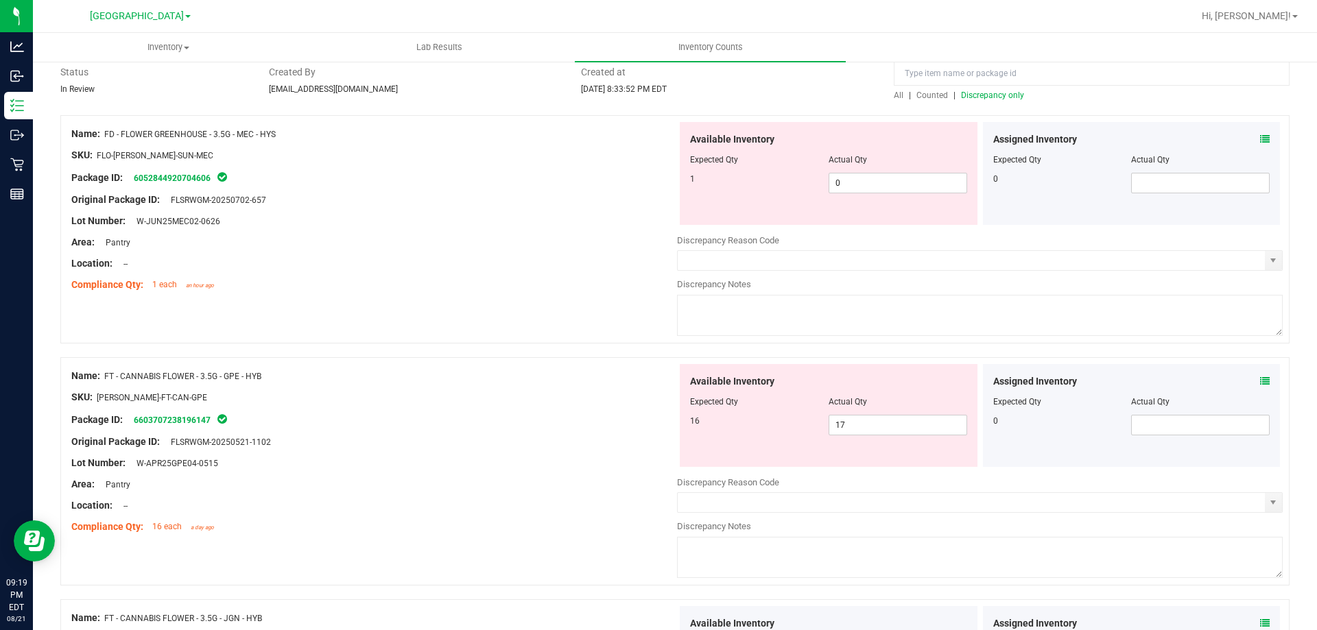
scroll to position [0, 0]
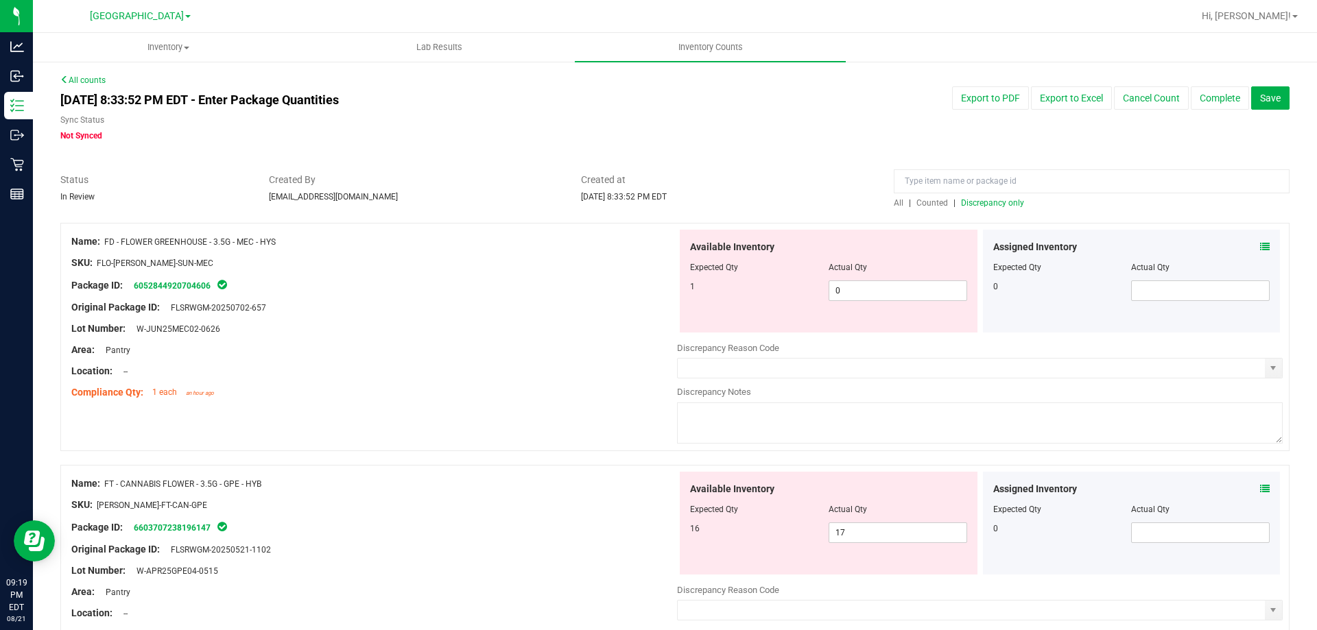
click at [1011, 203] on span "Discrepancy only" at bounding box center [992, 203] width 63 height 10
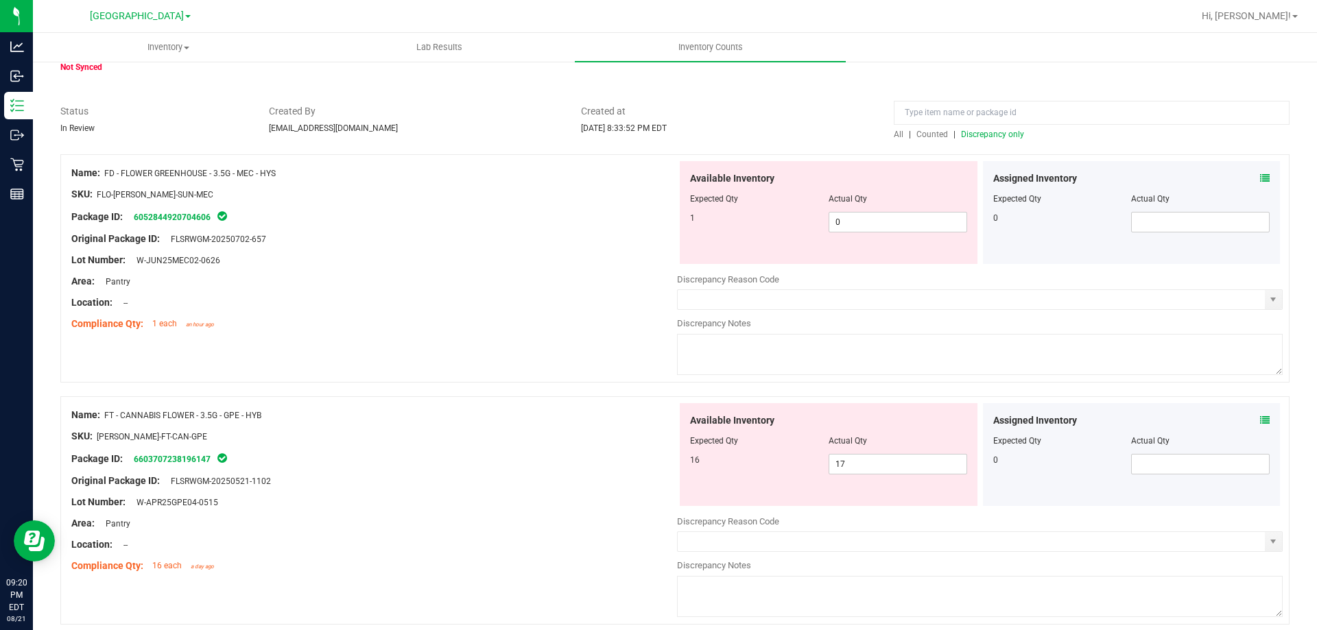
drag, startPoint x: 301, startPoint y: 173, endPoint x: 106, endPoint y: 176, distance: 194.8
click at [106, 176] on div "Name: FD - FLOWER GREENHOUSE - 3.5G - MEC - HYS" at bounding box center [374, 173] width 606 height 14
copy span "FD - FLOWER GREENHOUSE - 3.5G - MEC - HYS"
click at [997, 105] on input at bounding box center [1092, 113] width 396 height 24
paste input "FD - FLOWER GREENHOUSE - 3.5G - MEC - HYS"
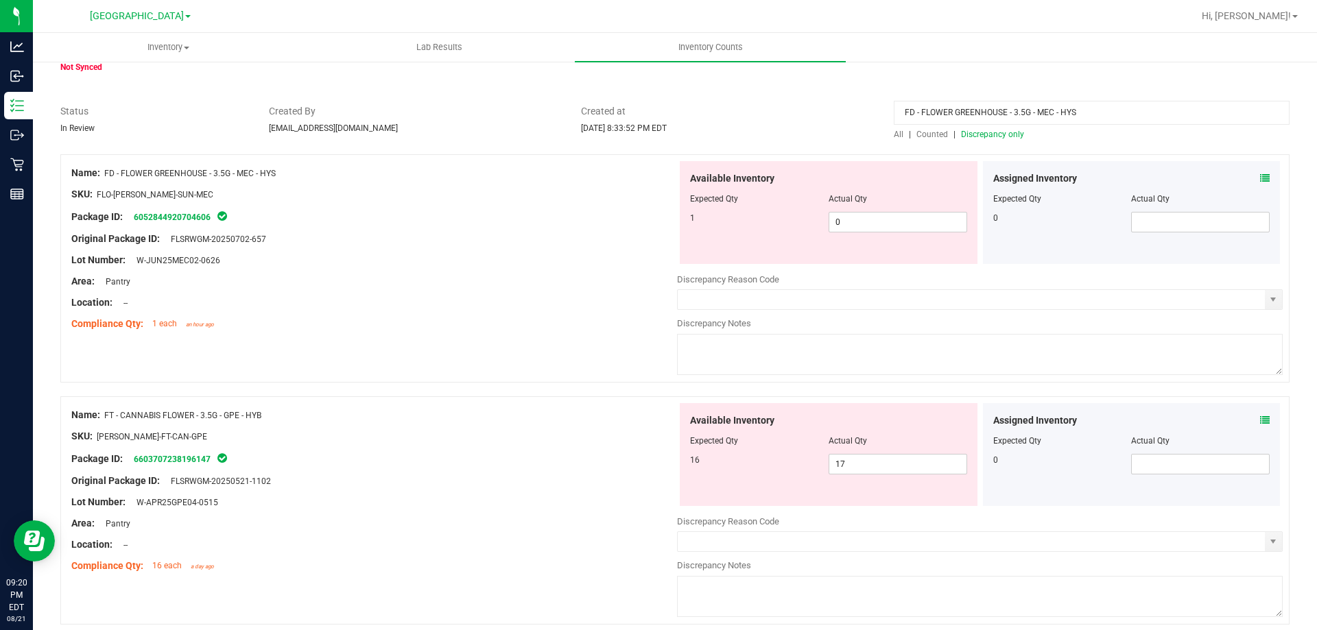
scroll to position [0, 0]
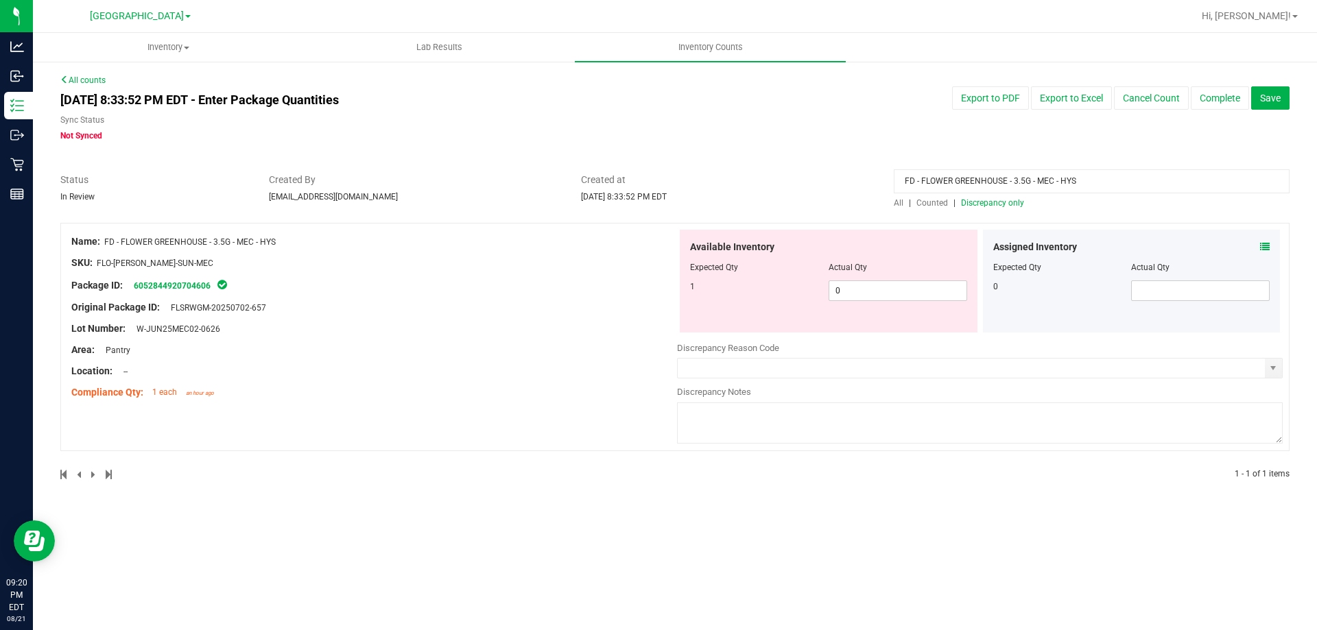
type input "FD - FLOWER GREENHOUSE - 3.5G - MEC - HYS"
click at [935, 206] on span "Counted" at bounding box center [932, 203] width 32 height 10
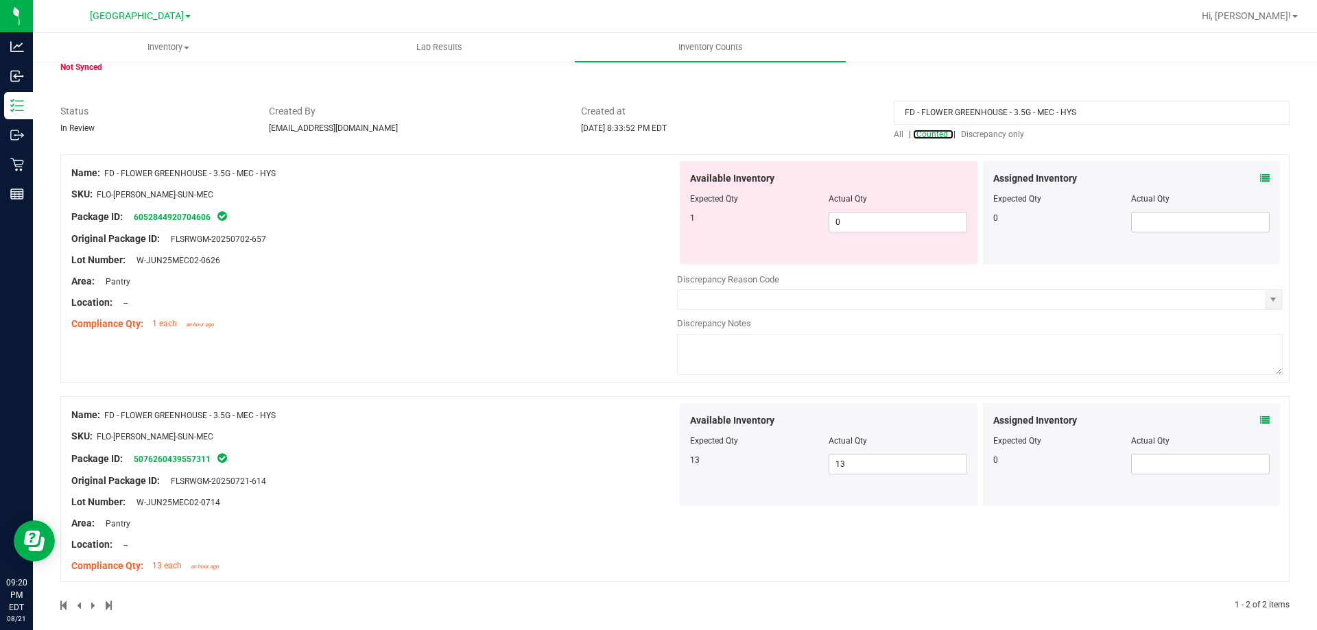
scroll to position [81, 0]
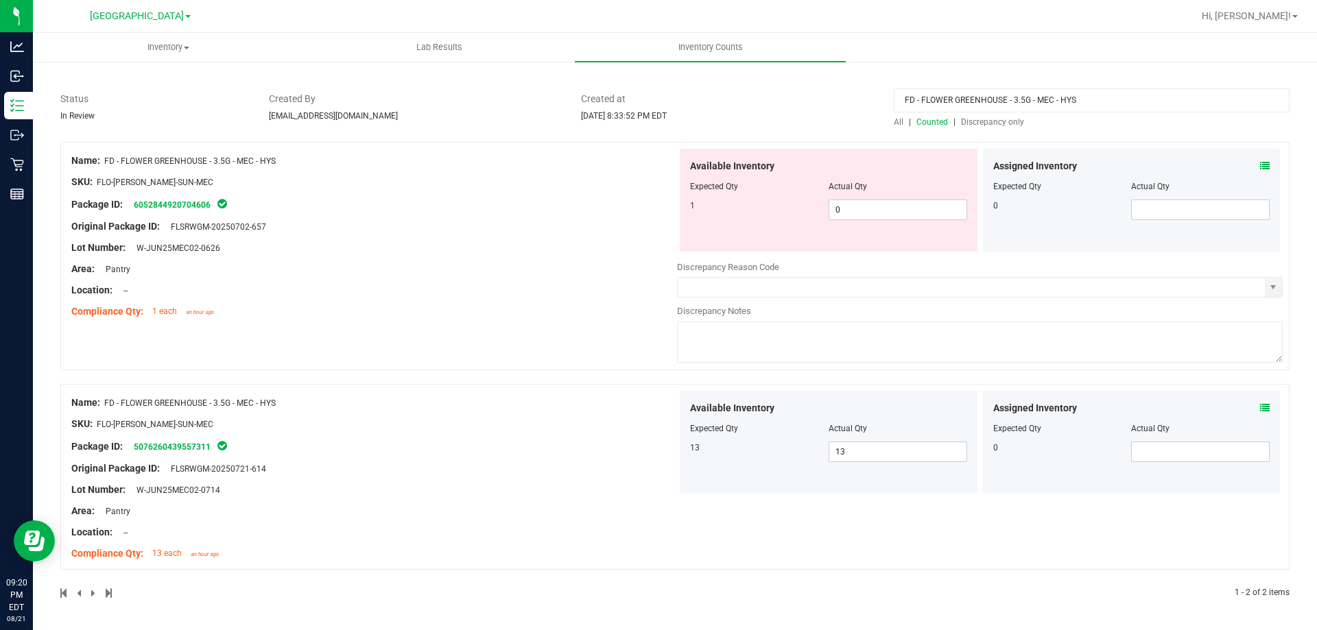
drag, startPoint x: 1097, startPoint y: 93, endPoint x: 882, endPoint y: 97, distance: 215.4
click at [883, 97] on div "FD - FLOWER GREENHOUSE - 3.5G - MEC - HYS All | Counted | Discrepancy only" at bounding box center [1091, 110] width 416 height 36
click at [977, 119] on span "Discrepancy only" at bounding box center [992, 122] width 63 height 10
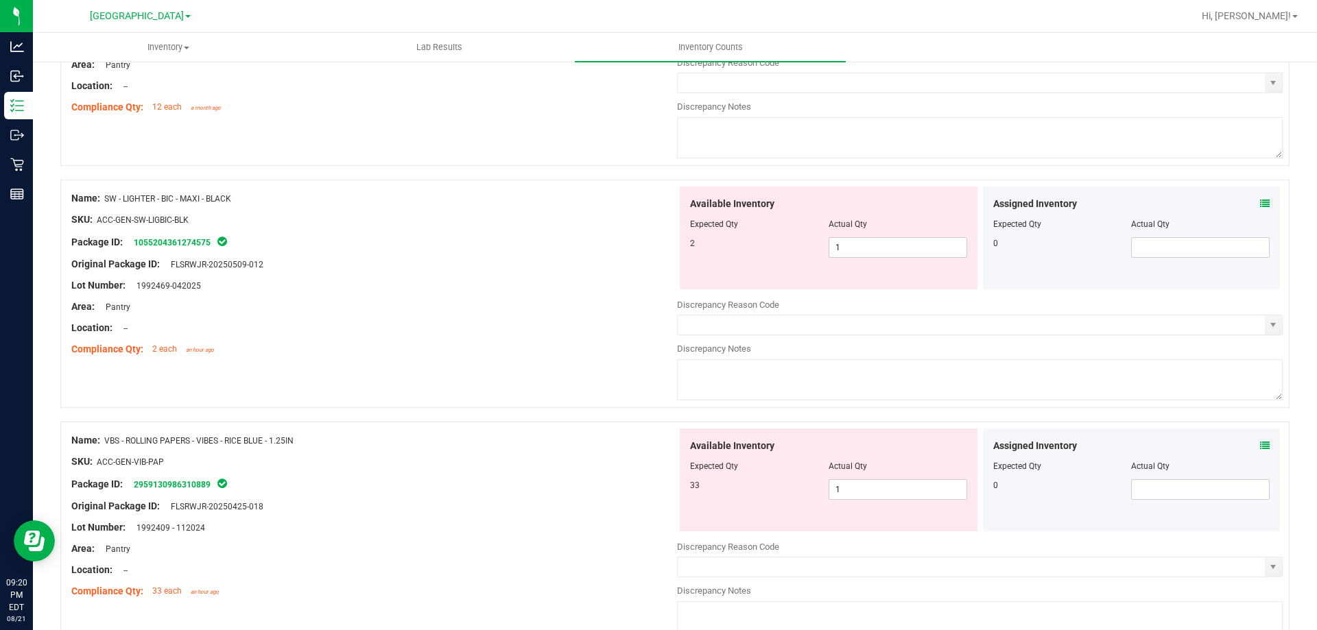
scroll to position [1029, 0]
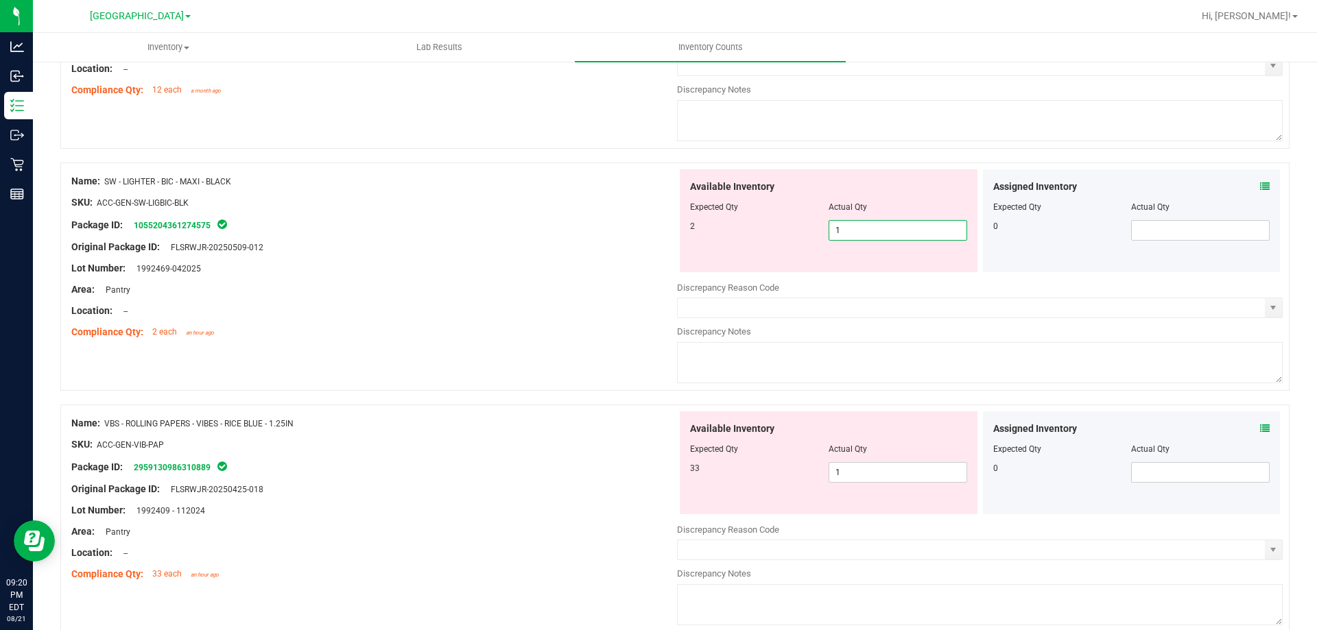
drag, startPoint x: 883, startPoint y: 238, endPoint x: 639, endPoint y: 239, distance: 243.5
click at [639, 239] on div "Name: SW - LIGHTER - BIC - MAXI - BLACK SKU: ACC-GEN-SW-LIGBIC-BLK Package ID: …" at bounding box center [674, 277] width 1229 height 228
type input "2"
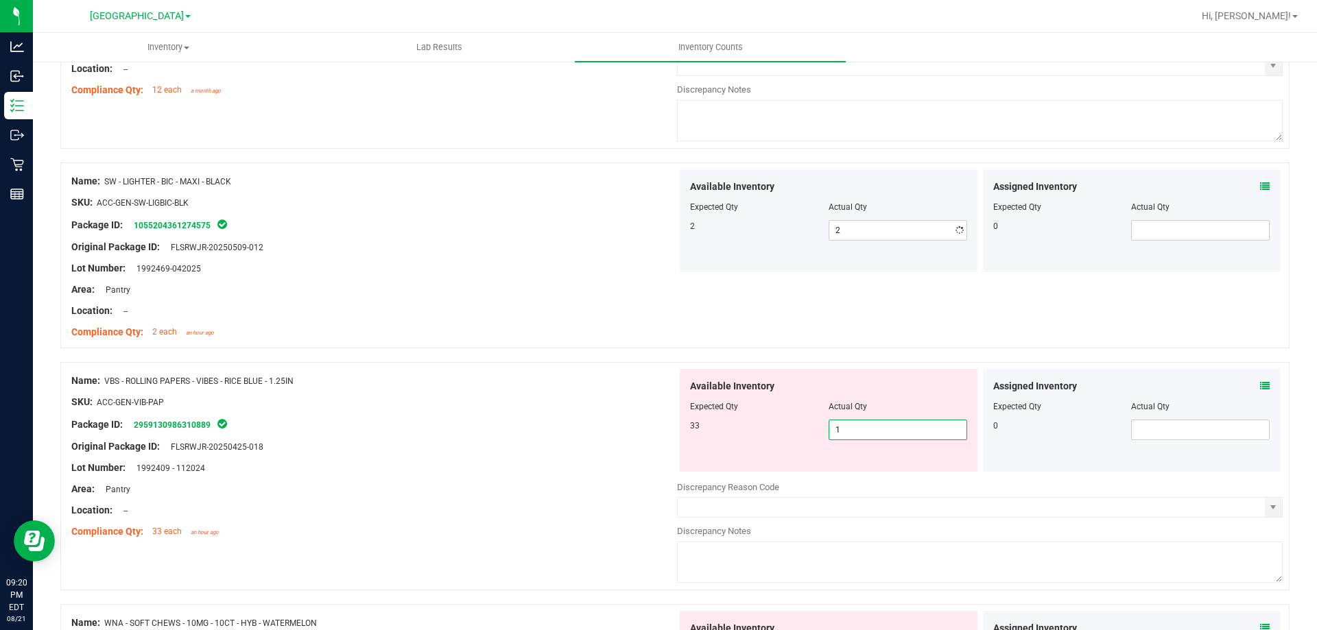
drag, startPoint x: 870, startPoint y: 475, endPoint x: 363, endPoint y: 413, distance: 511.4
click at [447, 433] on div "Name: VBS - ROLLING PAPERS - VIBES - RICE BLUE - 1.25IN SKU: ACC-GEN-VIB-PAP Pa…" at bounding box center [674, 476] width 1229 height 228
type input "33"
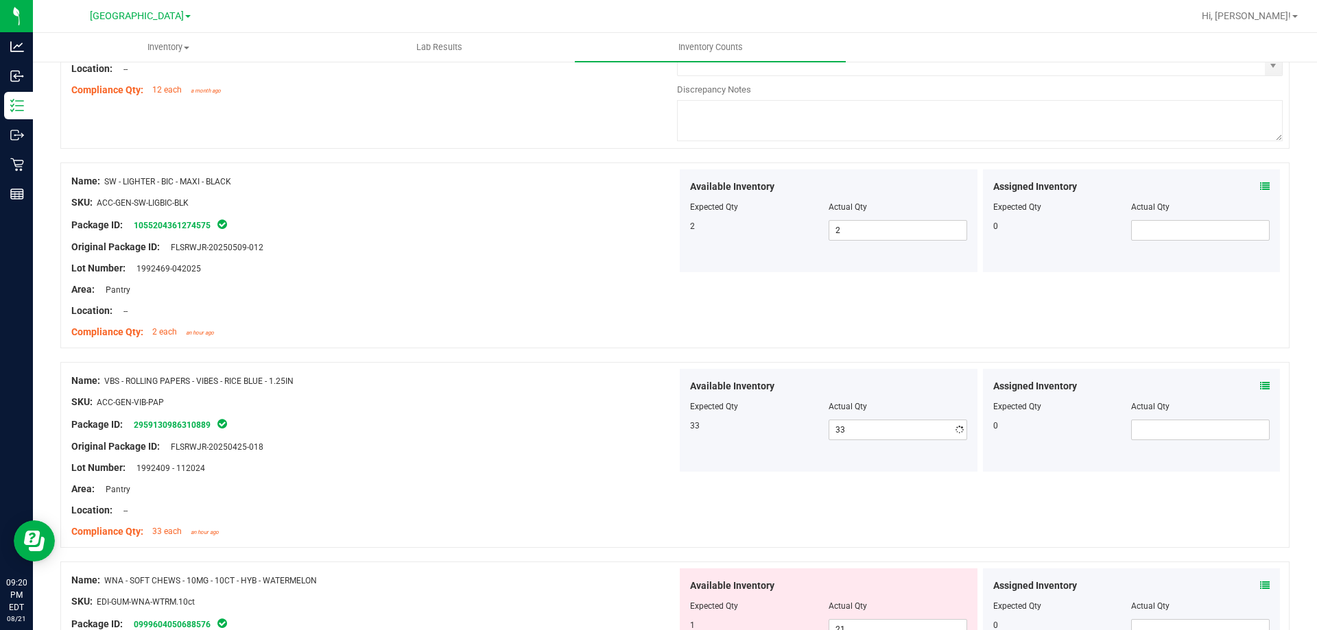
click at [427, 401] on div "SKU: ACC-GEN-VIB-PAP" at bounding box center [374, 402] width 606 height 14
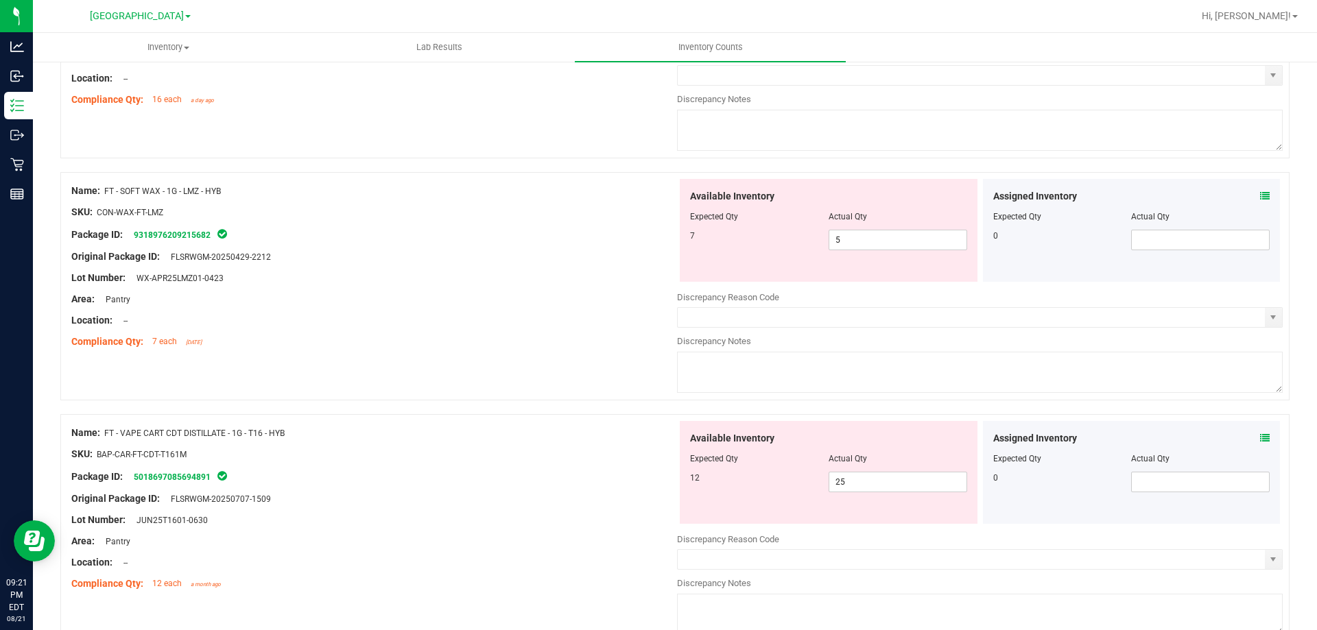
scroll to position [0, 0]
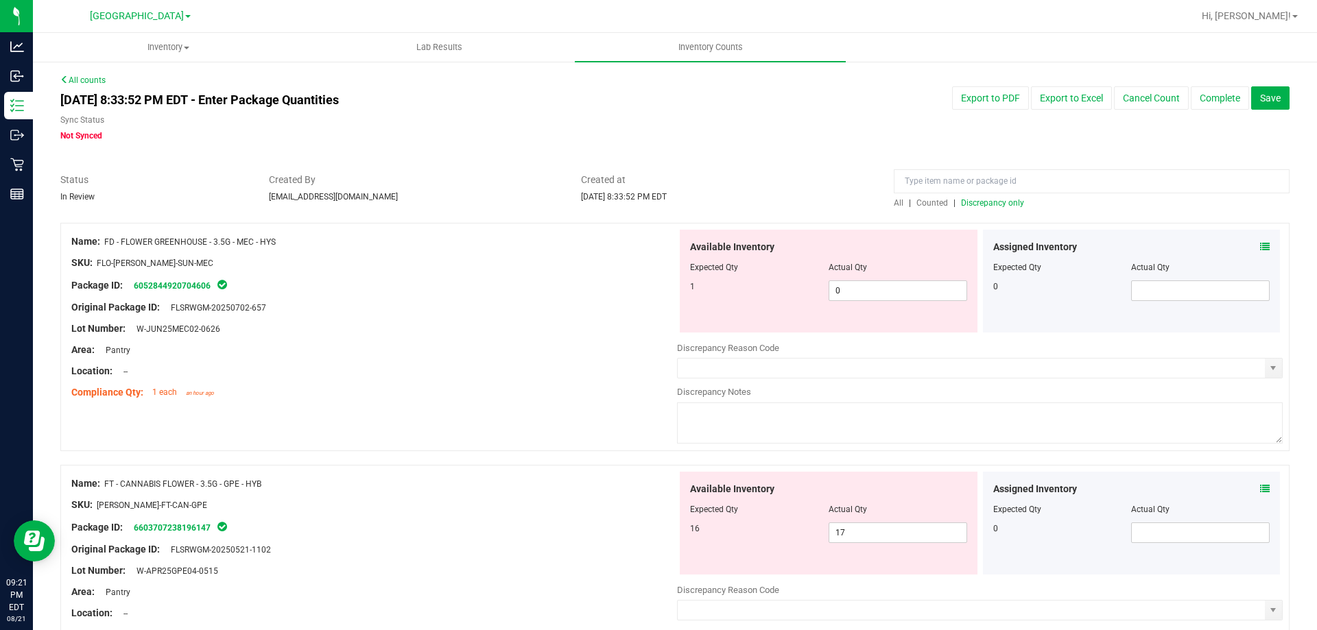
click at [998, 203] on span "Discrepancy only" at bounding box center [992, 203] width 63 height 10
click at [580, 287] on div "Package ID: 6052844920704606" at bounding box center [374, 285] width 606 height 16
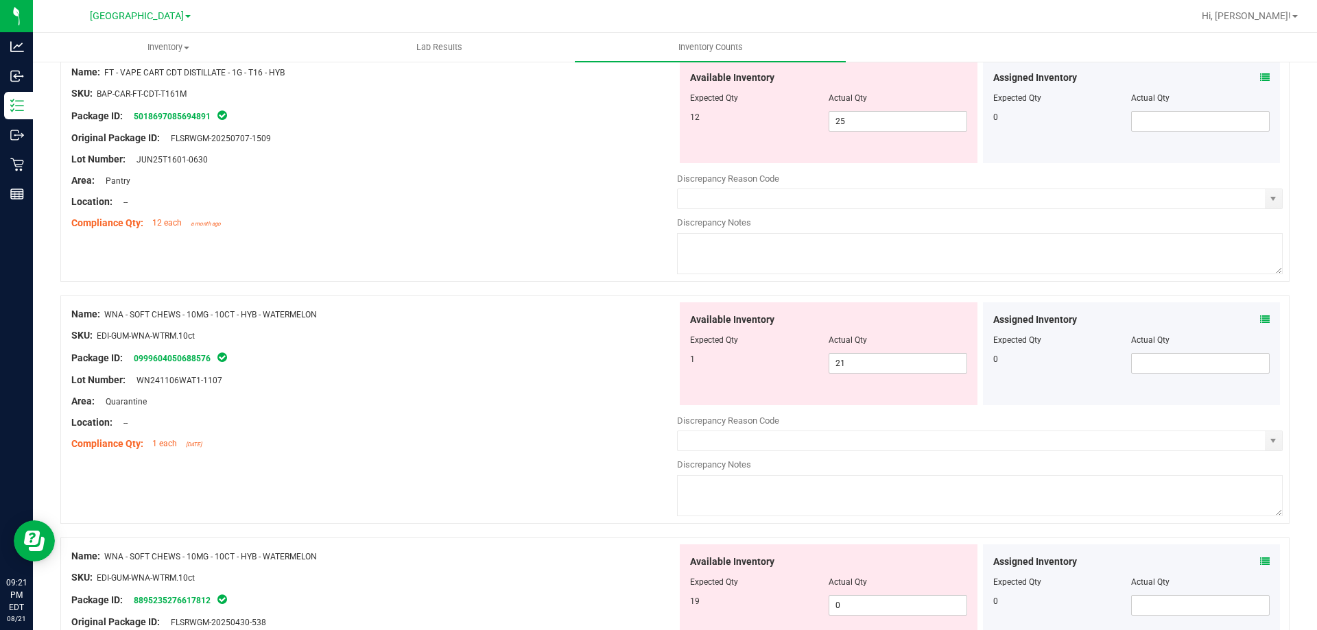
scroll to position [1097, 0]
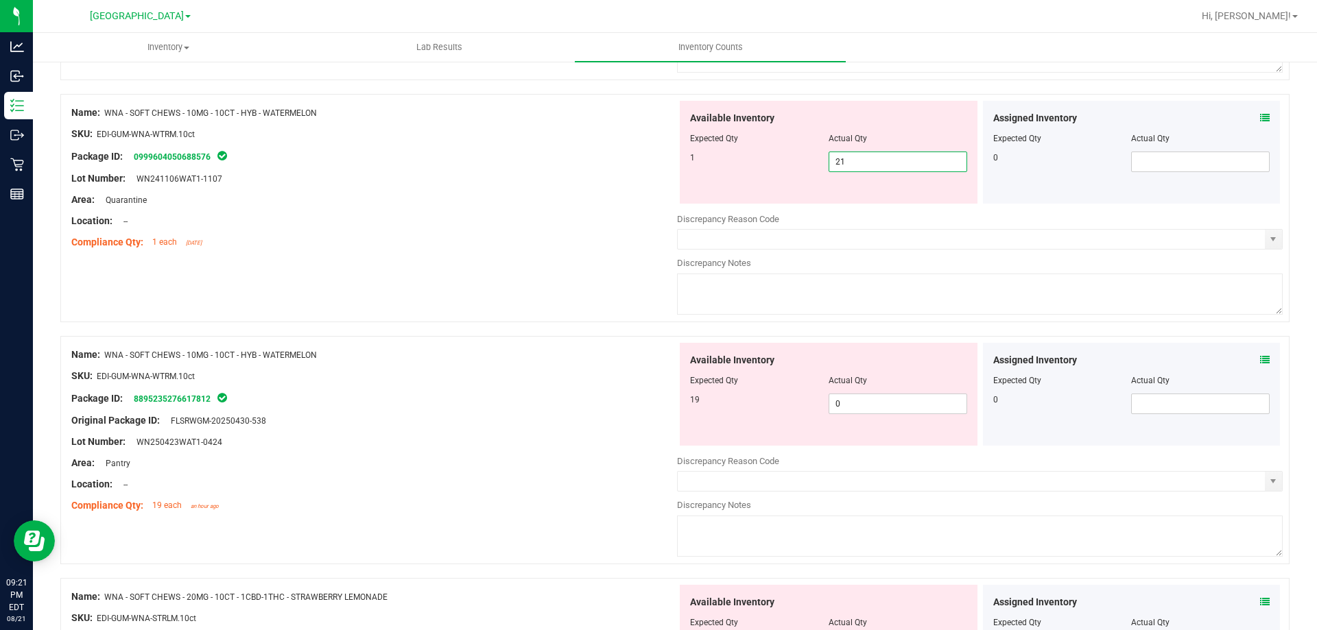
drag, startPoint x: 849, startPoint y: 167, endPoint x: 746, endPoint y: 171, distance: 103.0
click at [746, 171] on div "1 21 21" at bounding box center [828, 162] width 277 height 21
type input "1"
click at [875, 402] on div "Available Inventory Expected Qty Actual Qty 19 0 0" at bounding box center [980, 451] width 606 height 217
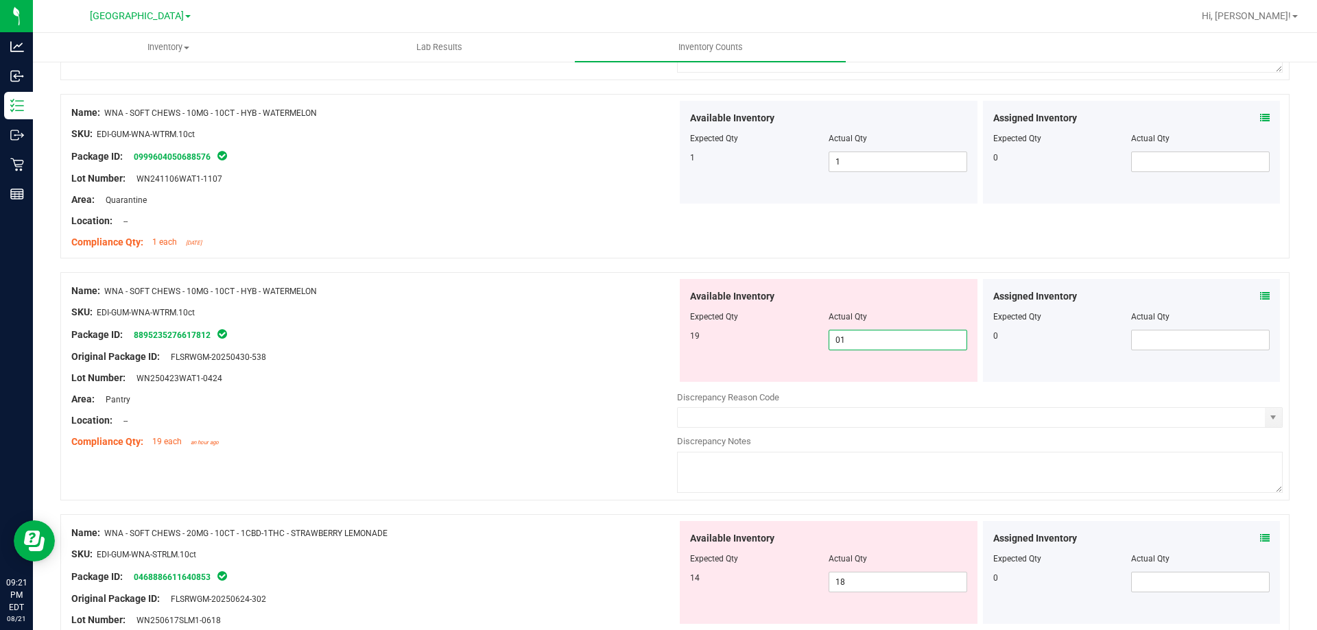
type input "019"
type input "19"
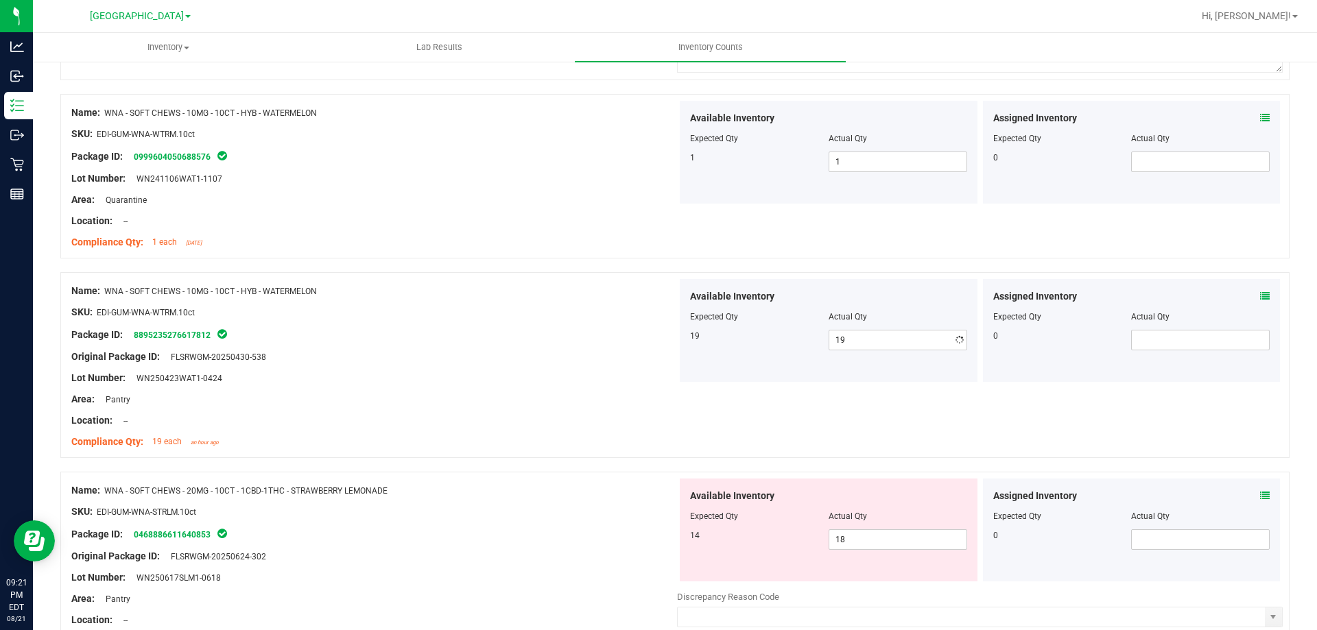
click at [612, 401] on div "Area: Pantry" at bounding box center [374, 399] width 606 height 14
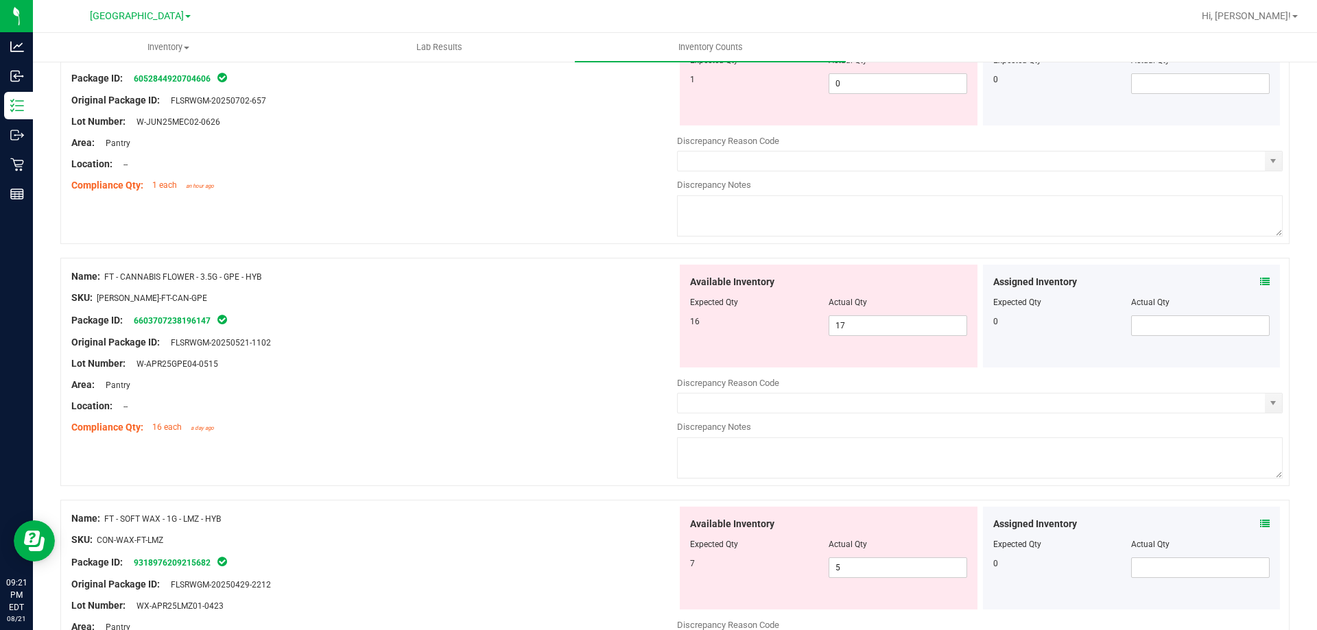
scroll to position [69, 0]
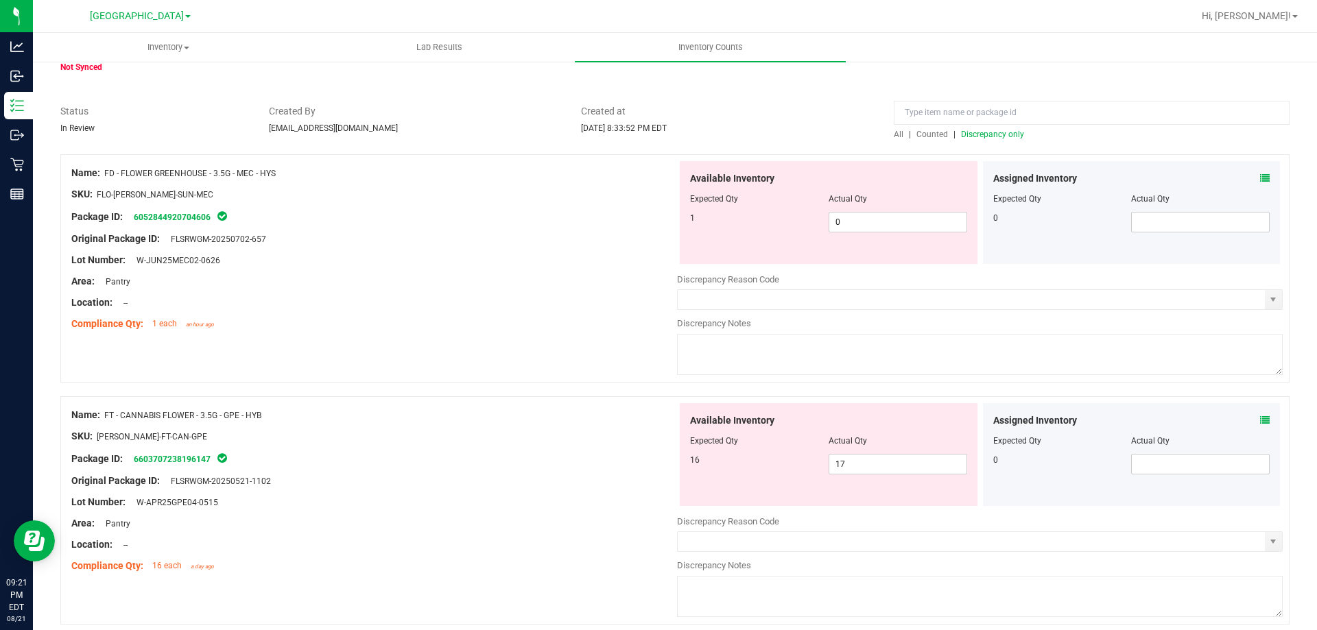
click at [974, 137] on span "Discrepancy only" at bounding box center [992, 135] width 63 height 10
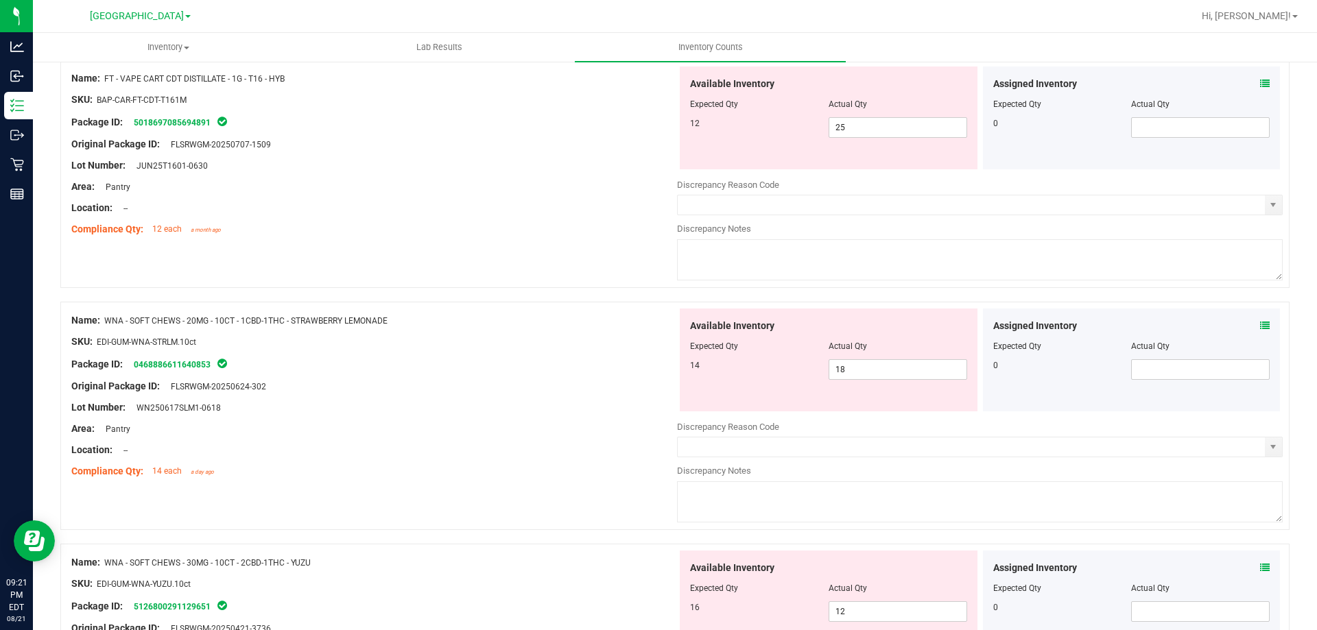
scroll to position [892, 0]
drag, startPoint x: 858, startPoint y: 363, endPoint x: 575, endPoint y: 340, distance: 283.5
click at [575, 340] on div "Name: WNA - SOFT CHEWS - 20MG - 10CT - 1CBD-1THC - STRAWBERRY LEMONADE SKU: EDI…" at bounding box center [674, 414] width 1229 height 228
type input "14"
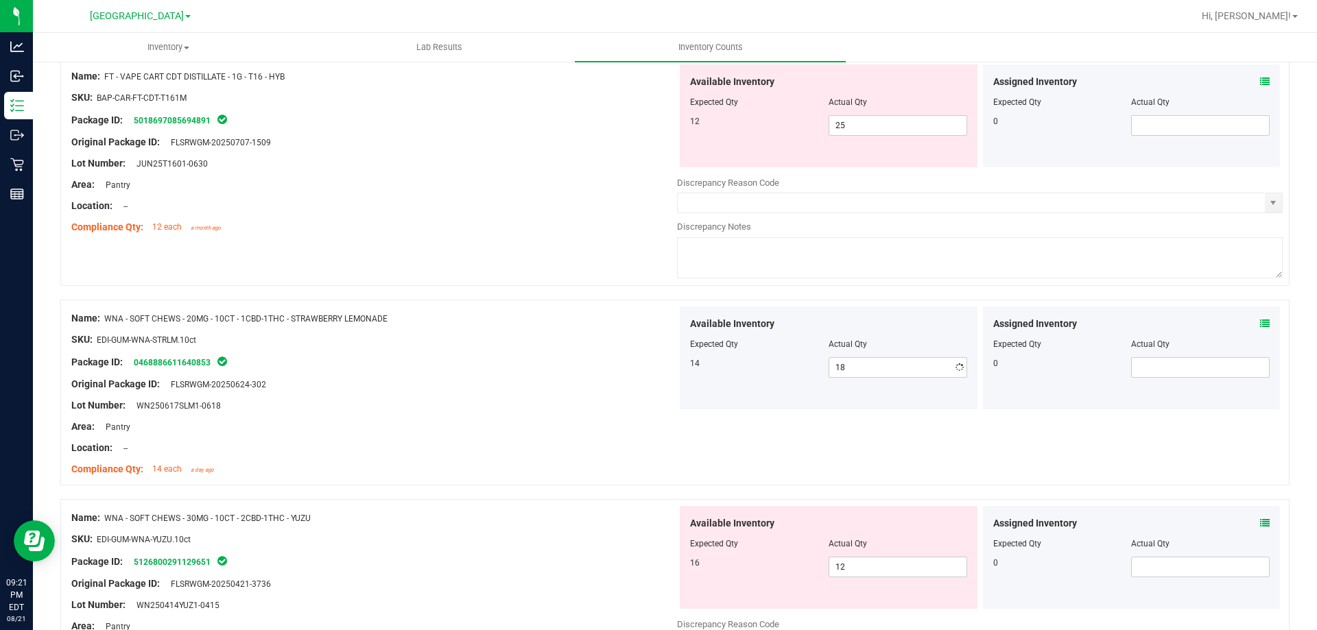
type input "14"
click at [599, 339] on div "SKU: EDI-GUM-WNA-STRLM.10ct" at bounding box center [374, 340] width 606 height 14
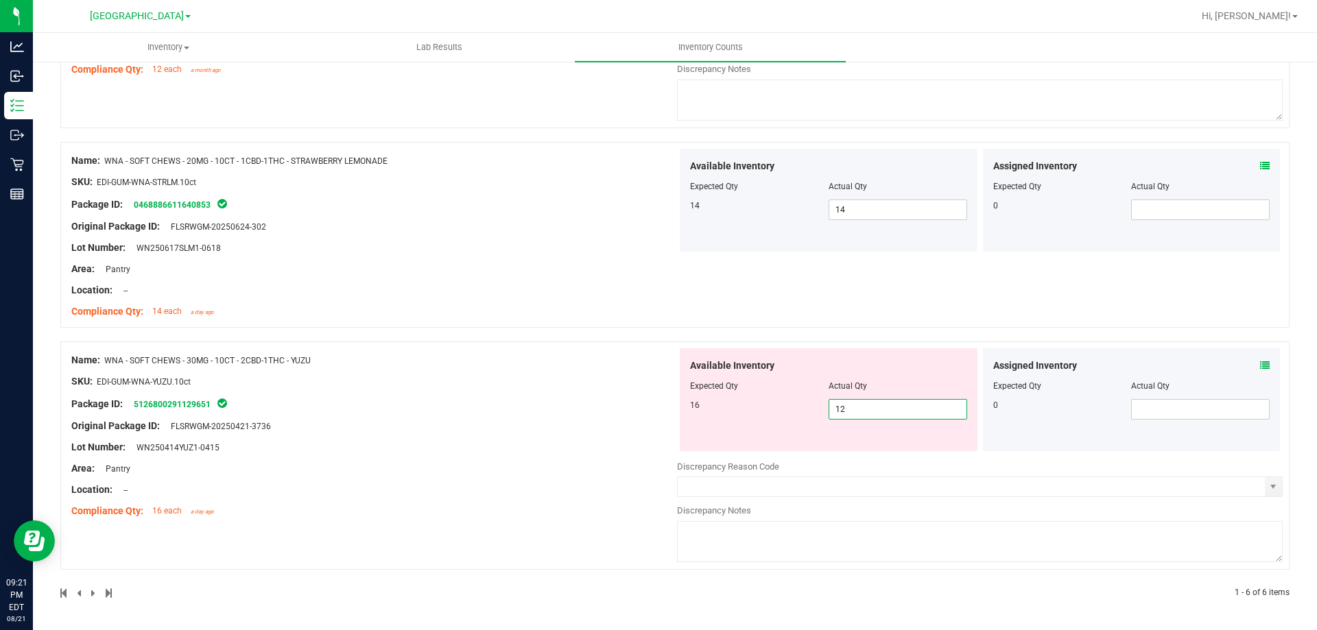
drag, startPoint x: 867, startPoint y: 407, endPoint x: 804, endPoint y: 412, distance: 63.2
click at [804, 412] on div "16 12 12" at bounding box center [828, 409] width 277 height 21
type input "16"
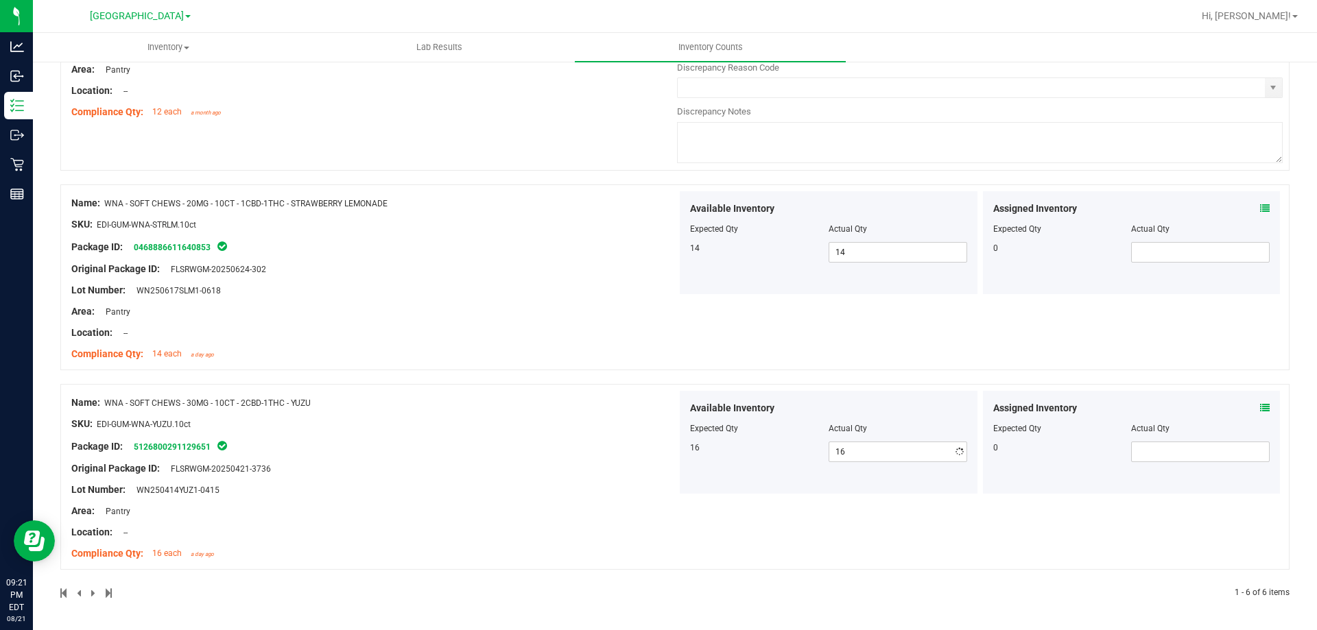
drag, startPoint x: 524, startPoint y: 358, endPoint x: 544, endPoint y: 357, distance: 19.9
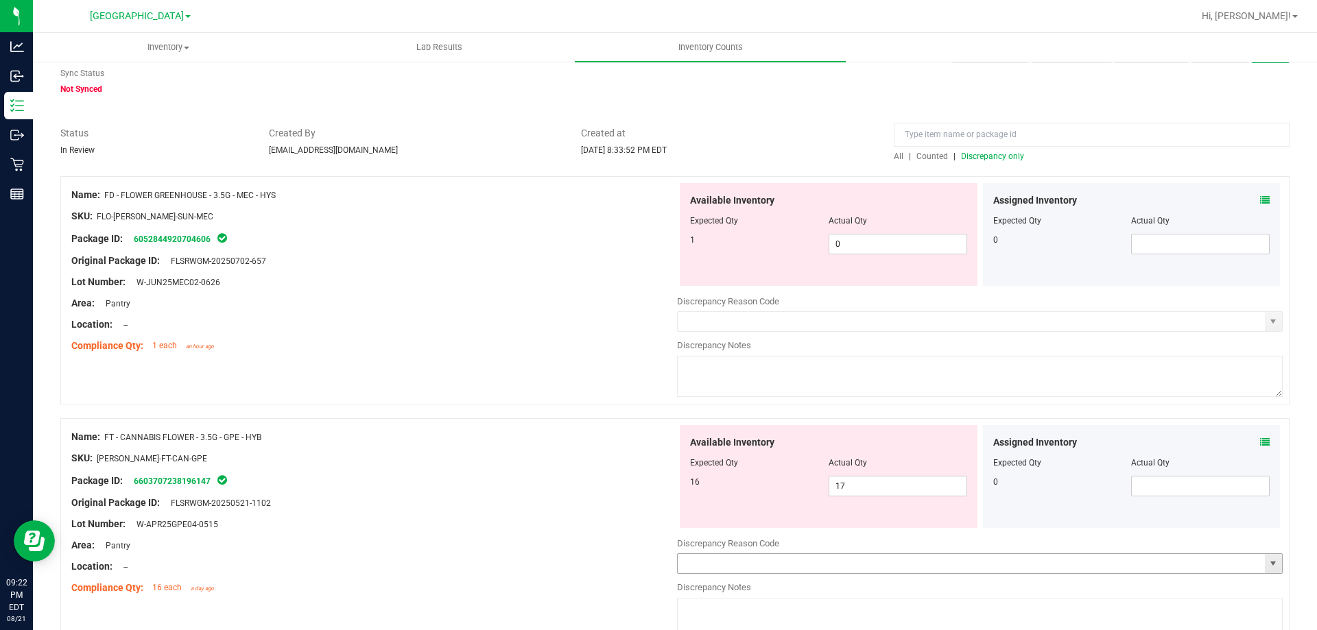
scroll to position [0, 0]
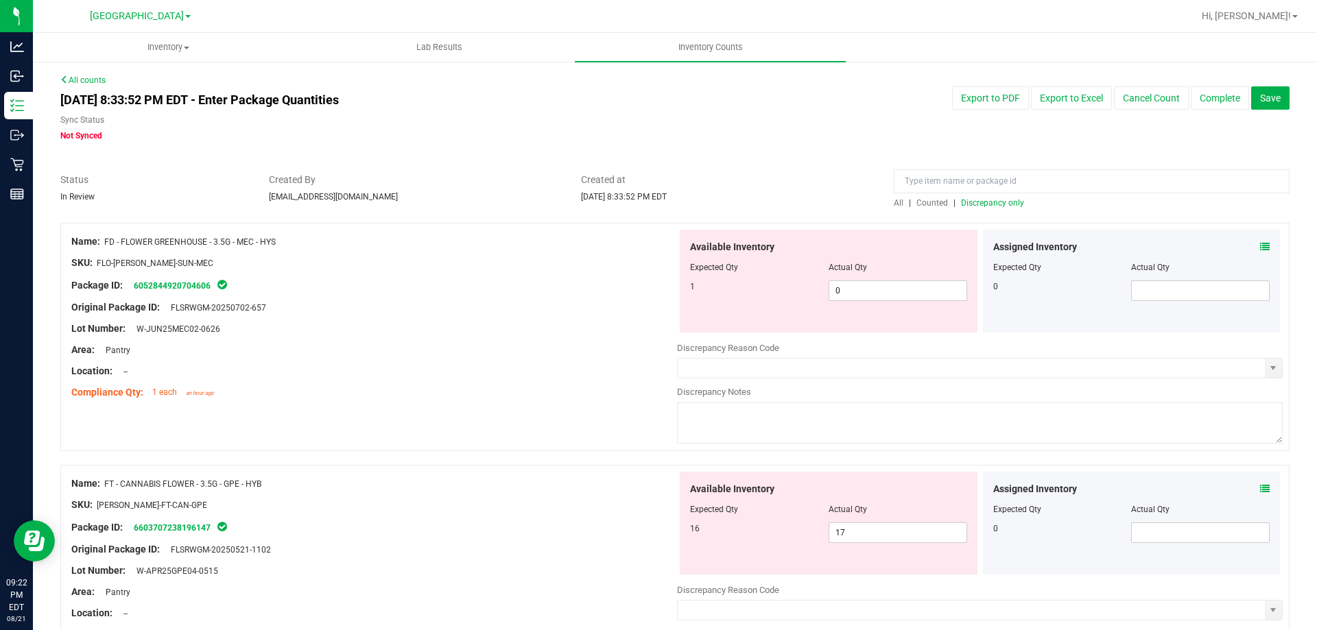
click at [975, 202] on span "Discrepancy only" at bounding box center [992, 203] width 63 height 10
click at [607, 345] on div "Area: Pantry" at bounding box center [374, 350] width 606 height 14
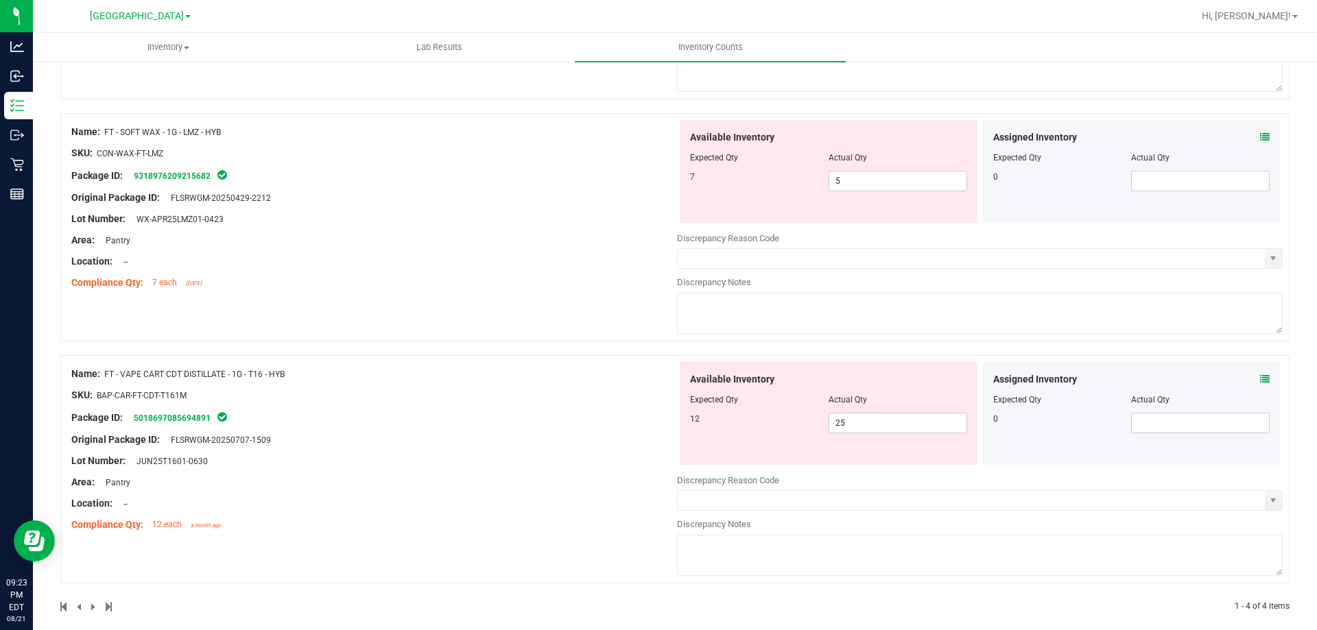
scroll to position [608, 0]
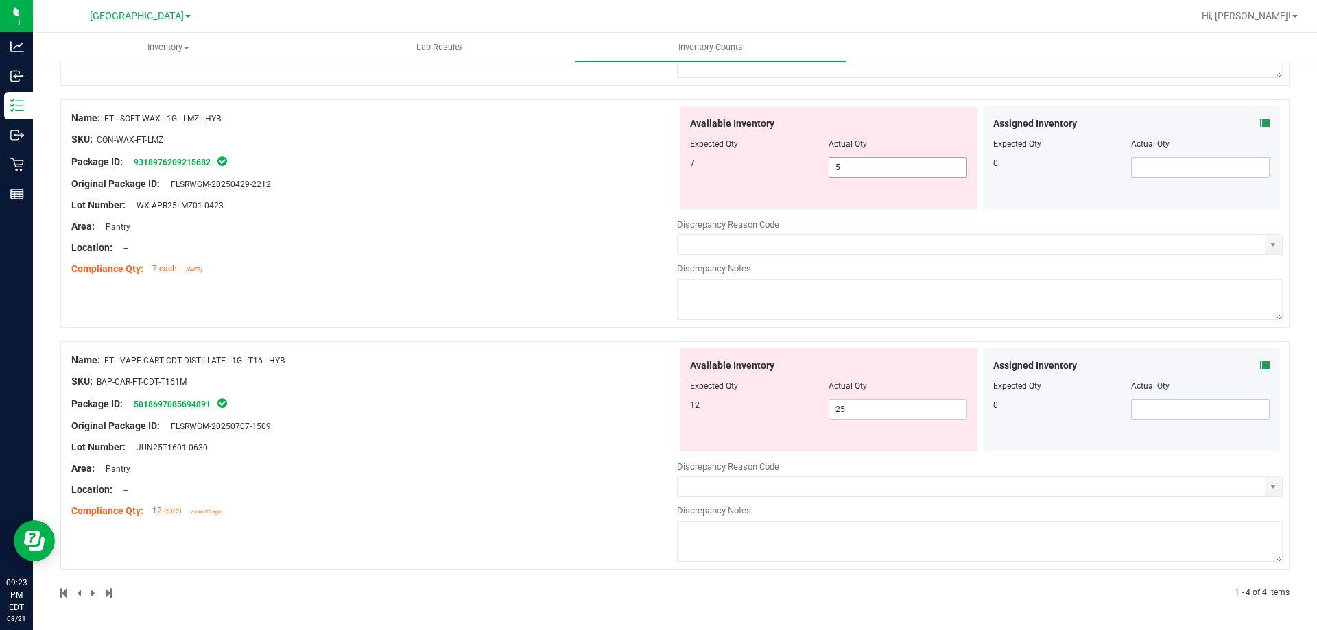
click at [879, 167] on input "5" at bounding box center [897, 167] width 137 height 19
type input "7"
click at [590, 322] on div "Name: FT - SOFT WAX - 1G - LMZ - HYB SKU: CON-WAX-FT-LMZ Package ID: 9318976209…" at bounding box center [674, 213] width 1229 height 228
type input "7"
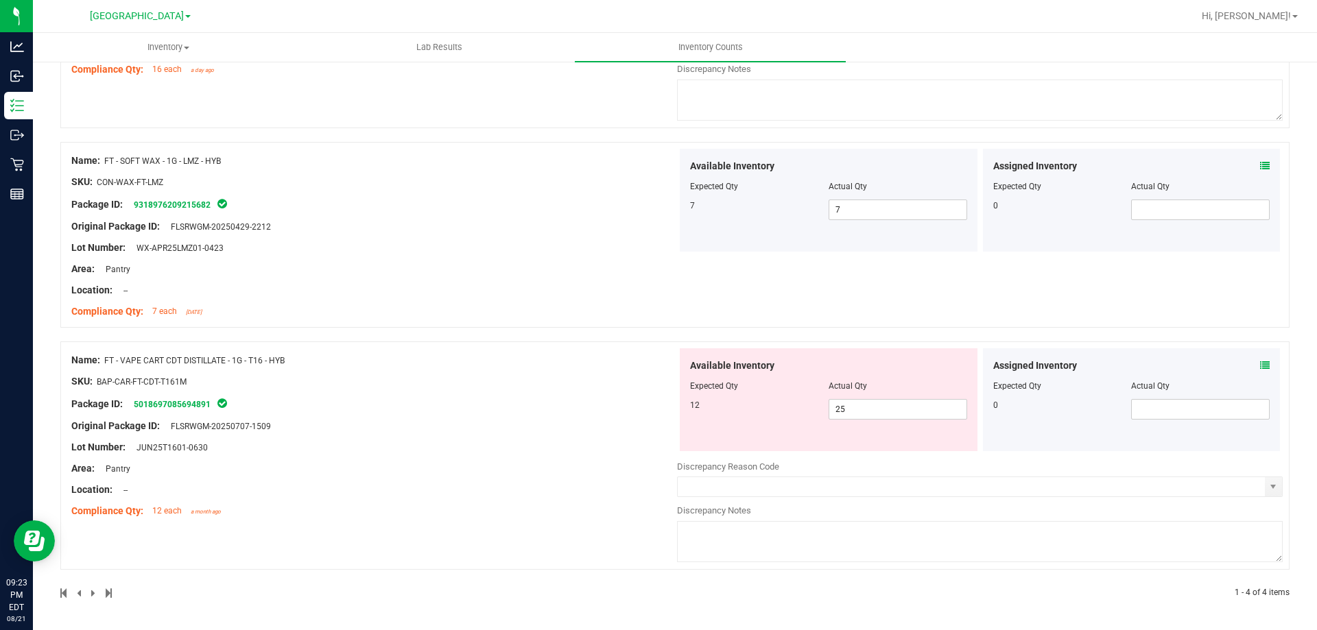
click at [606, 423] on div "Original Package ID: FLSRWGM-20250707-1509" at bounding box center [374, 426] width 606 height 14
click at [863, 416] on input "25" at bounding box center [897, 409] width 137 height 19
type input "2"
type input "12"
click at [505, 344] on div "Name: FD - FLOWER GREENHOUSE - 3.5G - MEC - HYS SKU: FLO-[PERSON_NAME]-SUN-MEC …" at bounding box center [674, 129] width 1229 height 942
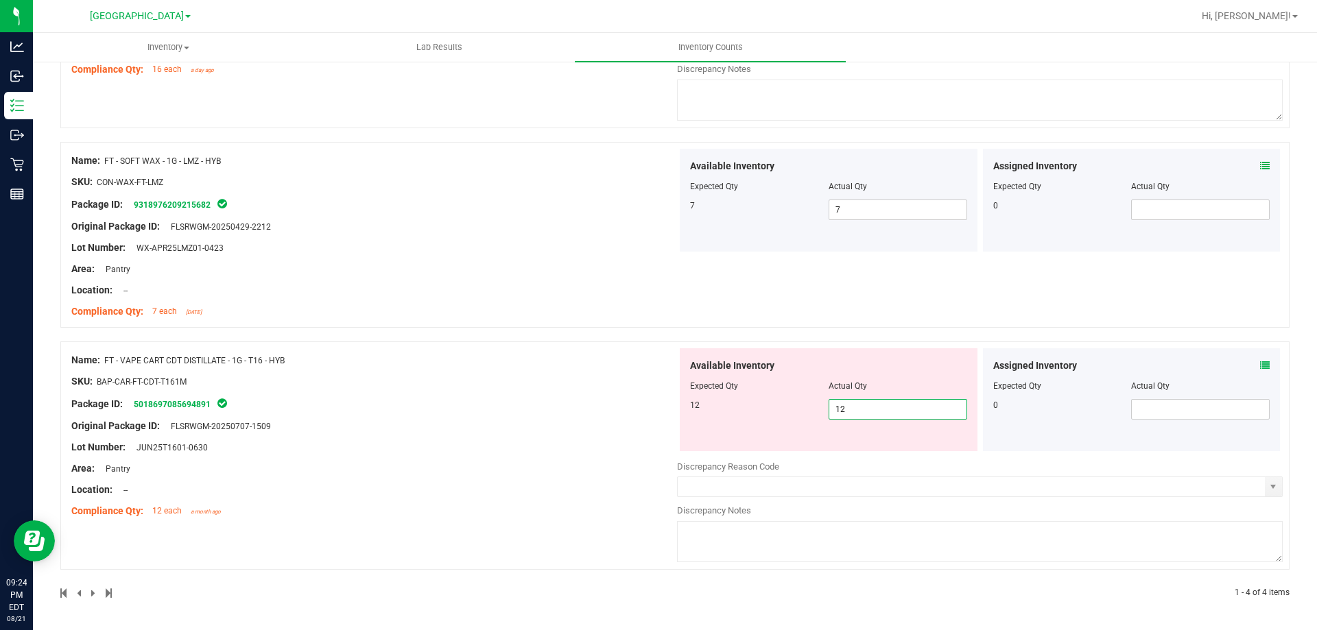
type input "12"
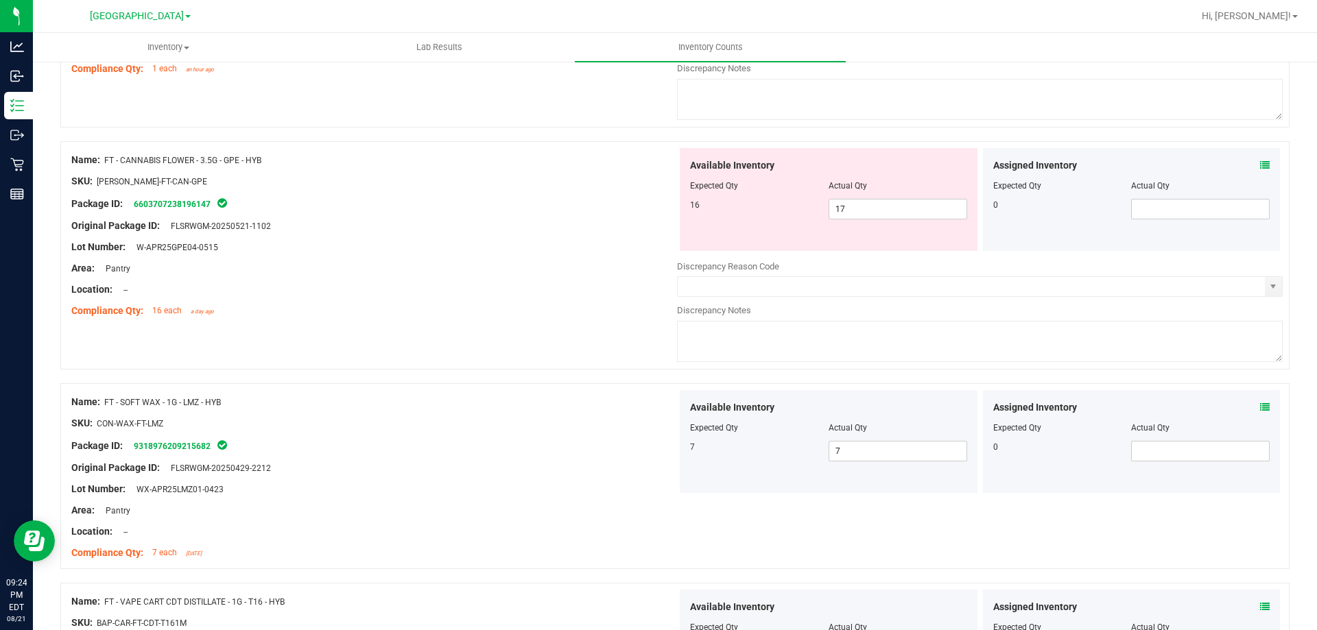
scroll to position [0, 0]
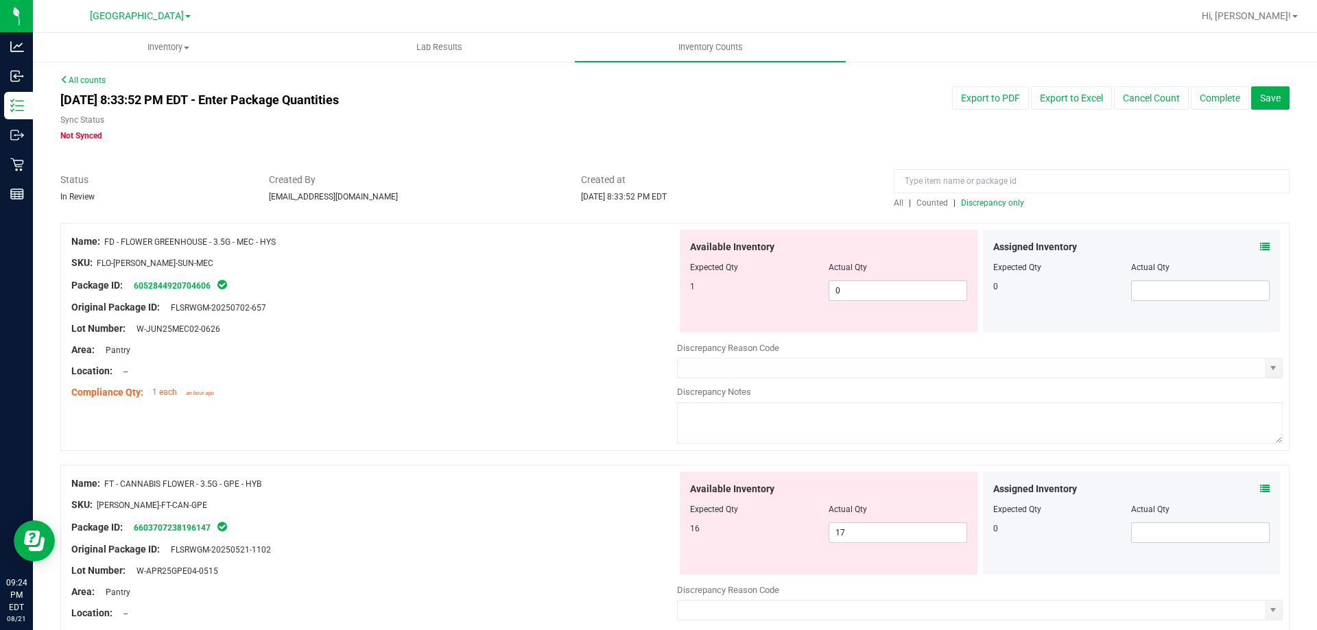
click at [986, 200] on span "Discrepancy only" at bounding box center [992, 203] width 63 height 10
click at [1268, 370] on span "select" at bounding box center [1273, 368] width 11 height 11
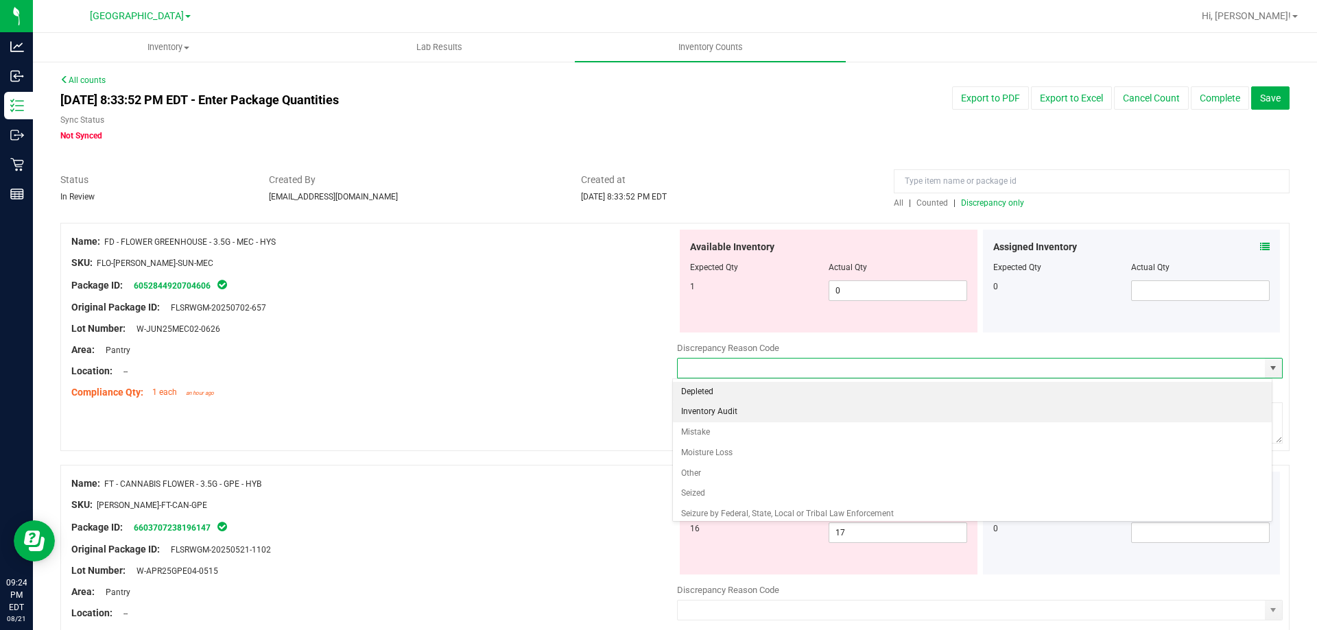
click at [857, 420] on li "Inventory Audit" at bounding box center [972, 412] width 599 height 21
type input "Inventory Audit"
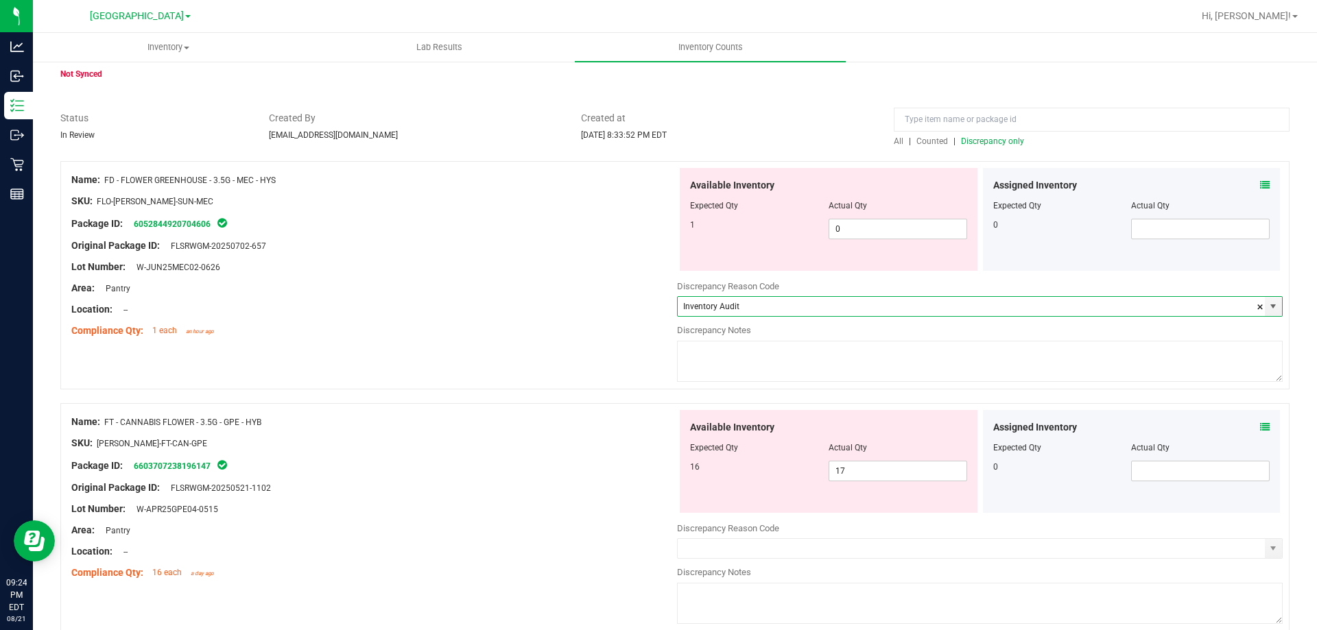
scroll to position [123, 0]
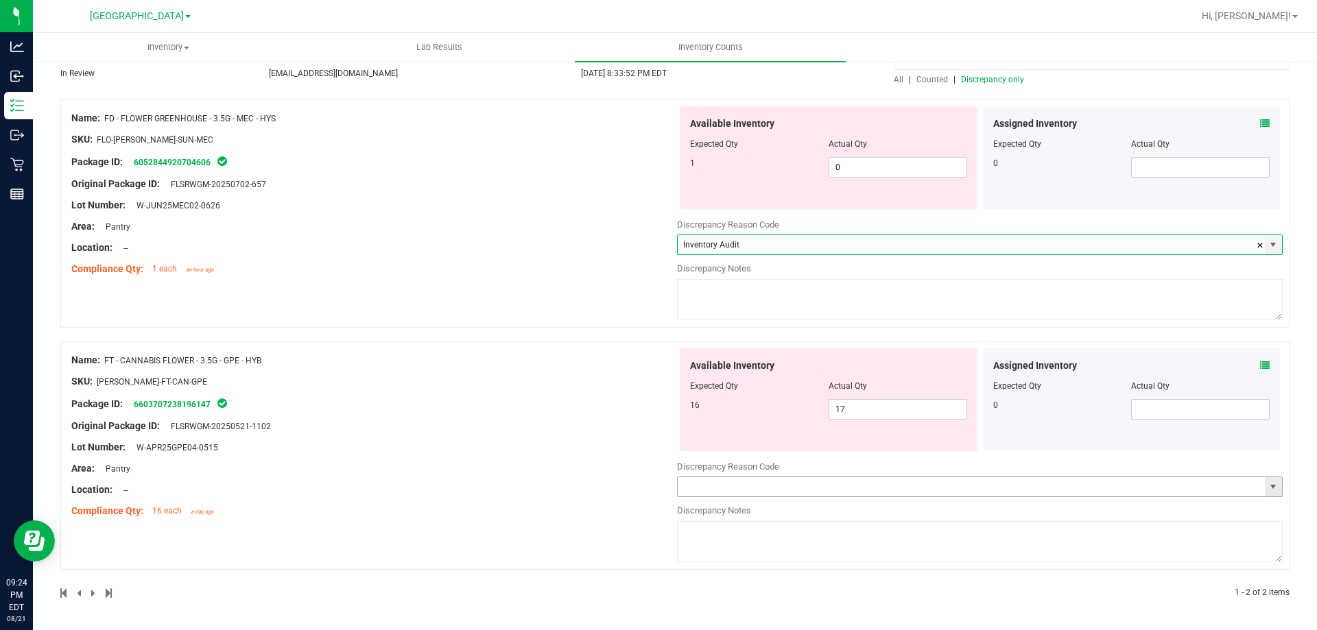
click at [1167, 492] on input "text" at bounding box center [971, 486] width 587 height 19
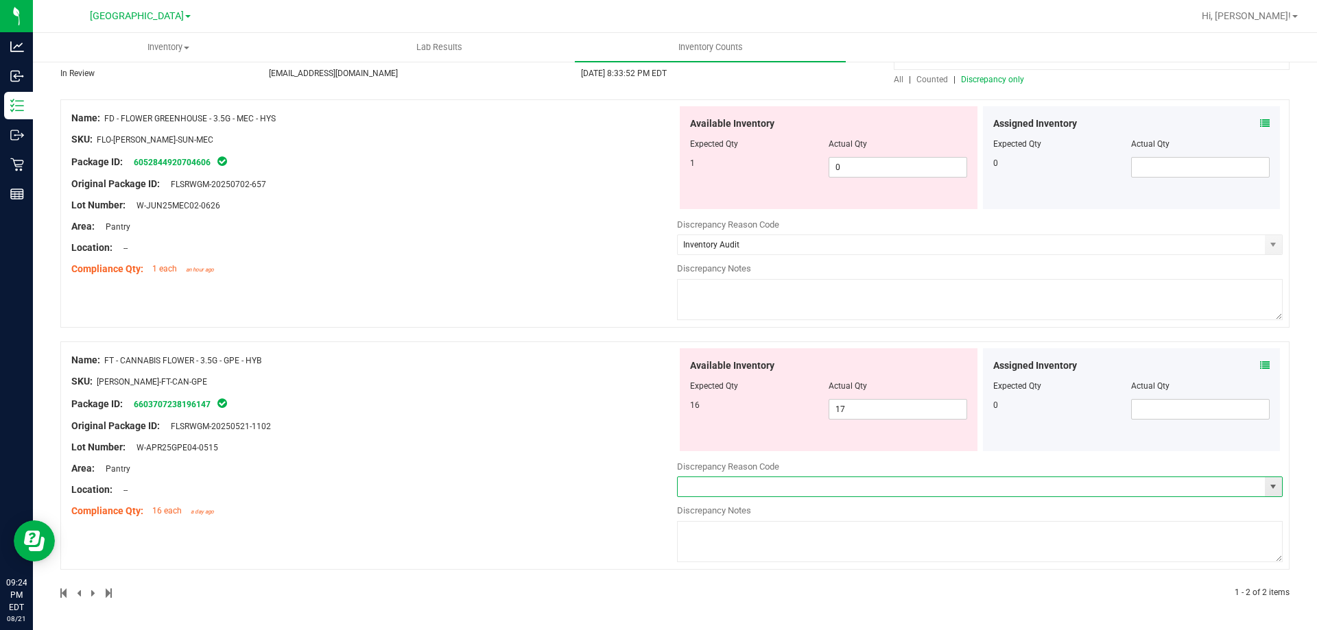
click at [1268, 491] on span "select" at bounding box center [1273, 486] width 11 height 11
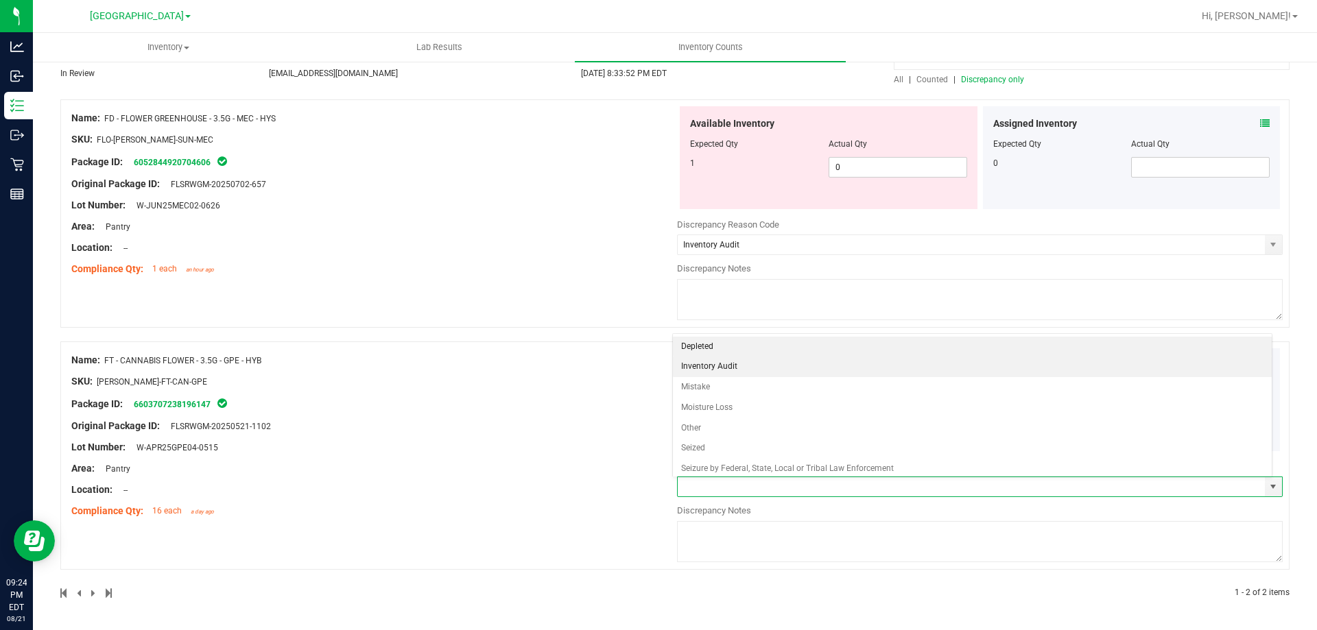
click at [880, 366] on li "Inventory Audit" at bounding box center [972, 367] width 599 height 21
type input "Inventory Audit"
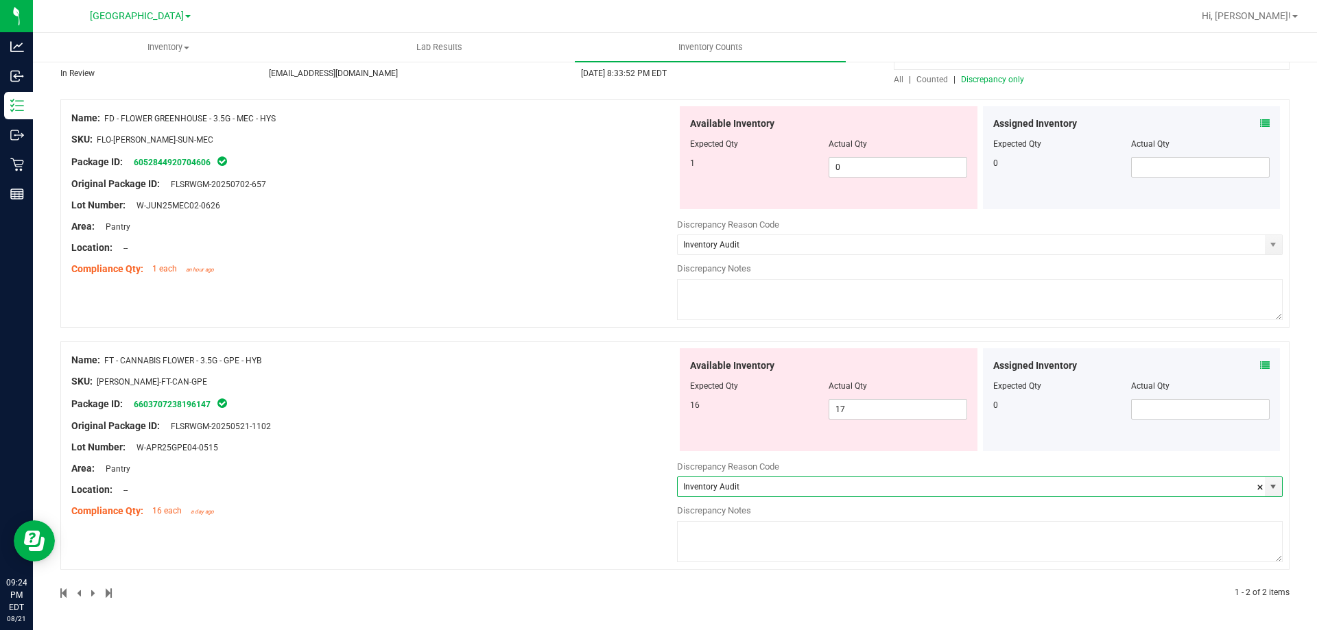
click at [774, 288] on textarea at bounding box center [980, 299] width 606 height 41
drag, startPoint x: 816, startPoint y: 283, endPoint x: 488, endPoint y: 282, distance: 327.9
click at [488, 282] on div "Name: FD - FLOWER GREENHOUSE - 3.5G - MEC - HYS SKU: FLO-[PERSON_NAME]-SUN-MEC …" at bounding box center [674, 213] width 1229 height 228
type textarea "Might have sold a MEC as a GPE."
click at [795, 532] on textarea at bounding box center [980, 541] width 606 height 41
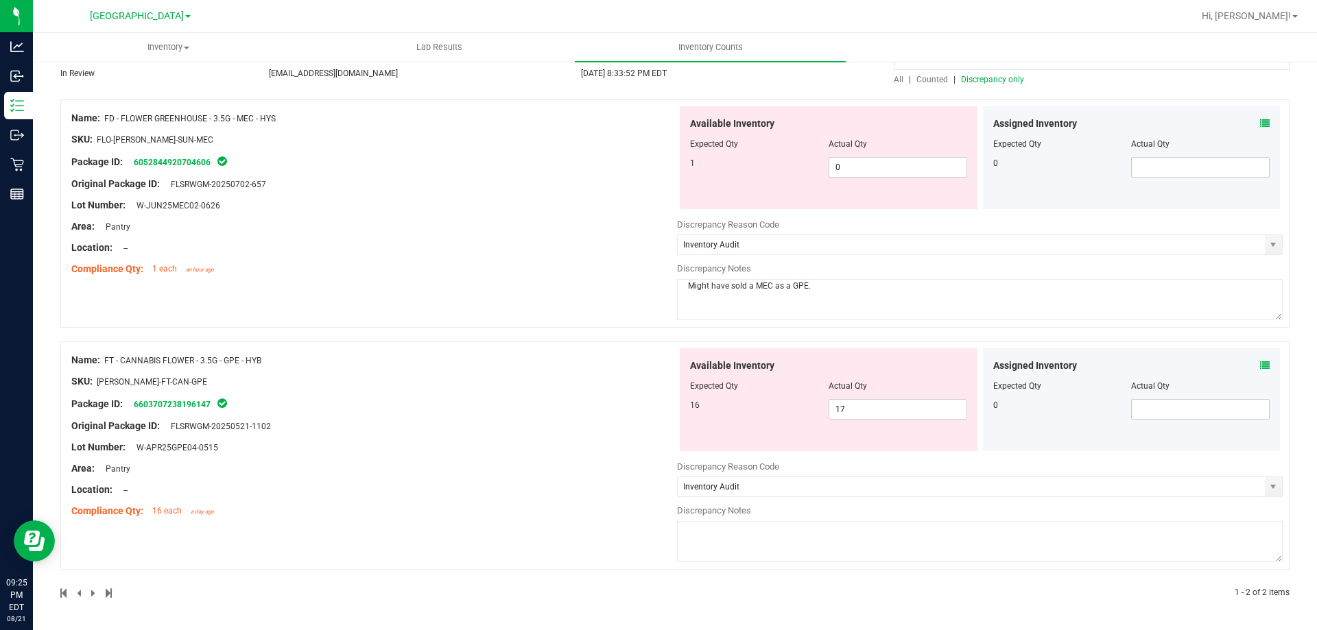
paste textarea "Might have sold a MEC as a GPE."
type textarea "Might have sold a MEC as a GPE."
click at [516, 429] on div "Original Package ID: FLSRWGM-20250521-1102" at bounding box center [374, 426] width 606 height 14
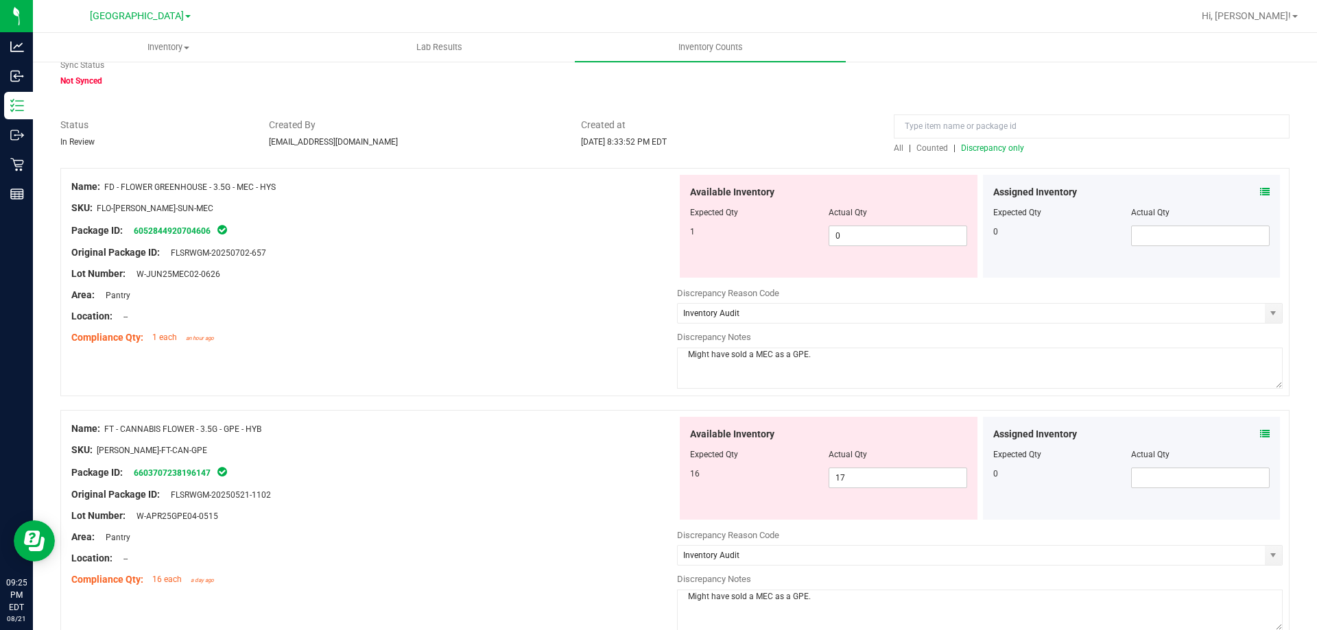
click at [837, 132] on div "Created at [DATE] 8:33:52 PM EDT" at bounding box center [727, 133] width 313 height 30
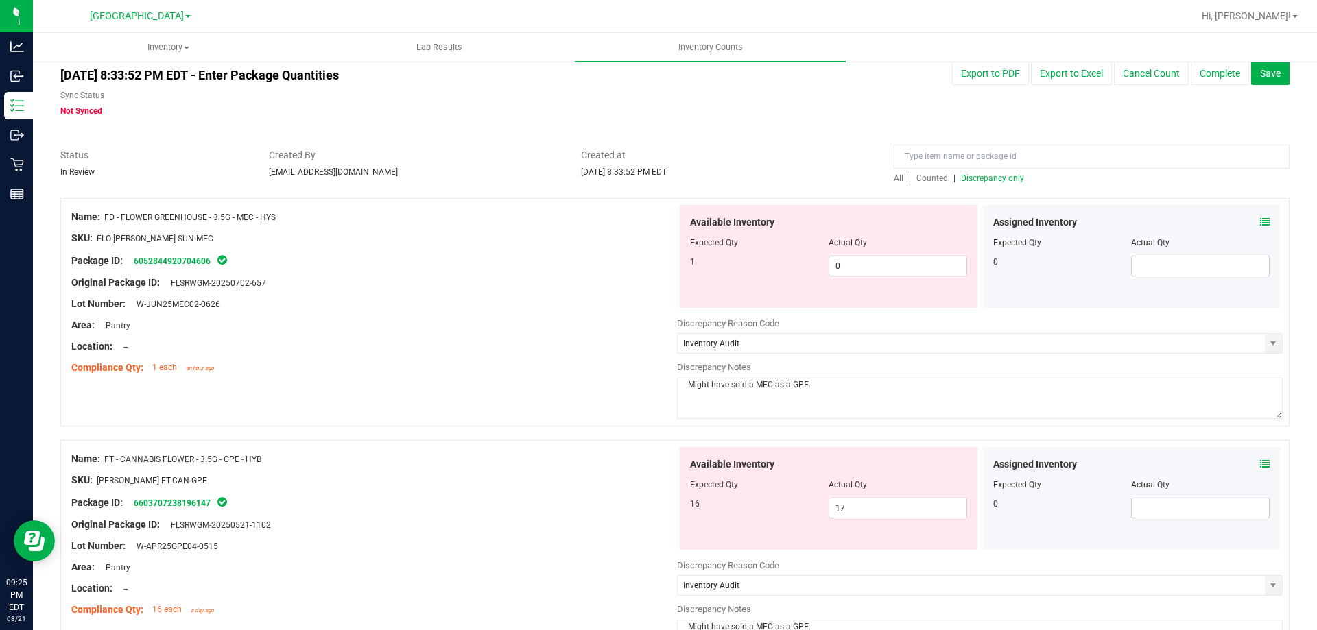
scroll to position [0, 0]
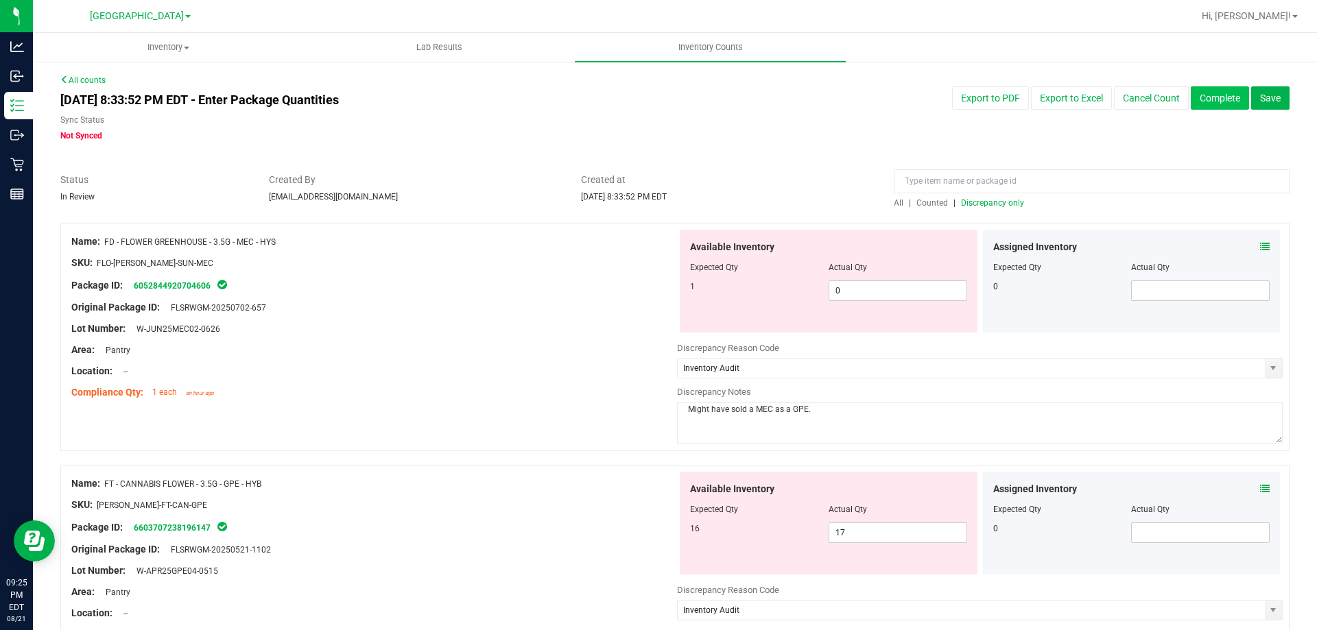
click at [1220, 107] on button "Complete" at bounding box center [1220, 97] width 58 height 23
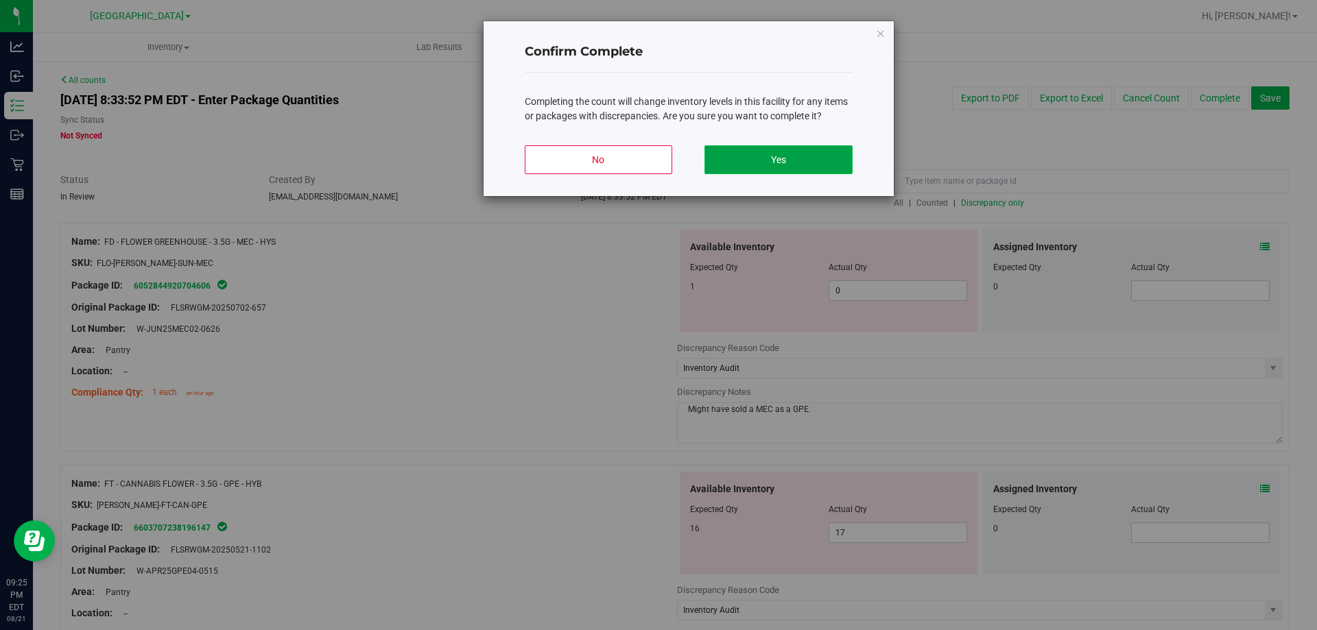
click at [752, 147] on button "Yes" at bounding box center [777, 159] width 147 height 29
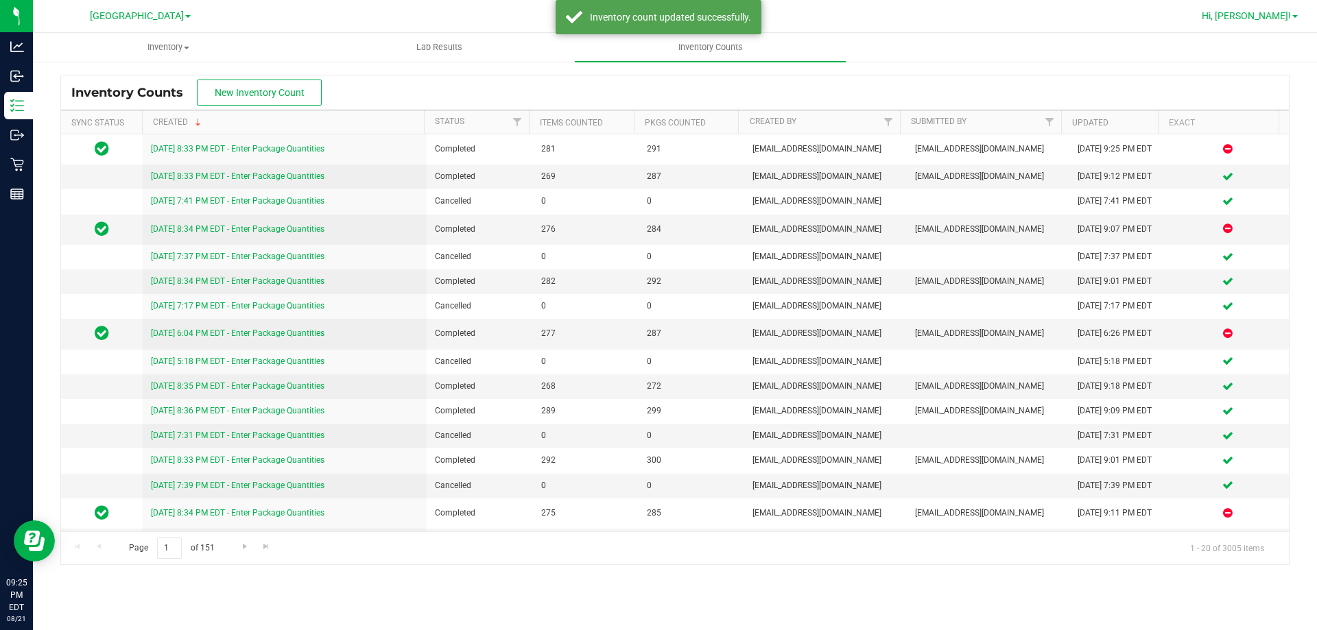
click at [1285, 19] on span "Hi, [PERSON_NAME]!" at bounding box center [1246, 15] width 89 height 11
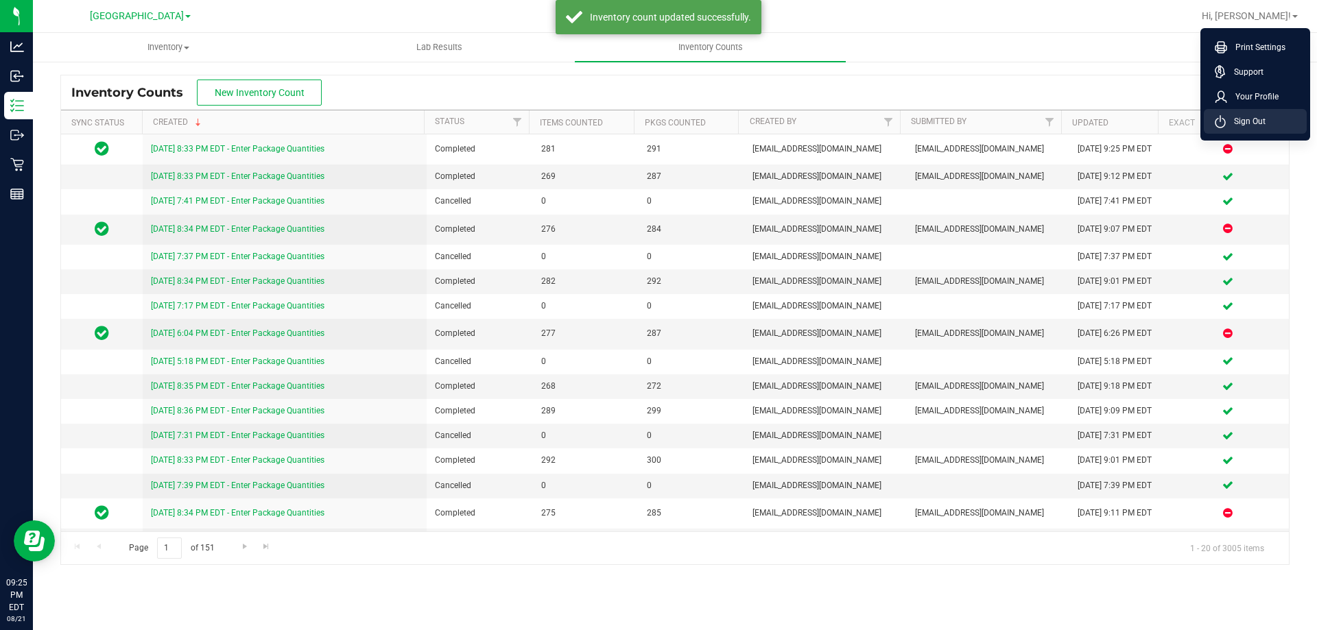
click at [1253, 126] on span "Sign Out" at bounding box center [1246, 122] width 40 height 14
